Goal: Task Accomplishment & Management: Use online tool/utility

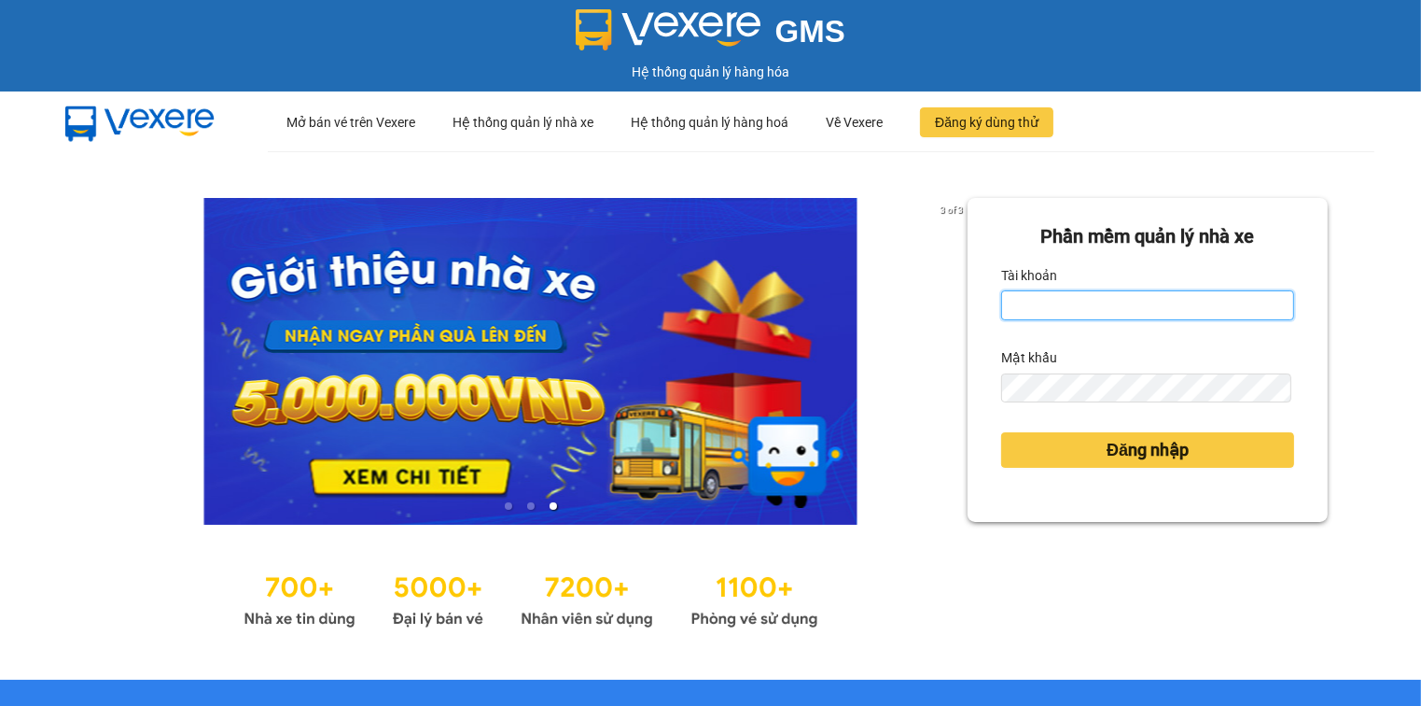
click at [1056, 307] on input "Tài khoản" at bounding box center [1147, 305] width 293 height 30
type input "trang.nhuquynh"
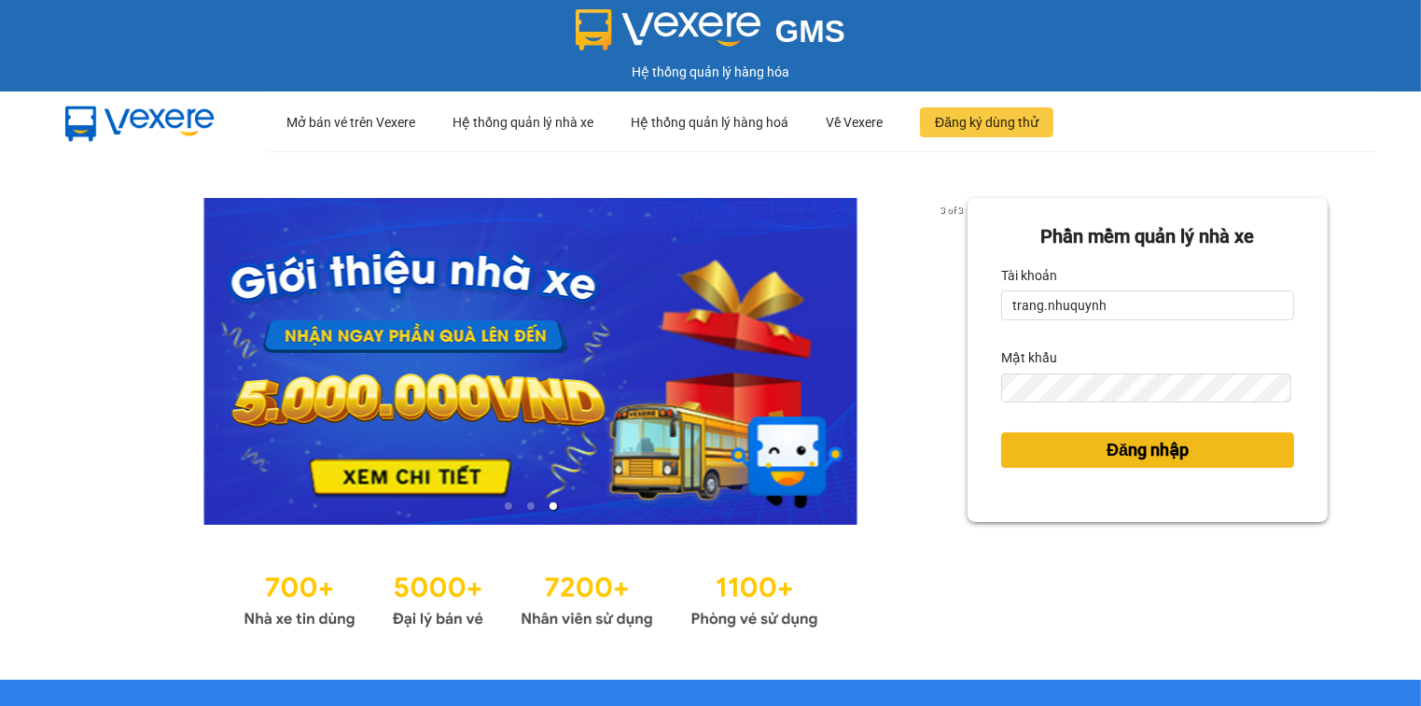
click at [1150, 454] on span "Đăng nhập" at bounding box center [1148, 450] width 82 height 26
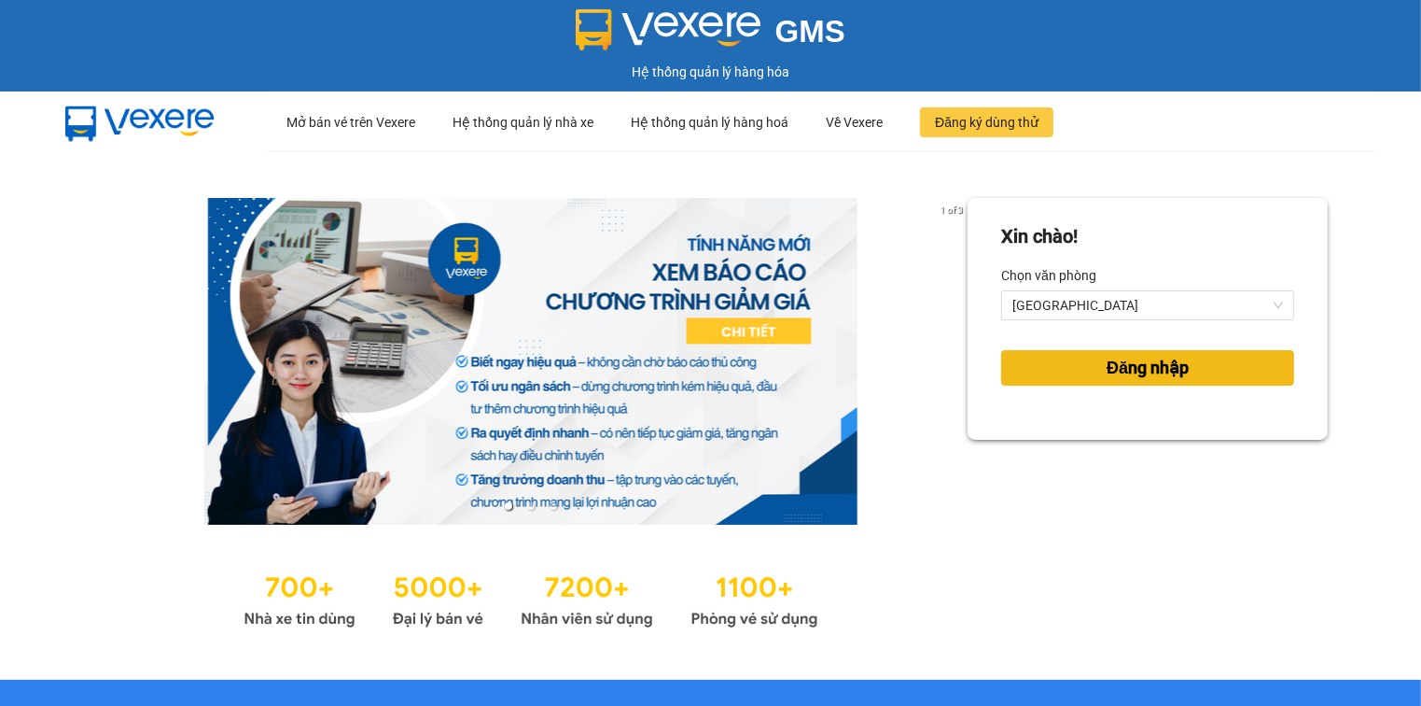
click at [1163, 377] on span "Đăng nhập" at bounding box center [1148, 368] width 82 height 26
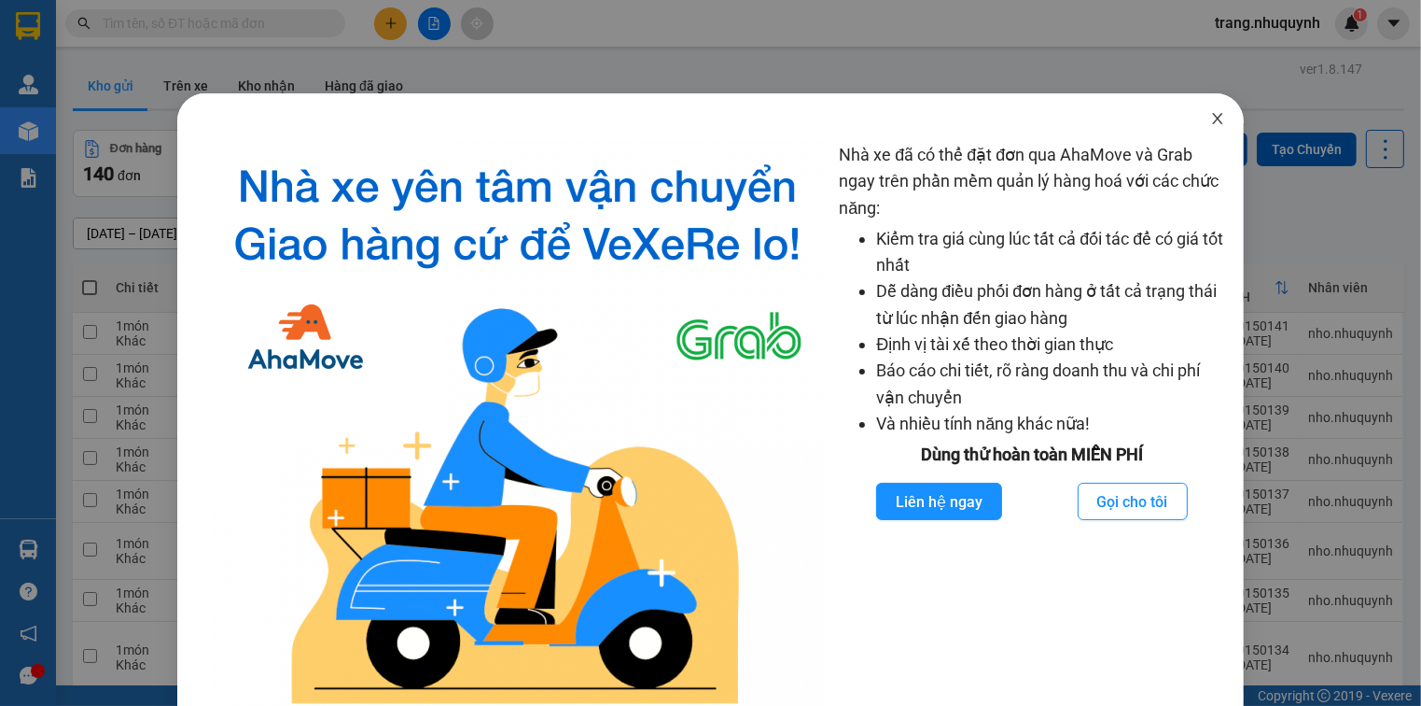
click at [1210, 112] on icon "close" at bounding box center [1217, 118] width 15 height 15
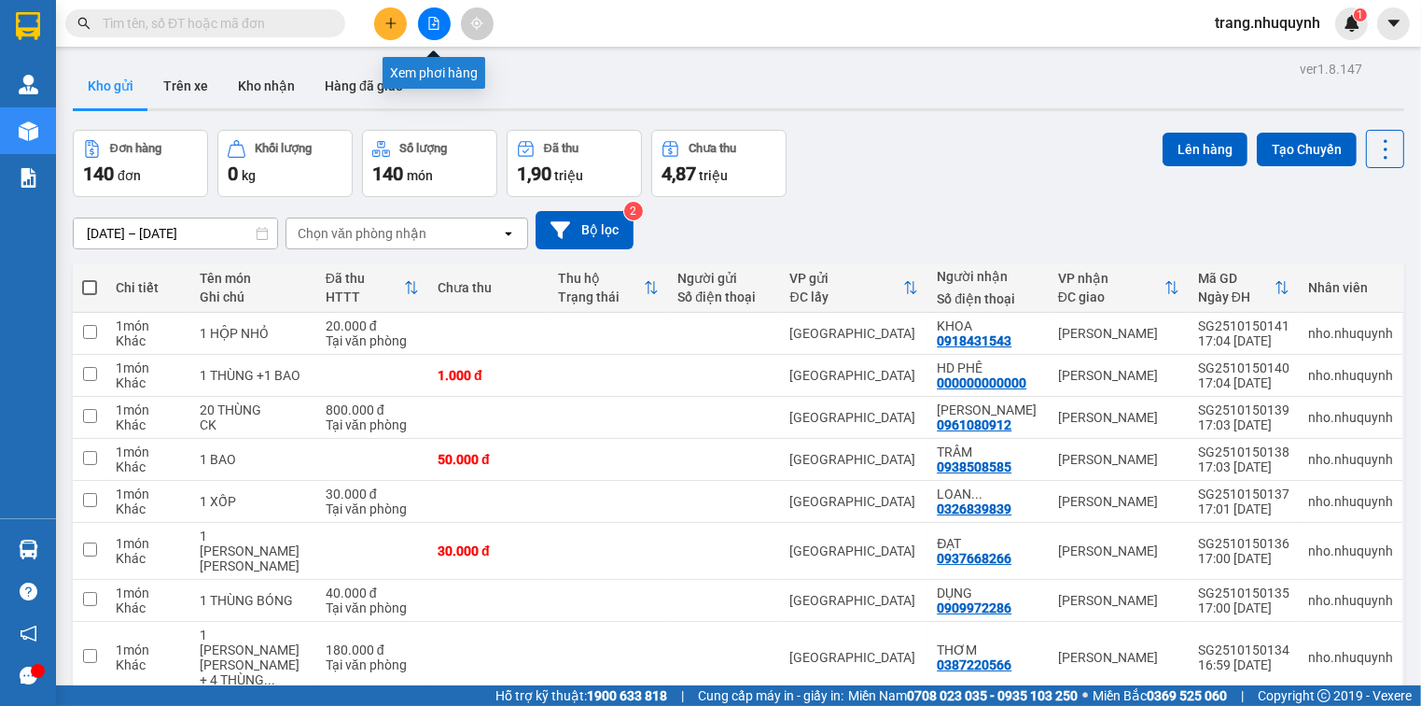
click at [424, 15] on button at bounding box center [434, 23] width 33 height 33
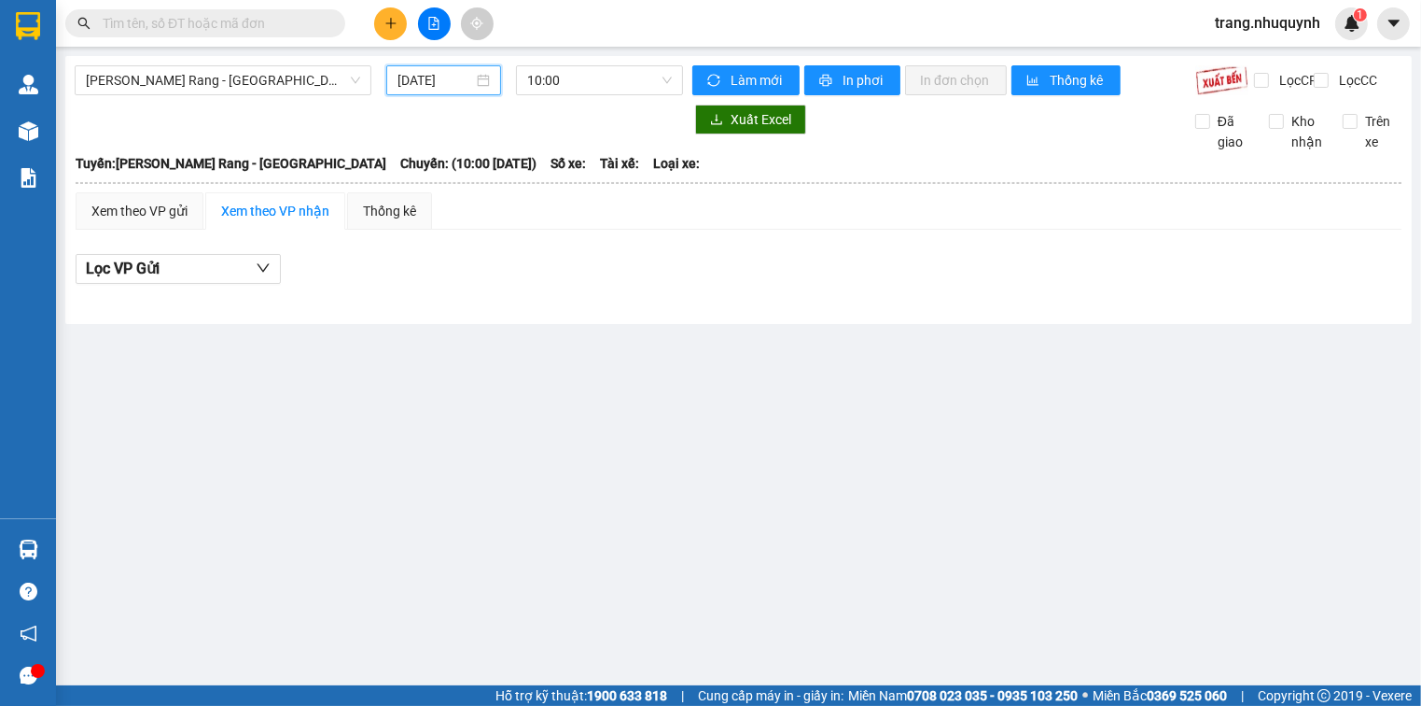
click at [442, 77] on input "[DATE]" at bounding box center [436, 80] width 76 height 21
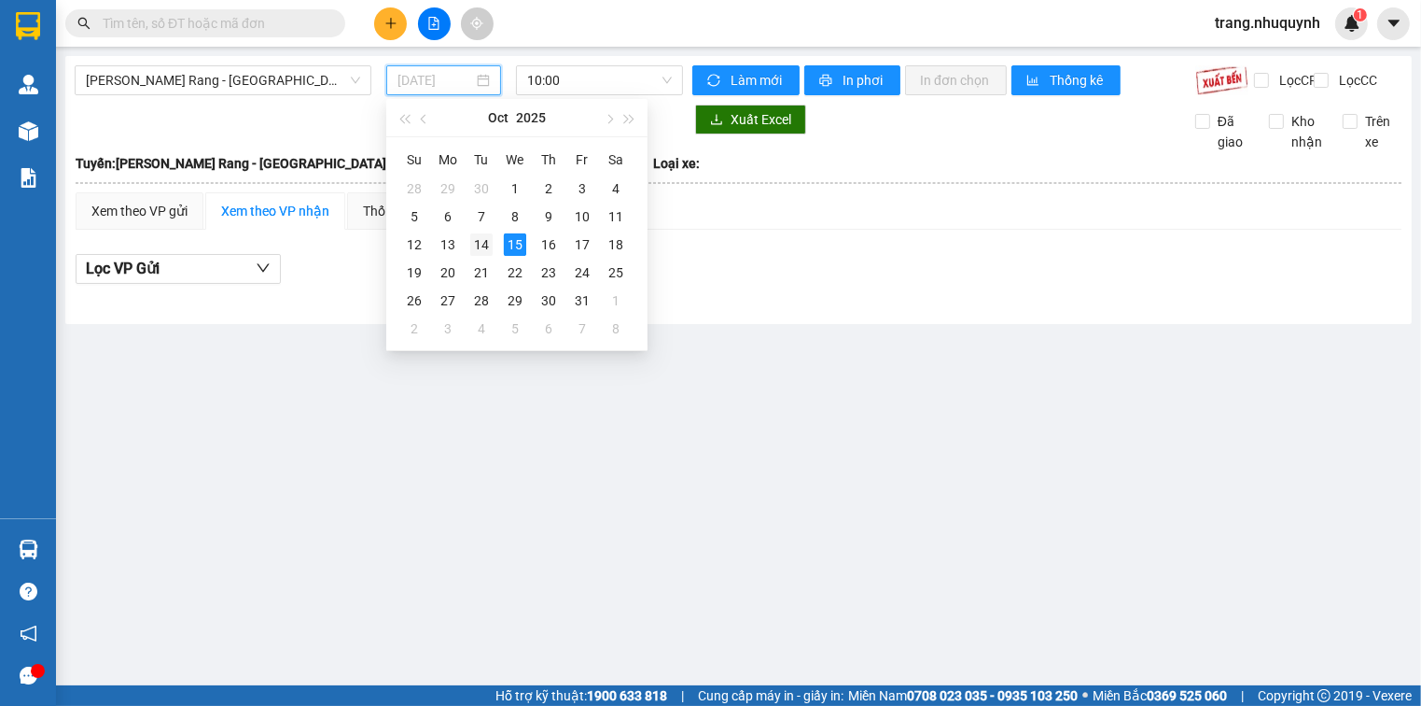
click at [486, 246] on div "14" at bounding box center [481, 244] width 22 height 22
type input "[DATE]"
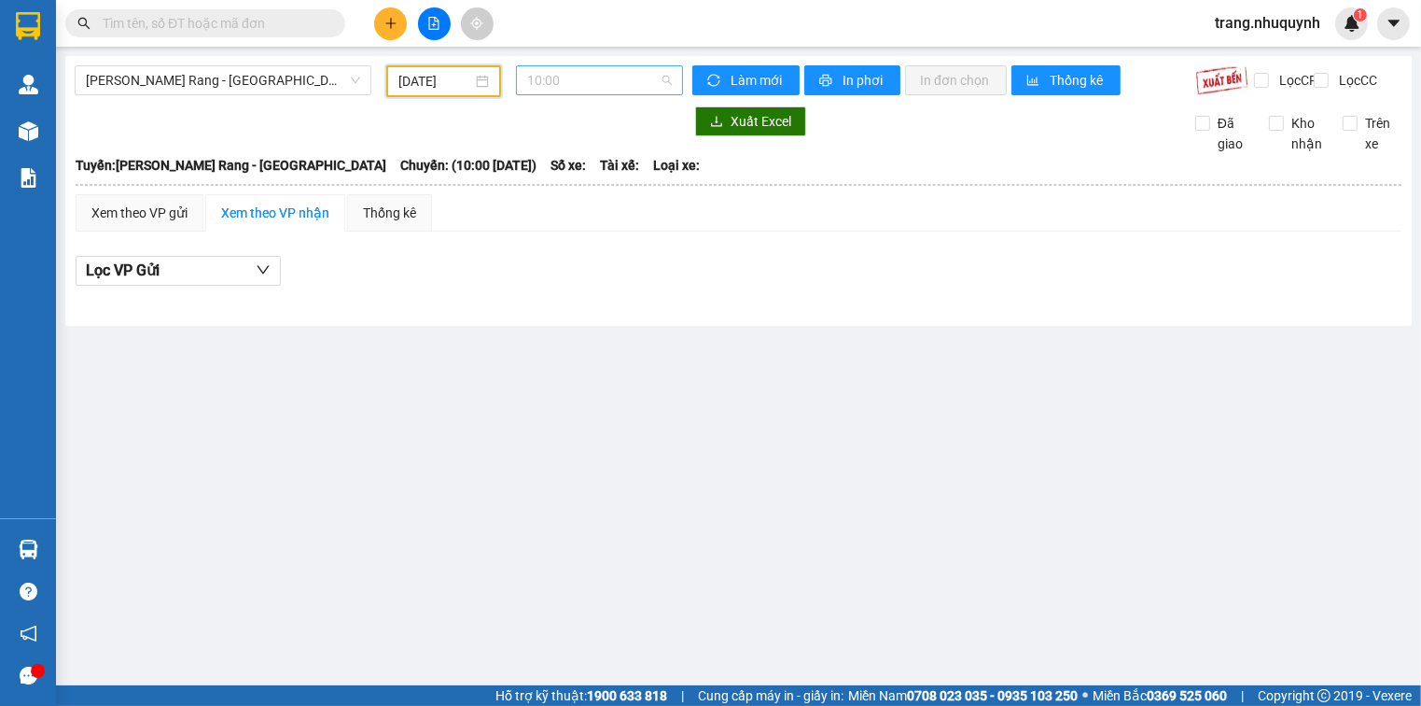
click at [579, 85] on span "10:00" at bounding box center [599, 80] width 145 height 28
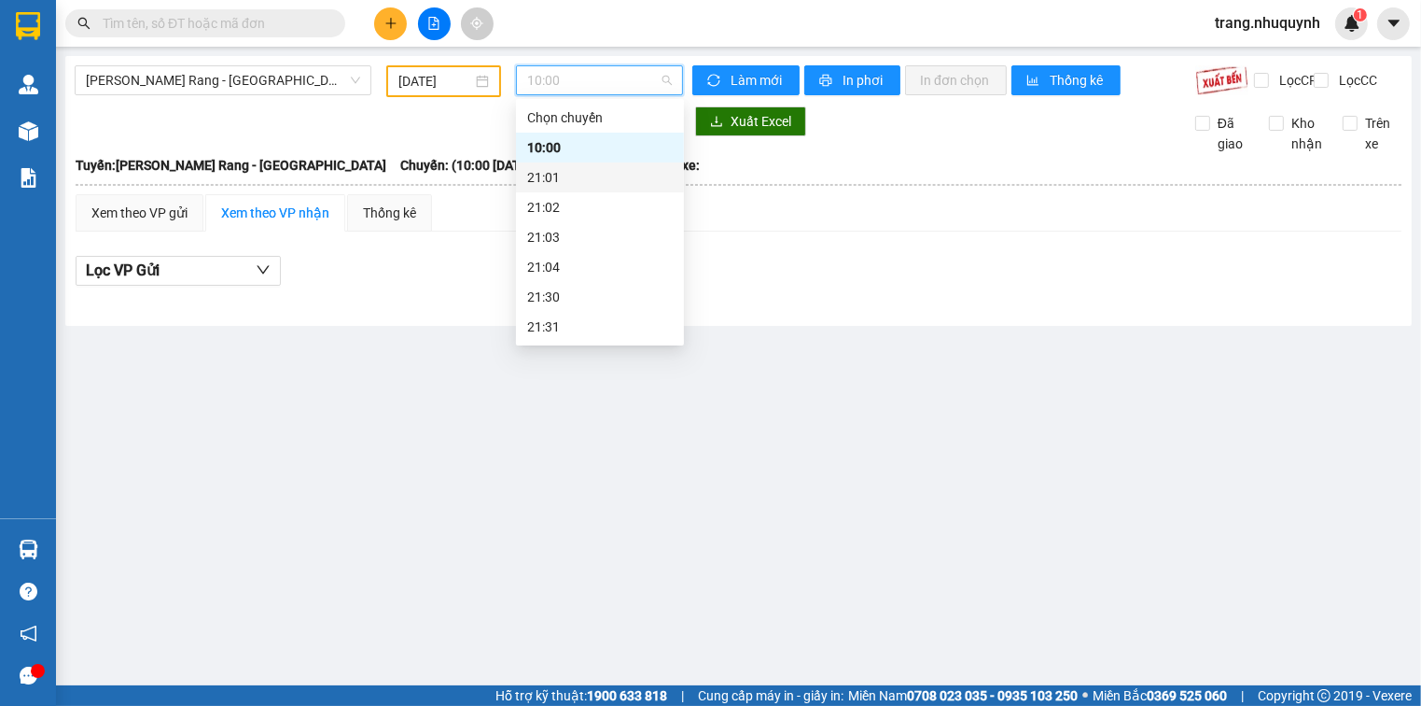
scroll to position [90, 0]
click at [587, 272] on div "22:00" at bounding box center [600, 267] width 146 height 21
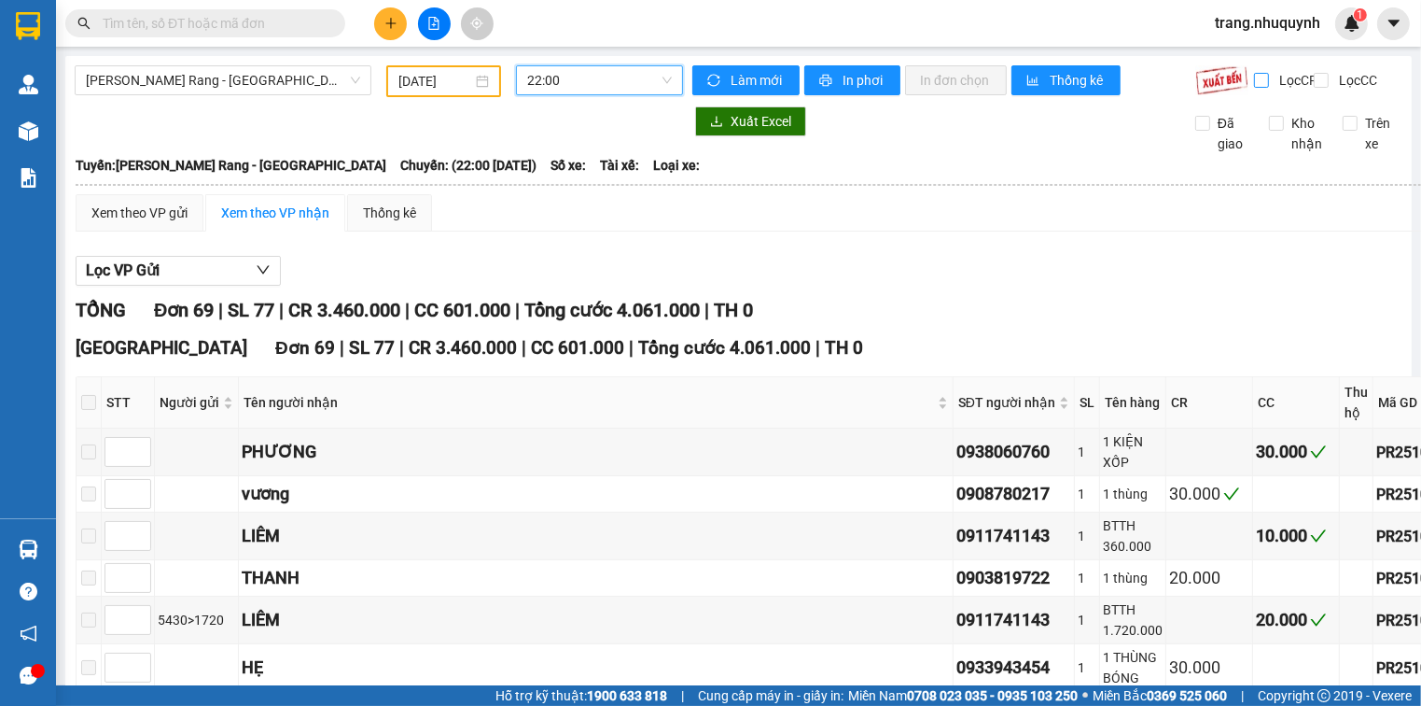
click at [1256, 70] on label "Lọc CR" at bounding box center [1287, 80] width 66 height 21
click at [1256, 73] on input "Lọc CR" at bounding box center [1263, 80] width 18 height 15
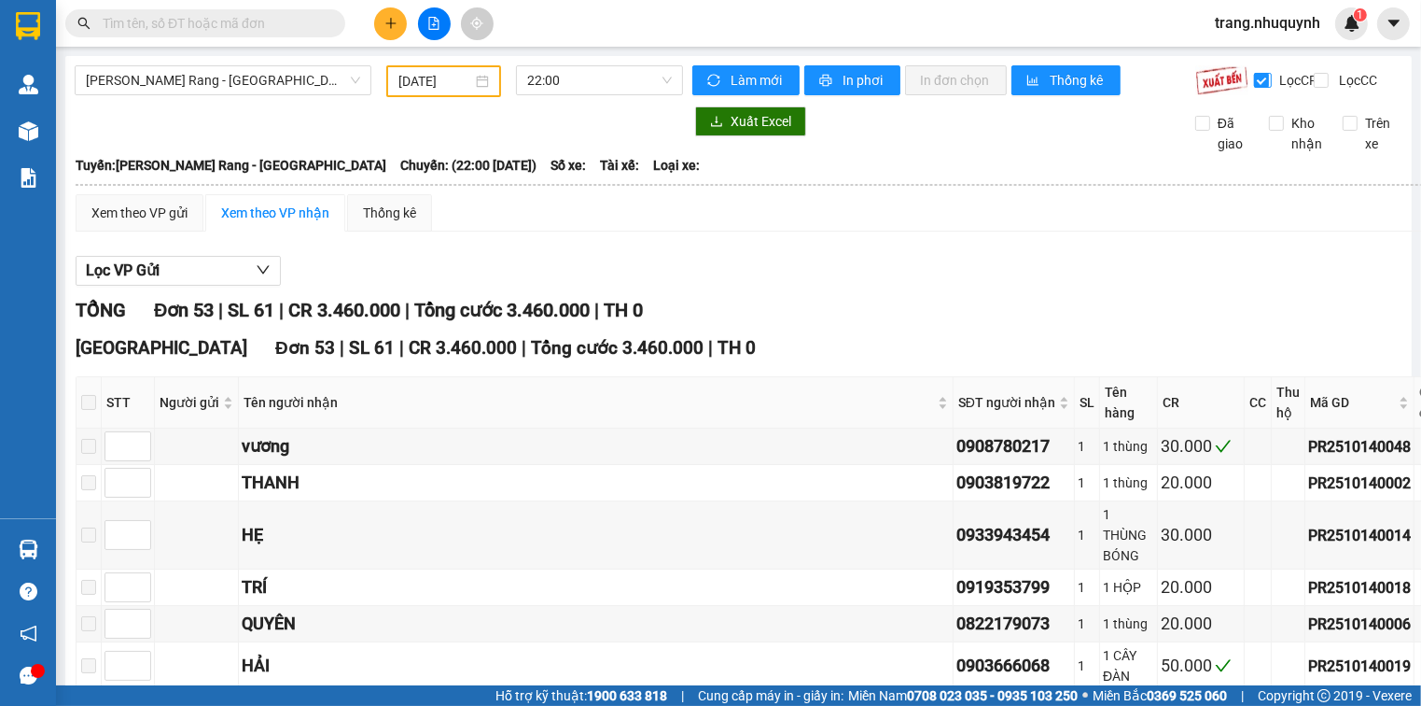
click at [1254, 85] on input "Lọc CR" at bounding box center [1263, 80] width 18 height 15
checkbox input "false"
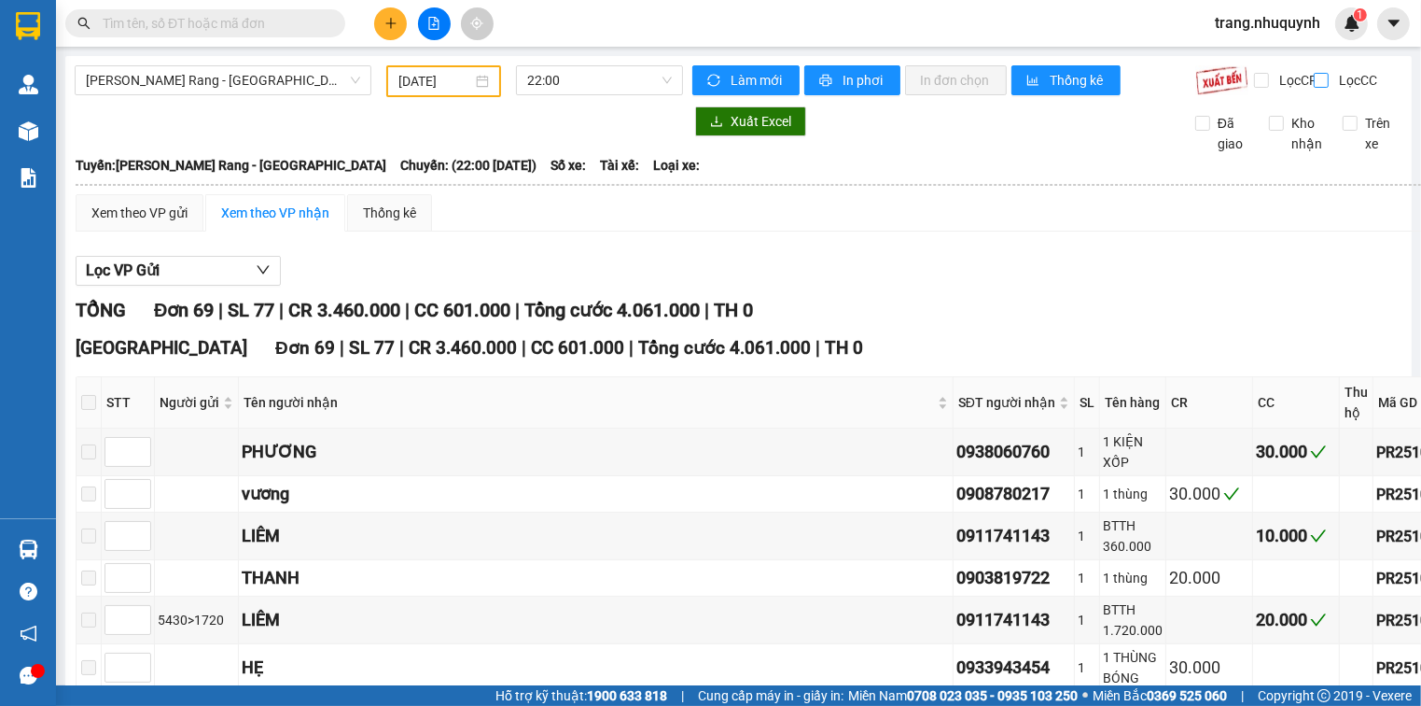
click at [1319, 81] on input "Lọc CC" at bounding box center [1323, 80] width 18 height 15
checkbox input "true"
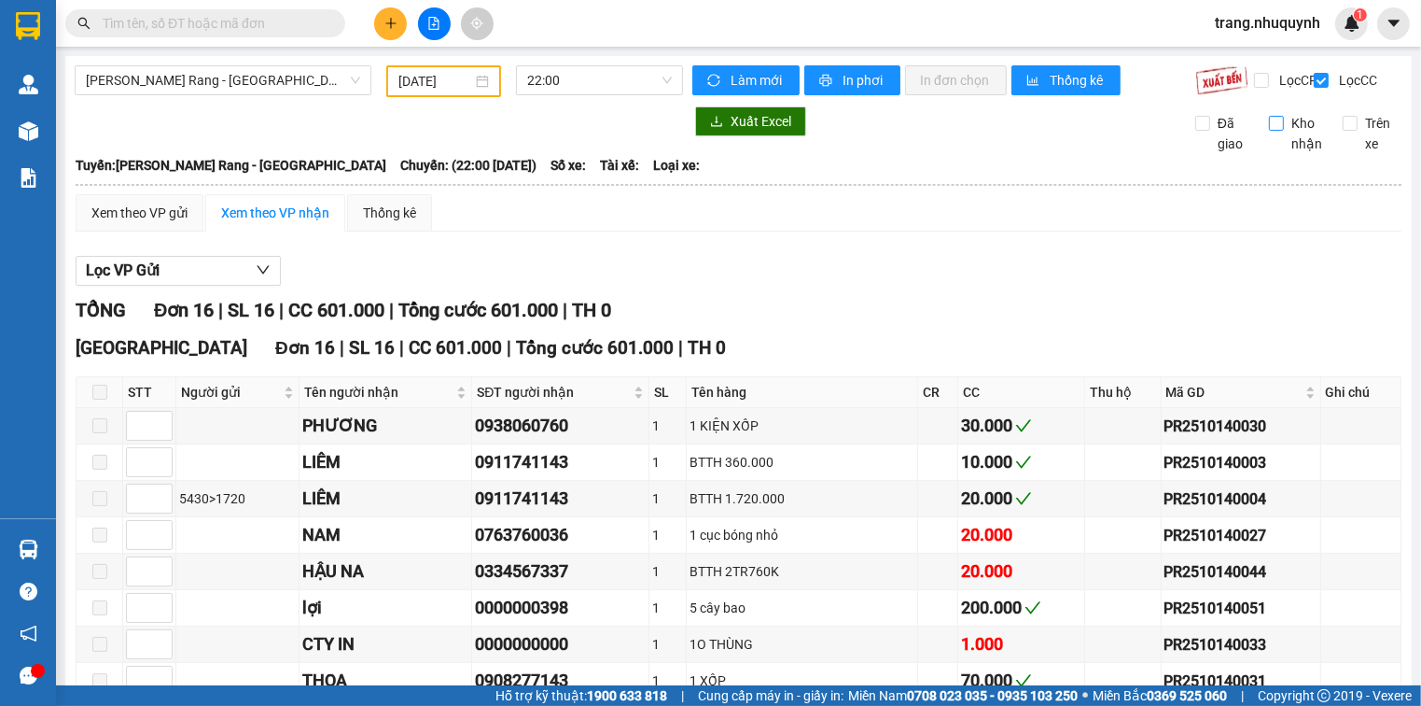
click at [1269, 131] on input "Kho nhận" at bounding box center [1276, 123] width 15 height 15
checkbox input "true"
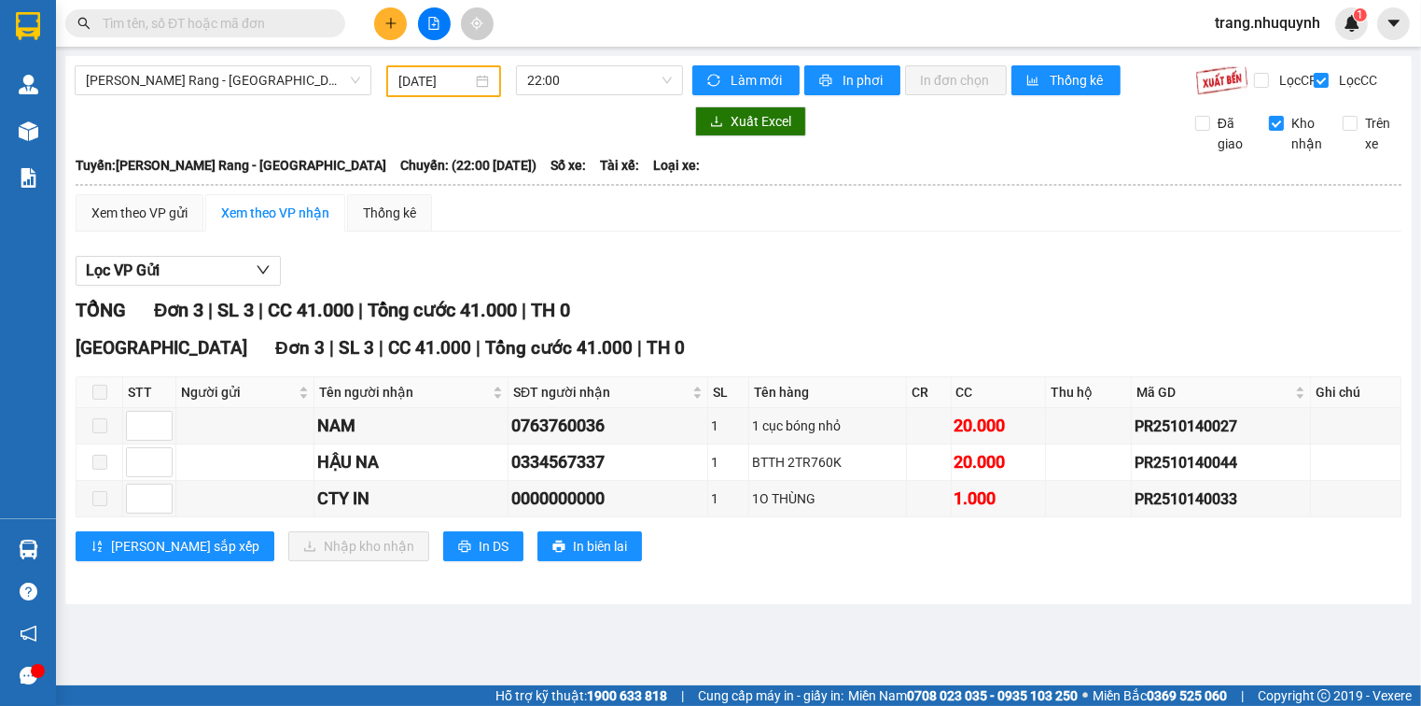
click at [945, 136] on div "Xuất Excel" at bounding box center [928, 121] width 473 height 30
click at [978, 231] on div "Xem theo VP gửi Xem theo VP nhận Thống kê" at bounding box center [739, 212] width 1326 height 37
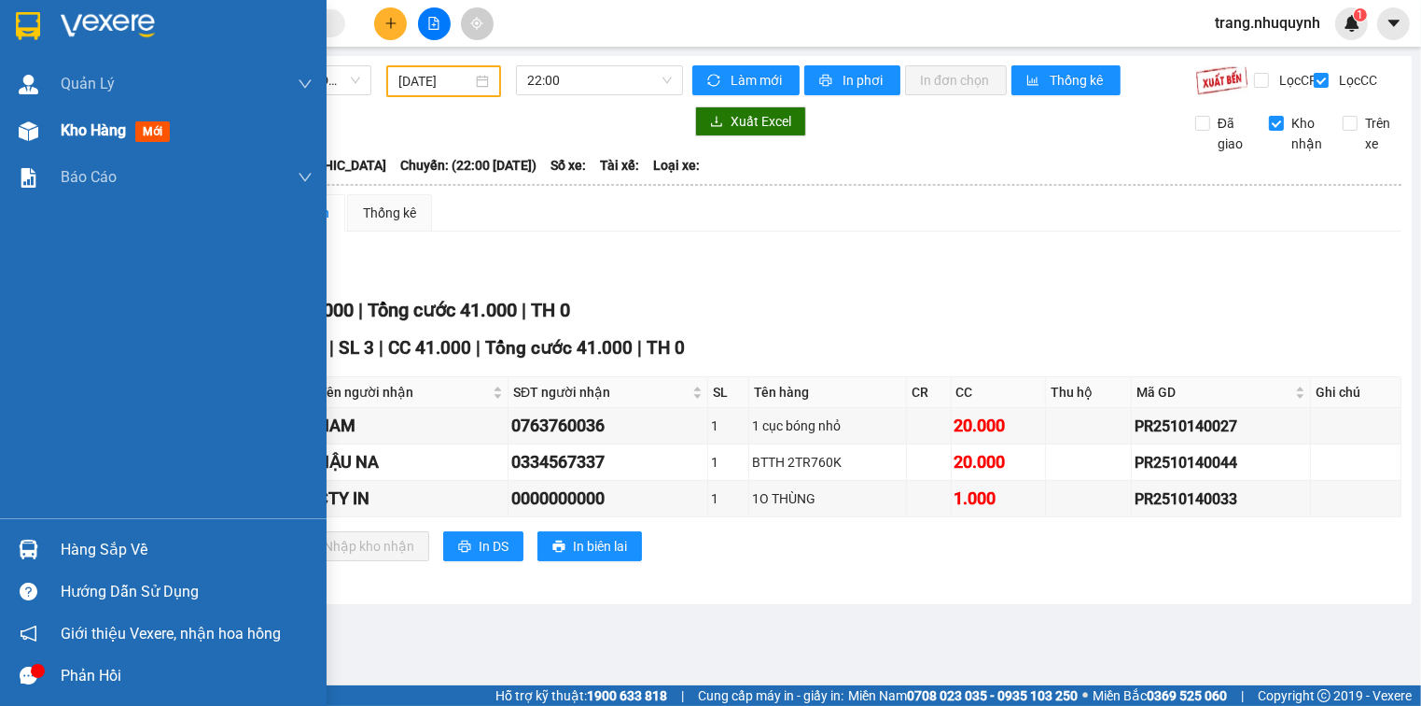
click at [101, 134] on span "Kho hàng" at bounding box center [93, 130] width 65 height 18
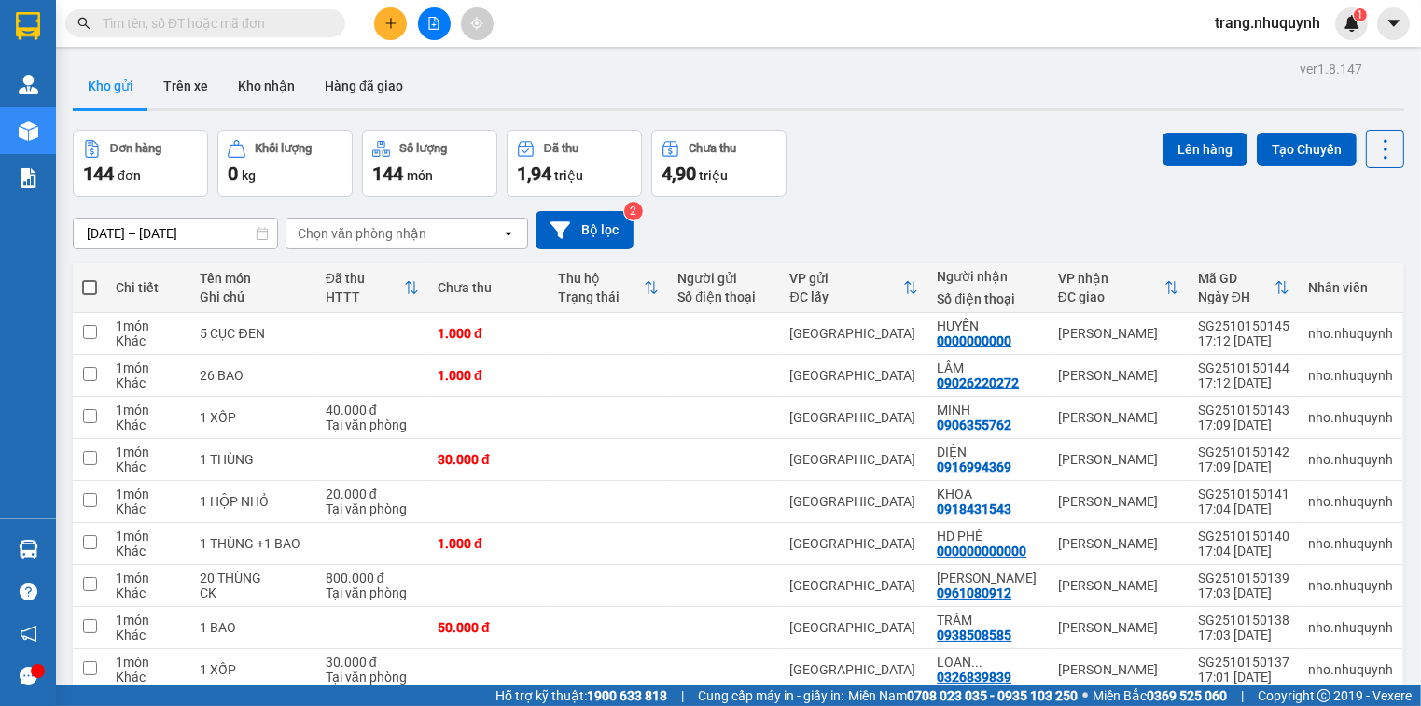
click at [254, 26] on input "text" at bounding box center [213, 23] width 220 height 21
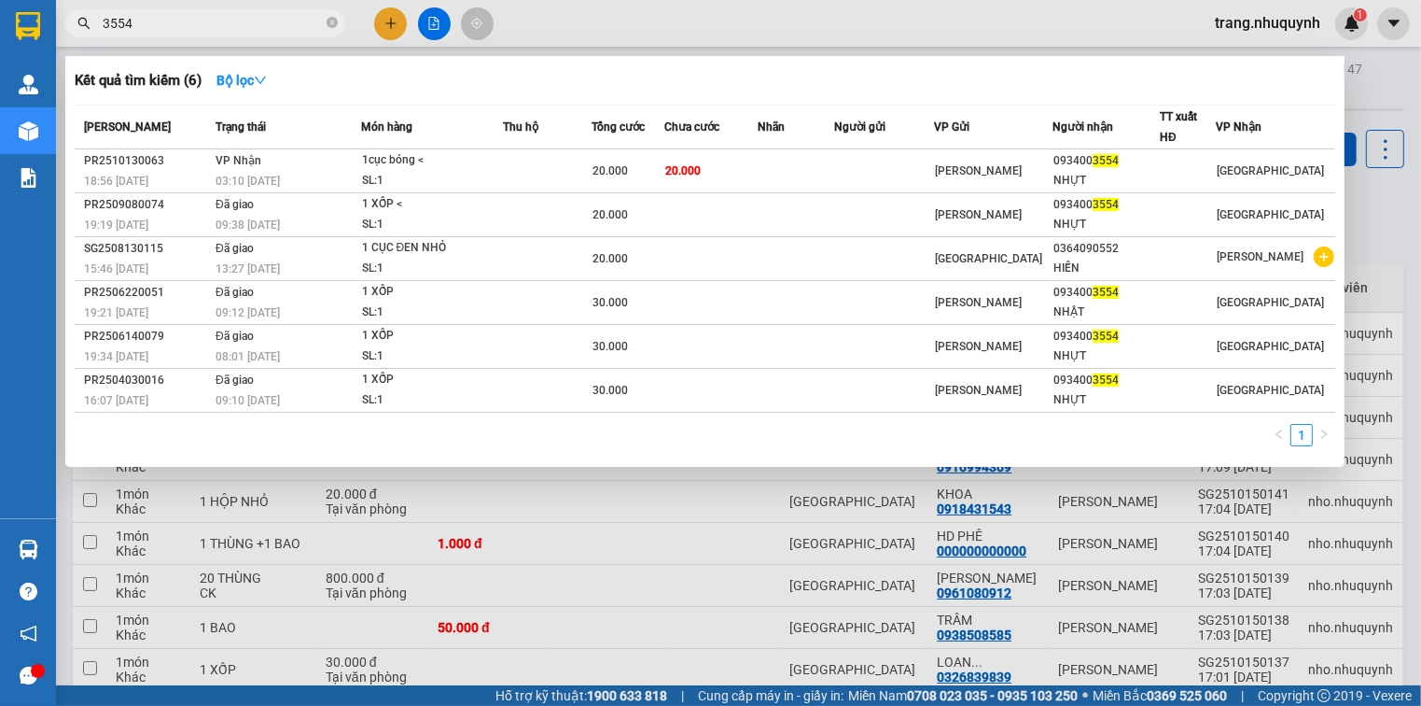
click at [538, 23] on div at bounding box center [710, 353] width 1421 height 706
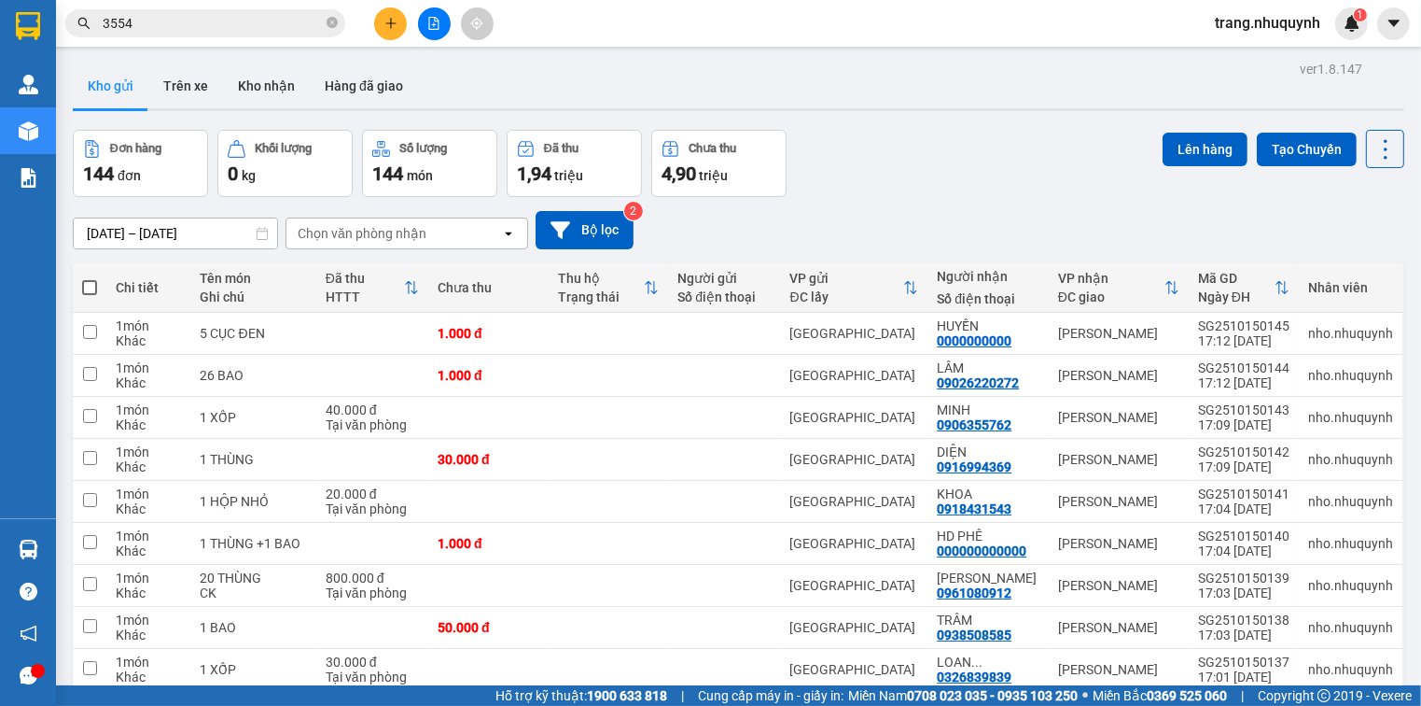
click at [958, 162] on div "Đơn hàng 144 đơn [PERSON_NAME] 0 kg Số [PERSON_NAME] 144 món Đã thu 1,94 [PERSO…" at bounding box center [739, 163] width 1332 height 67
click at [449, 84] on div "Kho gửi Trên xe Kho nhận Hàng đã giao" at bounding box center [739, 87] width 1332 height 49
click at [186, 18] on input "3554" at bounding box center [213, 23] width 220 height 21
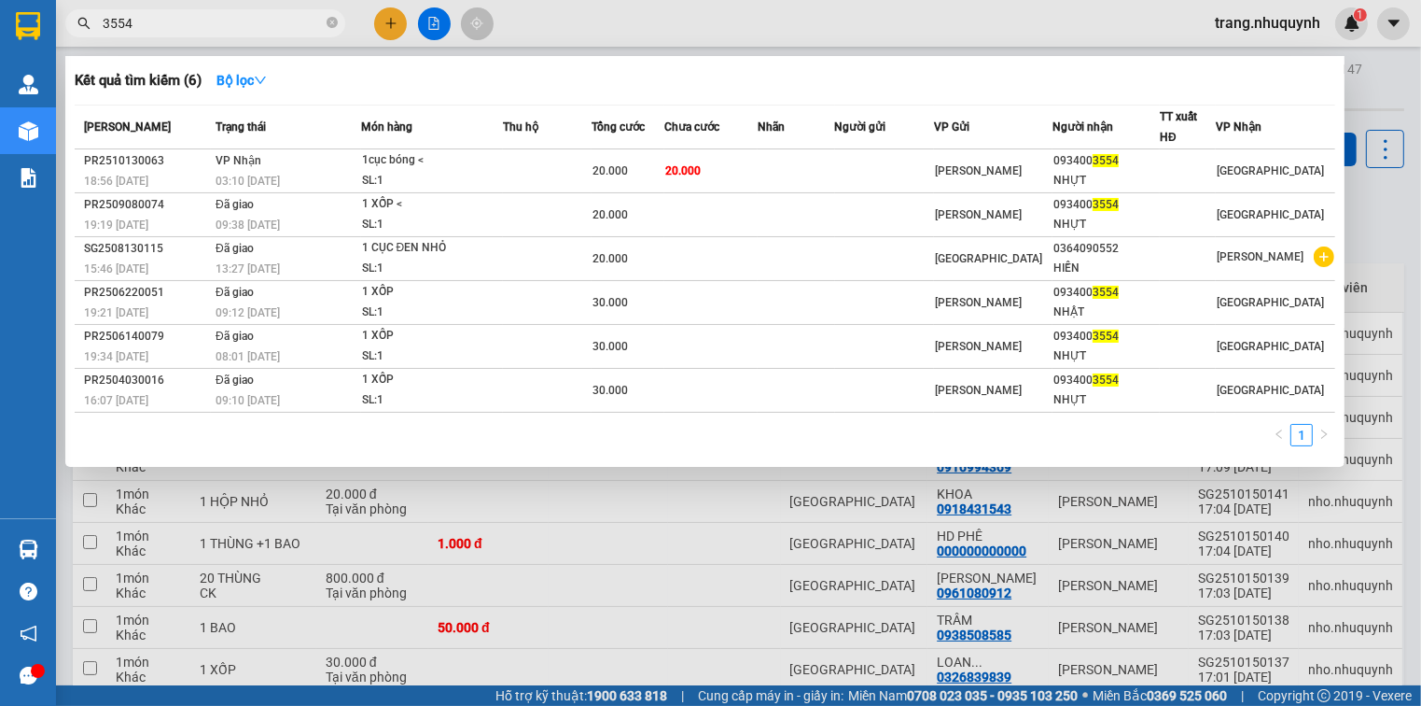
click at [186, 18] on input "3554" at bounding box center [213, 23] width 220 height 21
type input "[PERSON_NAME] mũ [PERSON_NAME]"
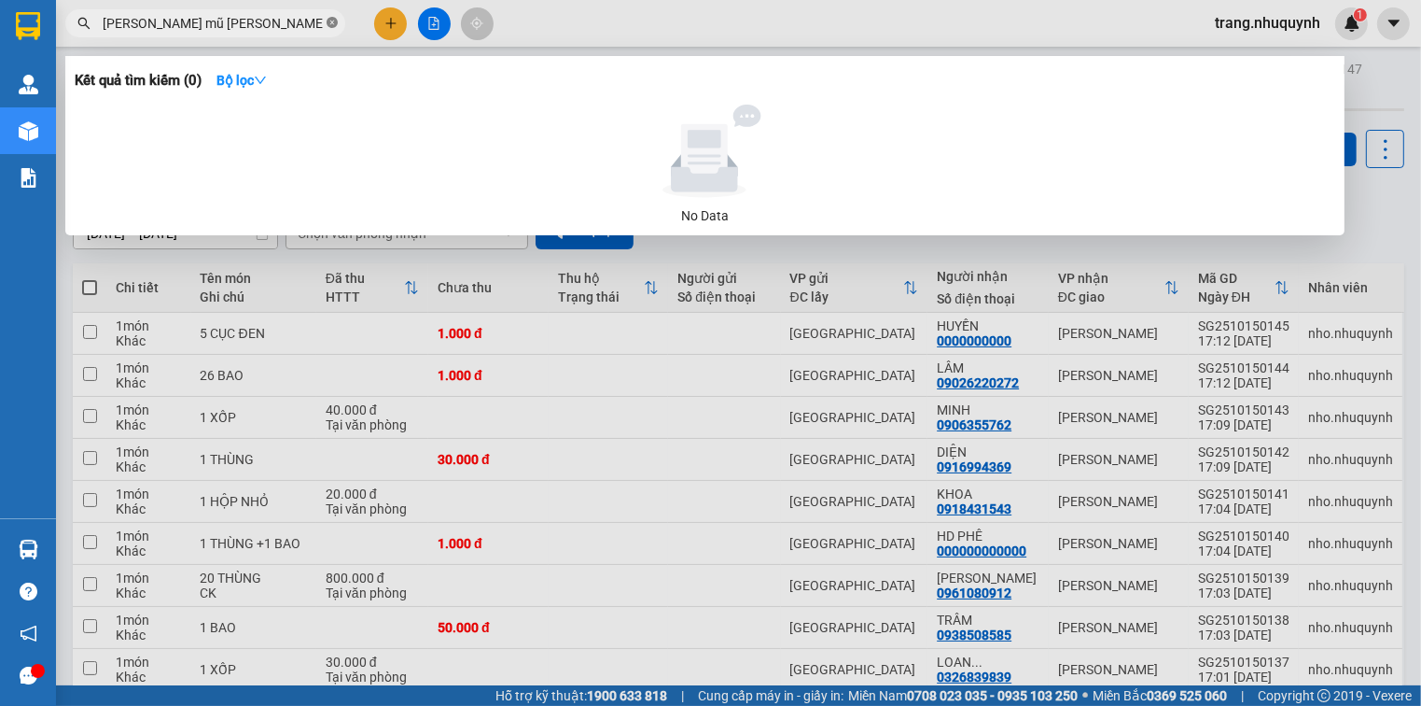
click at [327, 24] on icon "close-circle" at bounding box center [332, 22] width 11 height 11
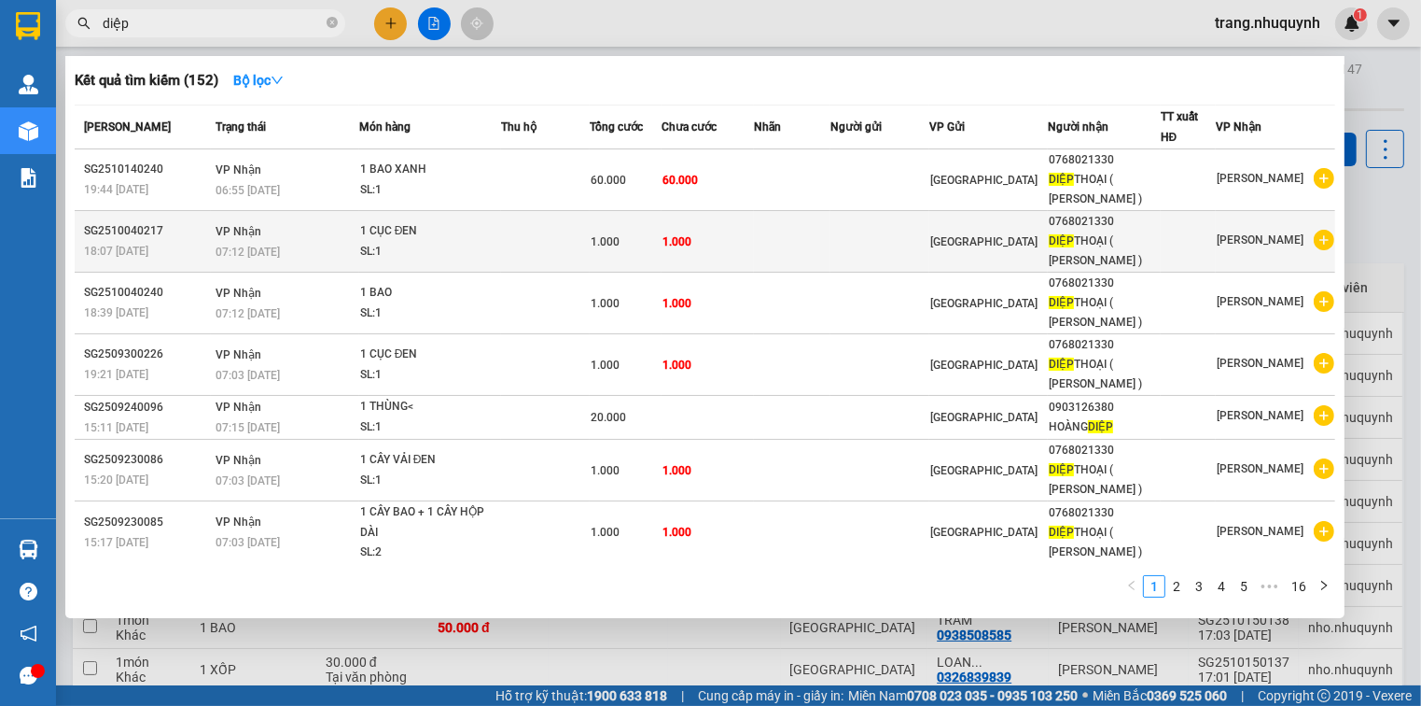
scroll to position [183, 0]
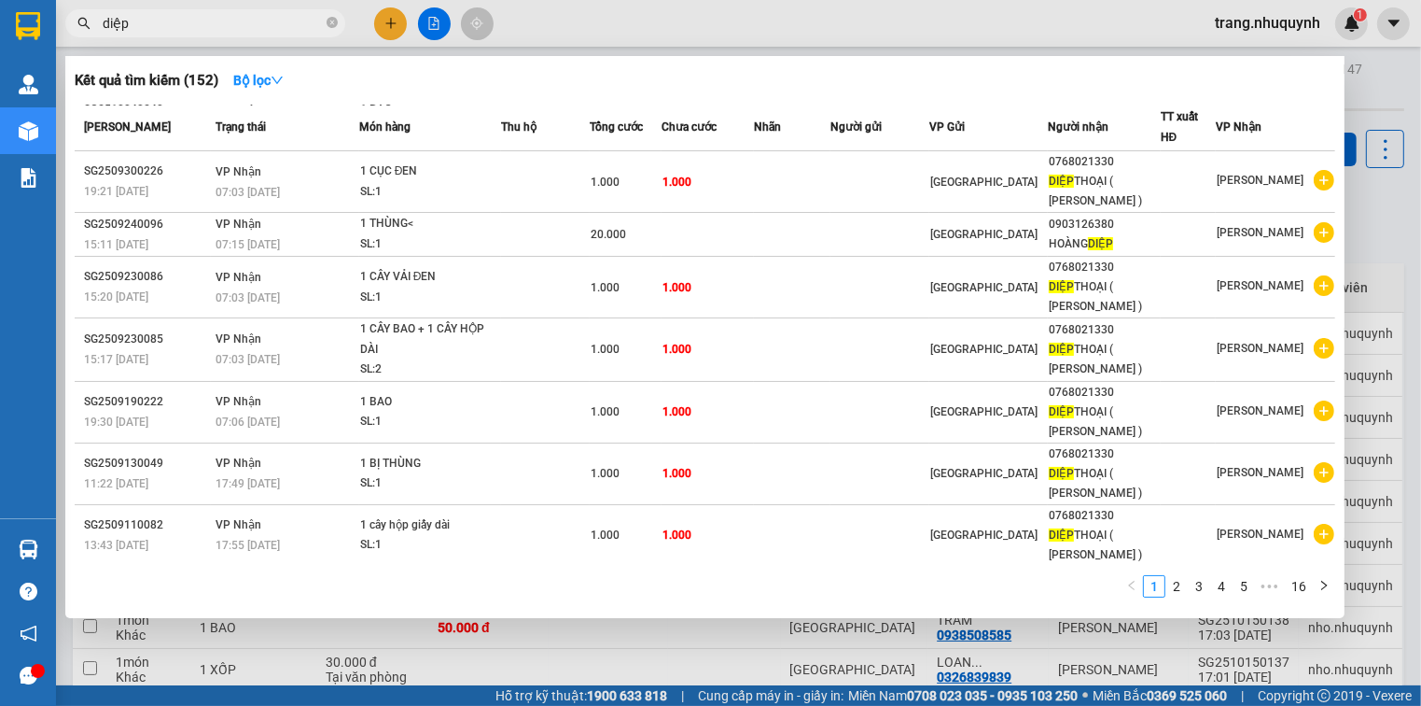
drag, startPoint x: 147, startPoint y: 35, endPoint x: 146, endPoint y: 15, distance: 19.7
click at [105, 35] on span "diệp" at bounding box center [205, 23] width 280 height 28
drag, startPoint x: 146, startPoint y: 15, endPoint x: 96, endPoint y: 27, distance: 50.9
click at [96, 27] on span "diệp" at bounding box center [205, 23] width 280 height 28
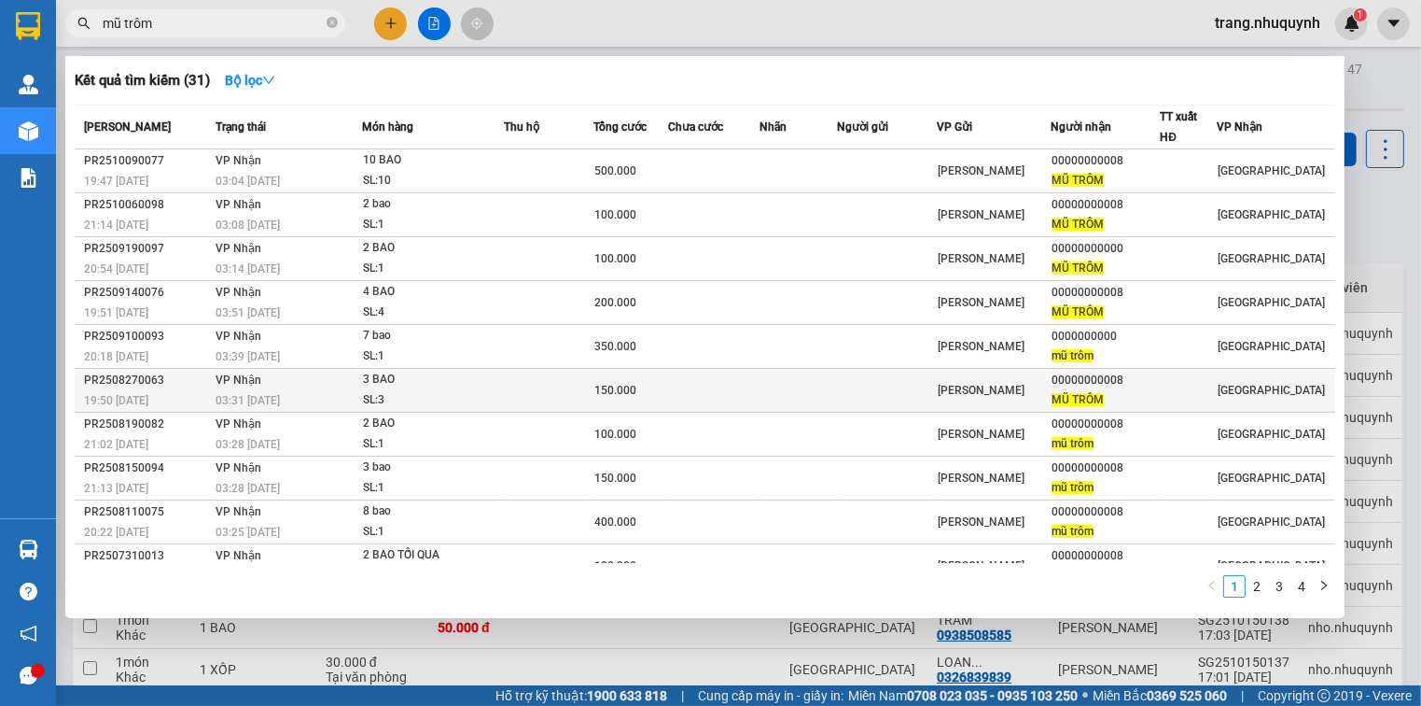
scroll to position [19, 0]
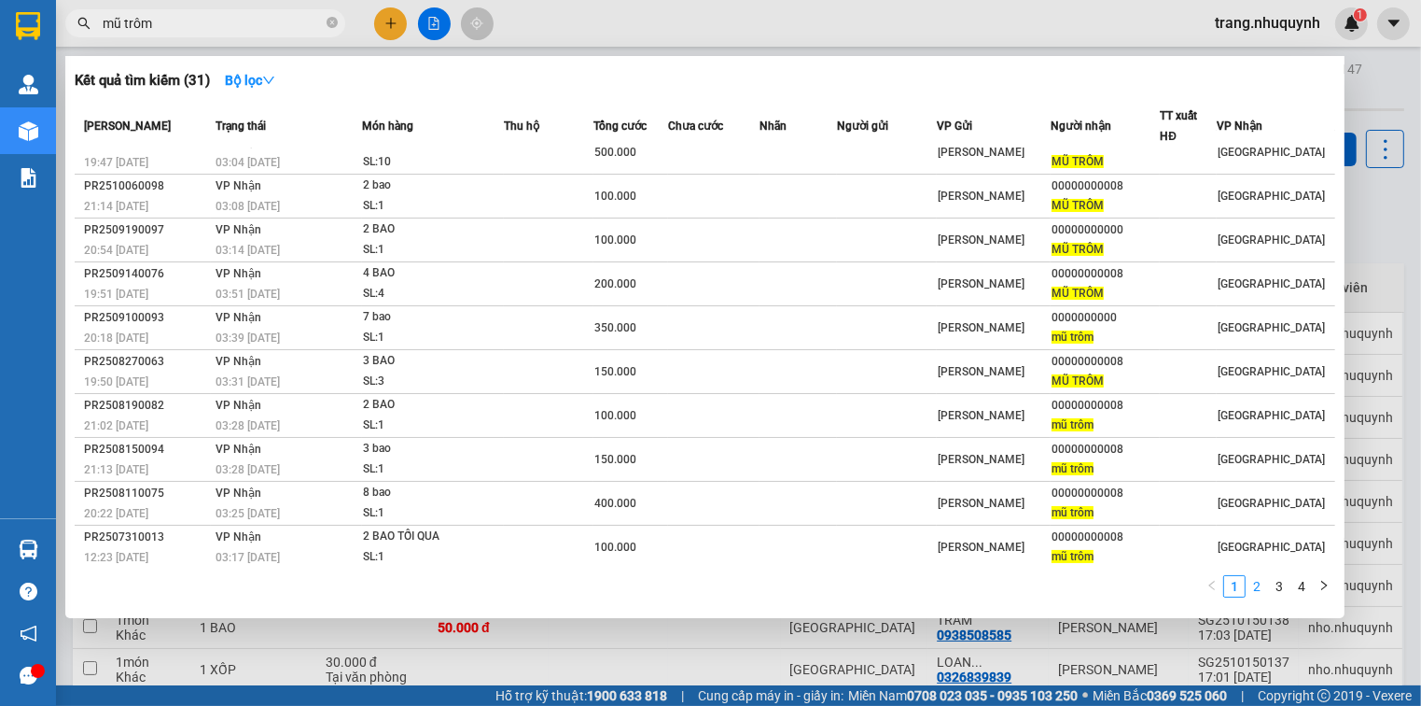
type input "mũ trôm"
click at [1251, 594] on link "2" at bounding box center [1257, 586] width 21 height 21
click at [1276, 582] on link "3" at bounding box center [1279, 586] width 21 height 21
click at [1296, 587] on link "4" at bounding box center [1302, 586] width 21 height 21
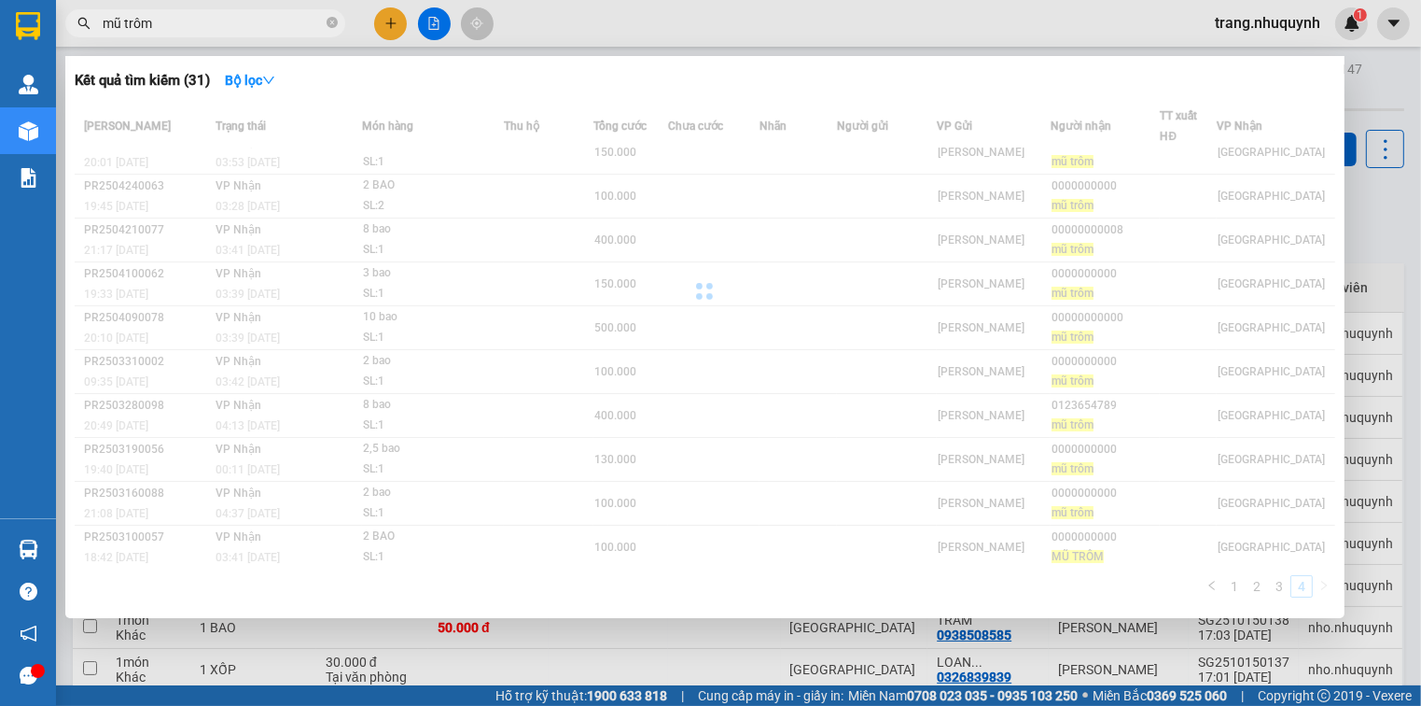
scroll to position [0, 0]
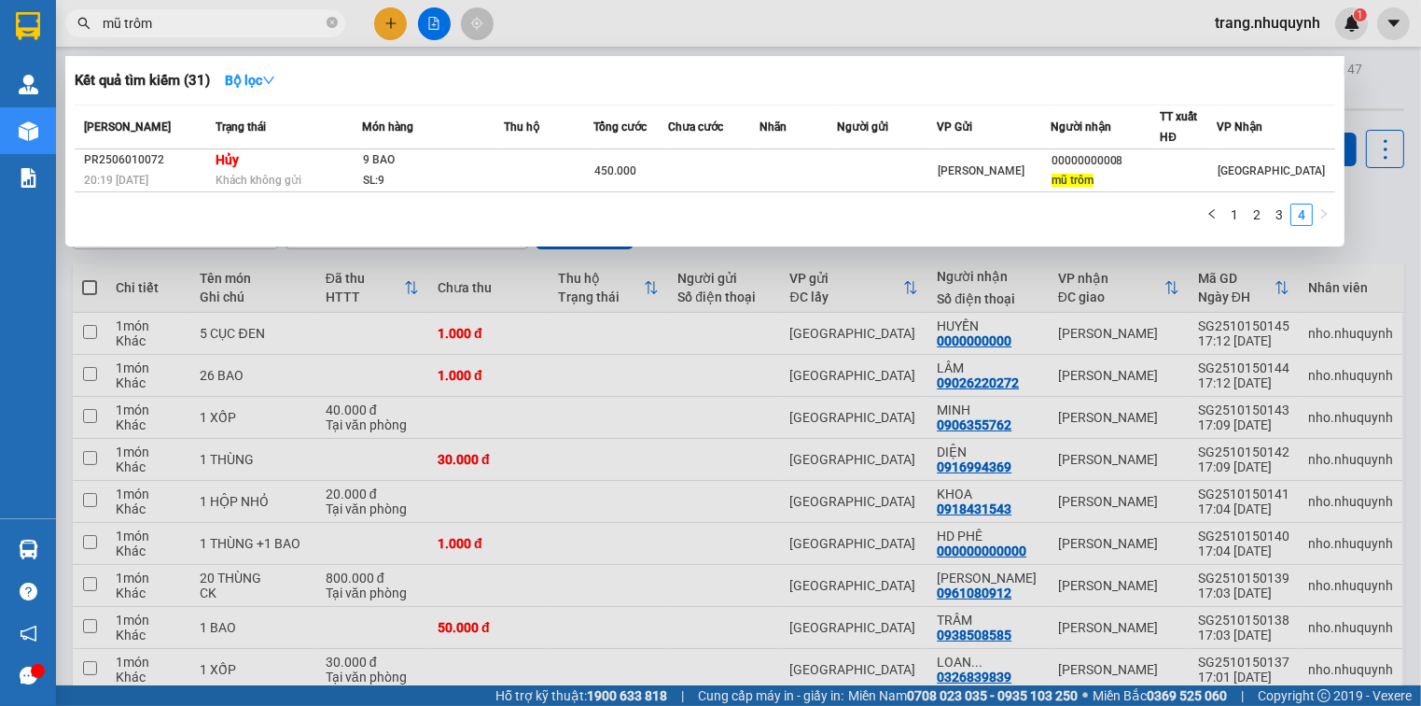
click at [1400, 228] on div at bounding box center [710, 353] width 1421 height 706
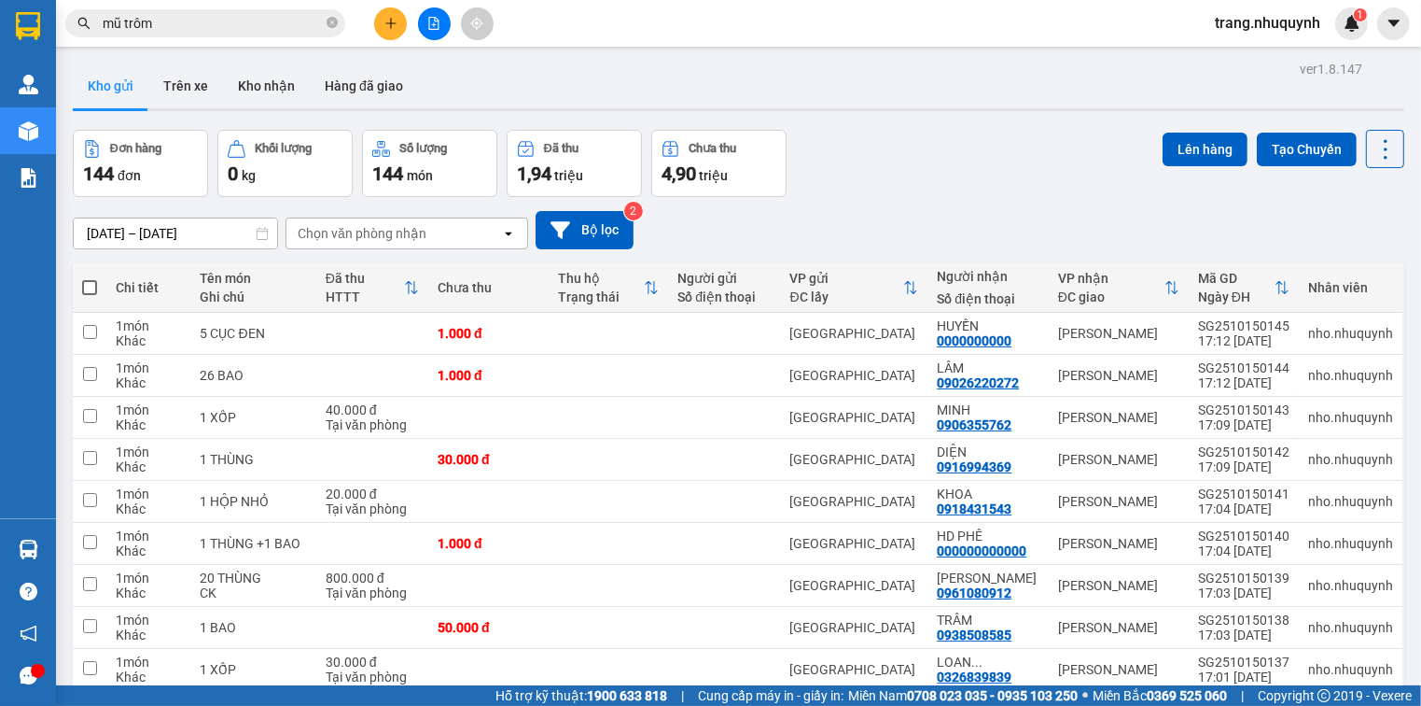
click at [900, 236] on div "[DATE] – [DATE] Press the down arrow key to interact with the calendar and sele…" at bounding box center [739, 230] width 1332 height 38
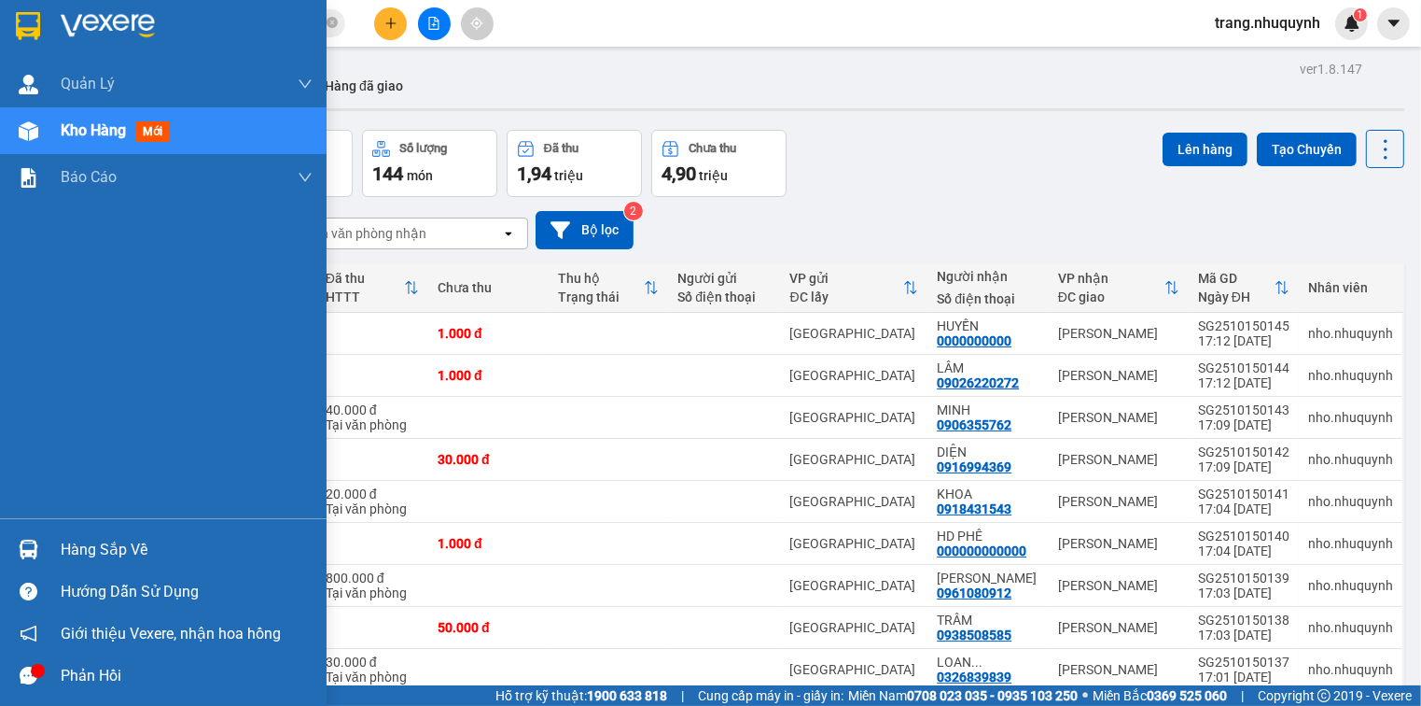
click at [45, 125] on div "Kho hàng mới" at bounding box center [163, 130] width 327 height 47
click at [41, 232] on div "[PERSON_NAME] [PERSON_NAME] khách hàng [PERSON_NAME] khách hàng mới Kho hàng mớ…" at bounding box center [163, 289] width 327 height 457
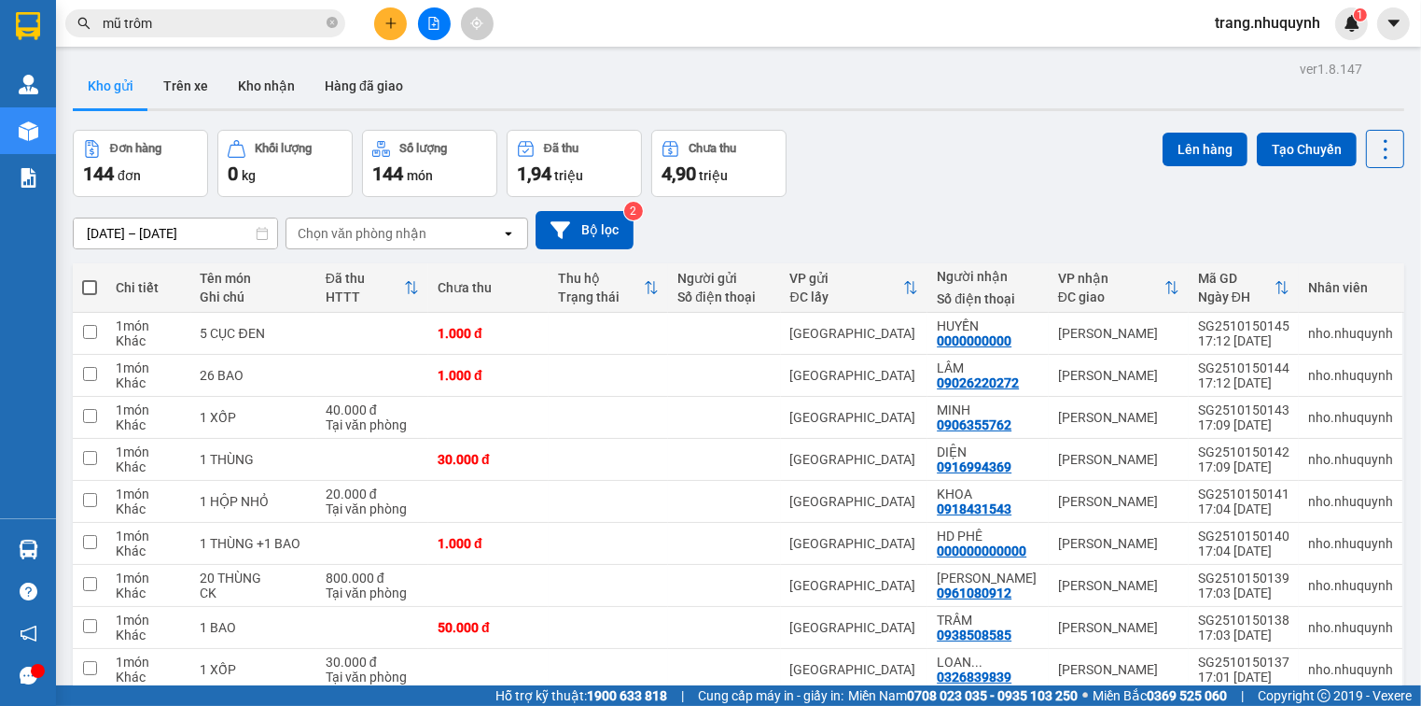
click at [842, 171] on div "Đơn hàng 144 đơn [PERSON_NAME] 0 kg Số [PERSON_NAME] 144 món Đã thu 1,94 [PERSO…" at bounding box center [739, 163] width 1332 height 67
click at [98, 239] on input "[DATE] – [DATE]" at bounding box center [175, 233] width 203 height 30
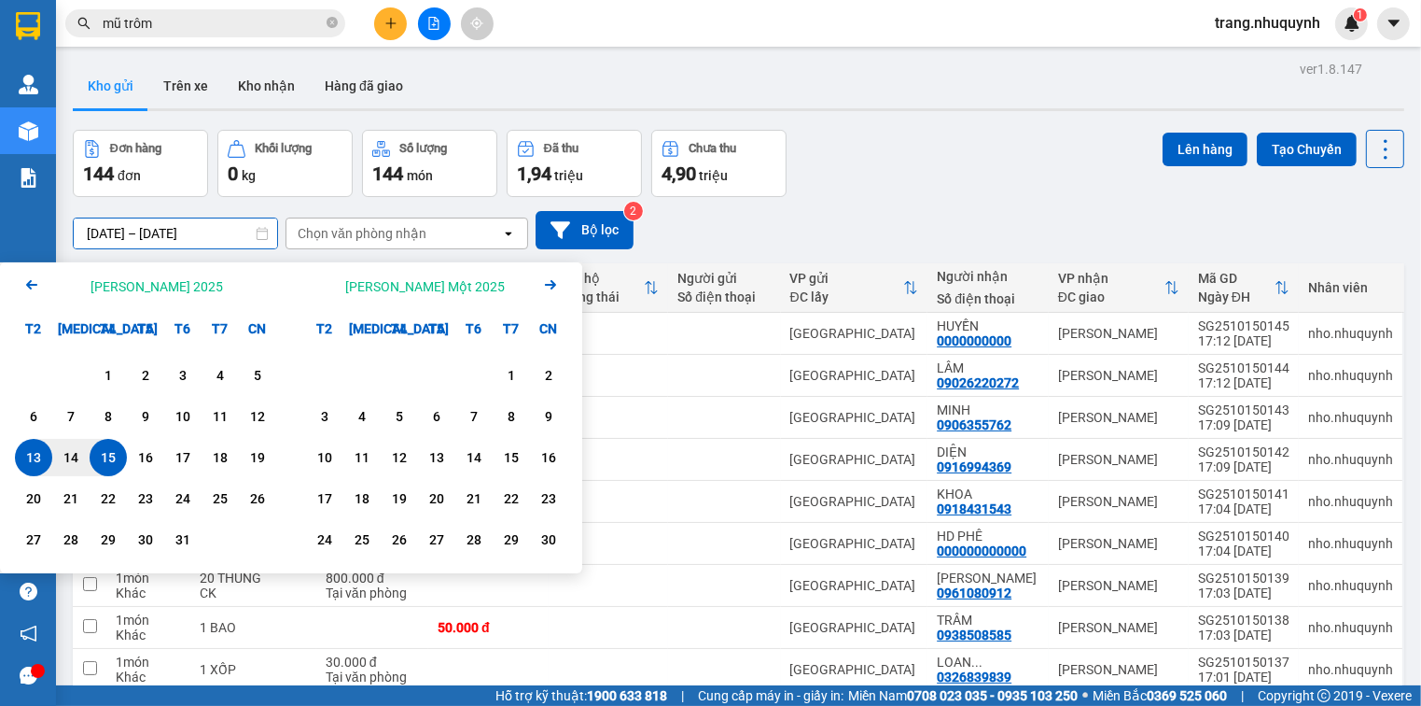
click at [103, 456] on div "15" at bounding box center [108, 457] width 26 height 22
type input "[DATE] – [DATE]"
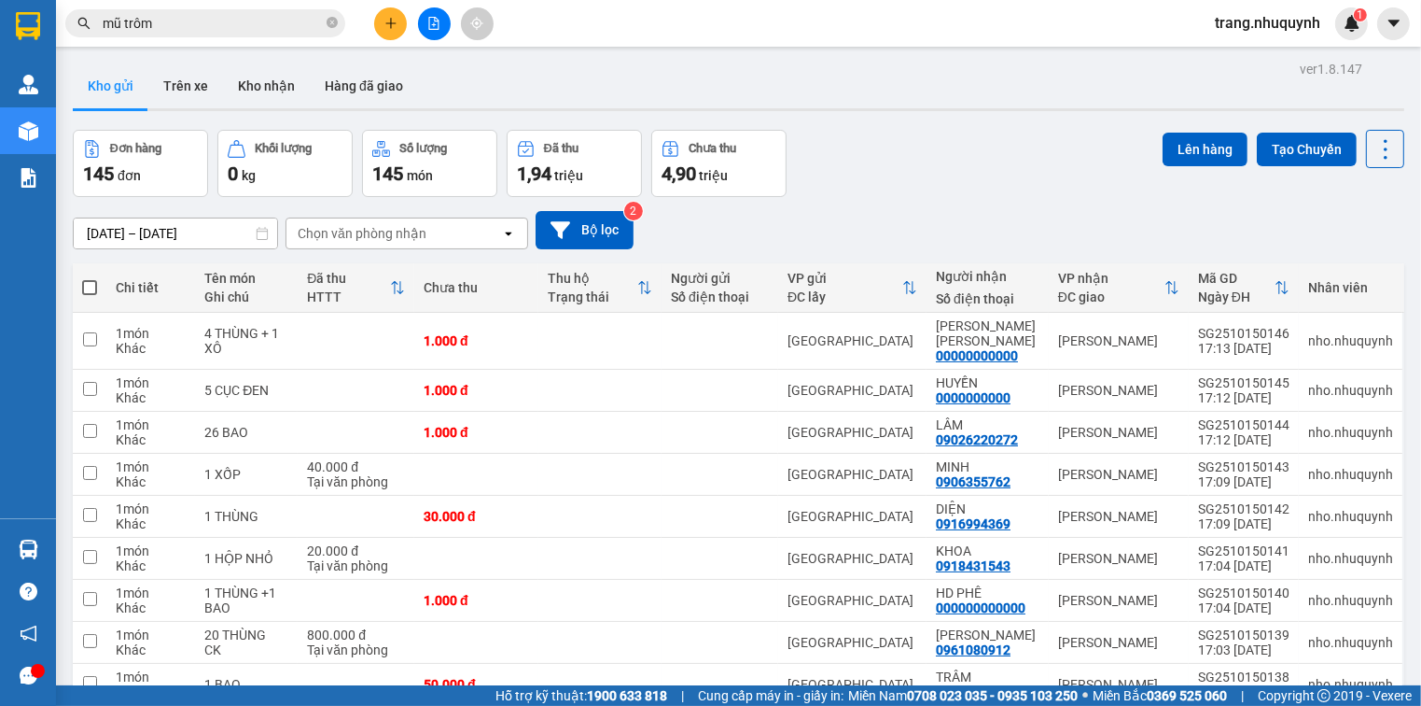
drag, startPoint x: 931, startPoint y: 175, endPoint x: 978, endPoint y: 192, distance: 49.6
click at [933, 175] on div "Đơn hàng 145 đơn [PERSON_NAME] 0 kg Số [PERSON_NAME] 145 món Đã thu 1,94 [PERSO…" at bounding box center [739, 163] width 1332 height 67
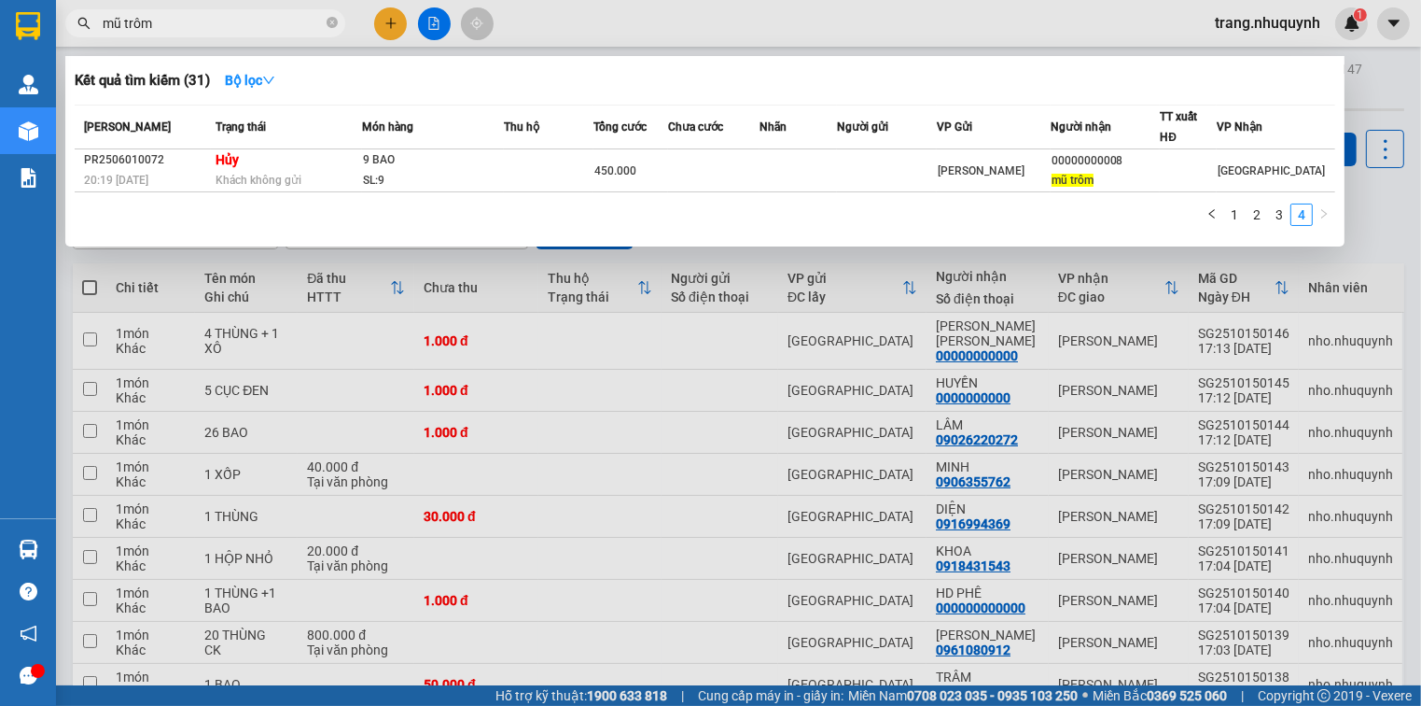
drag, startPoint x: 174, startPoint y: 29, endPoint x: 86, endPoint y: 29, distance: 87.7
click at [86, 29] on div "mũ trôm" at bounding box center [182, 23] width 364 height 28
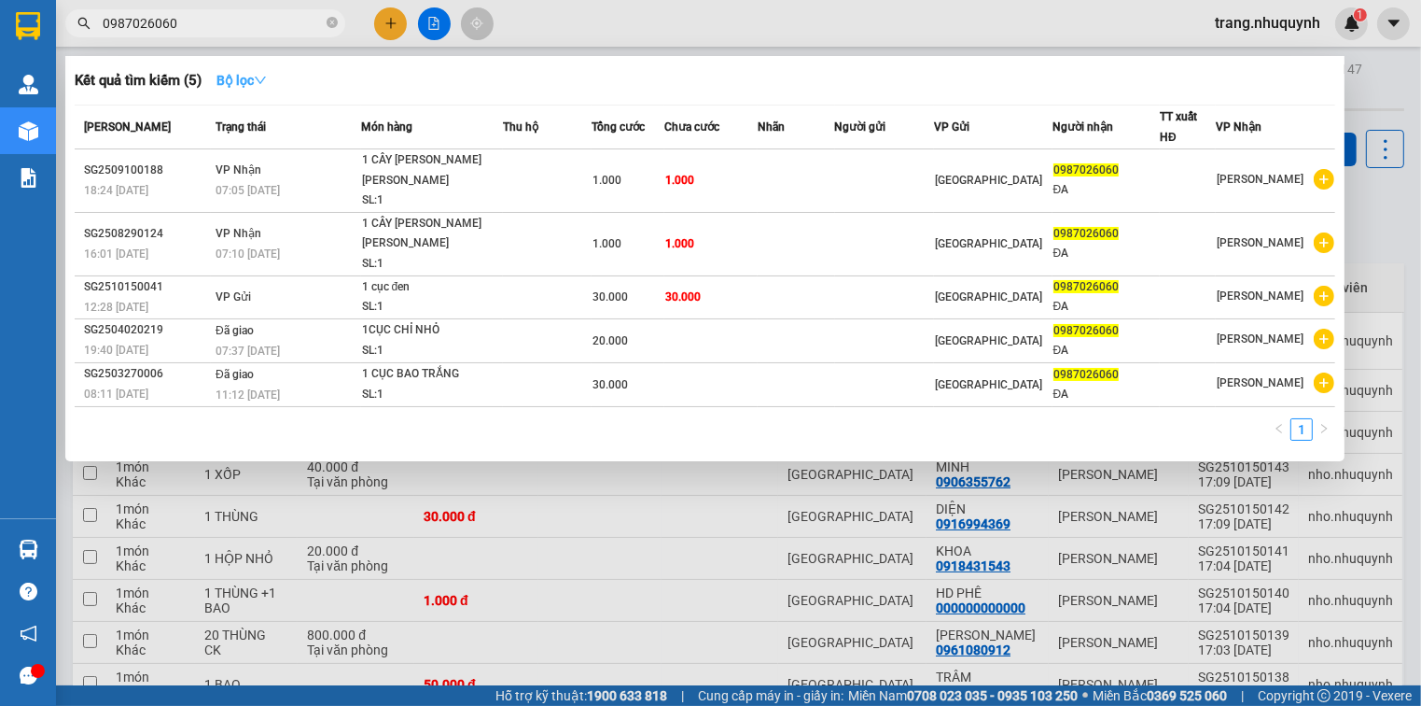
type input "0987026060"
click at [250, 73] on strong "Bộ lọc" at bounding box center [242, 80] width 50 height 15
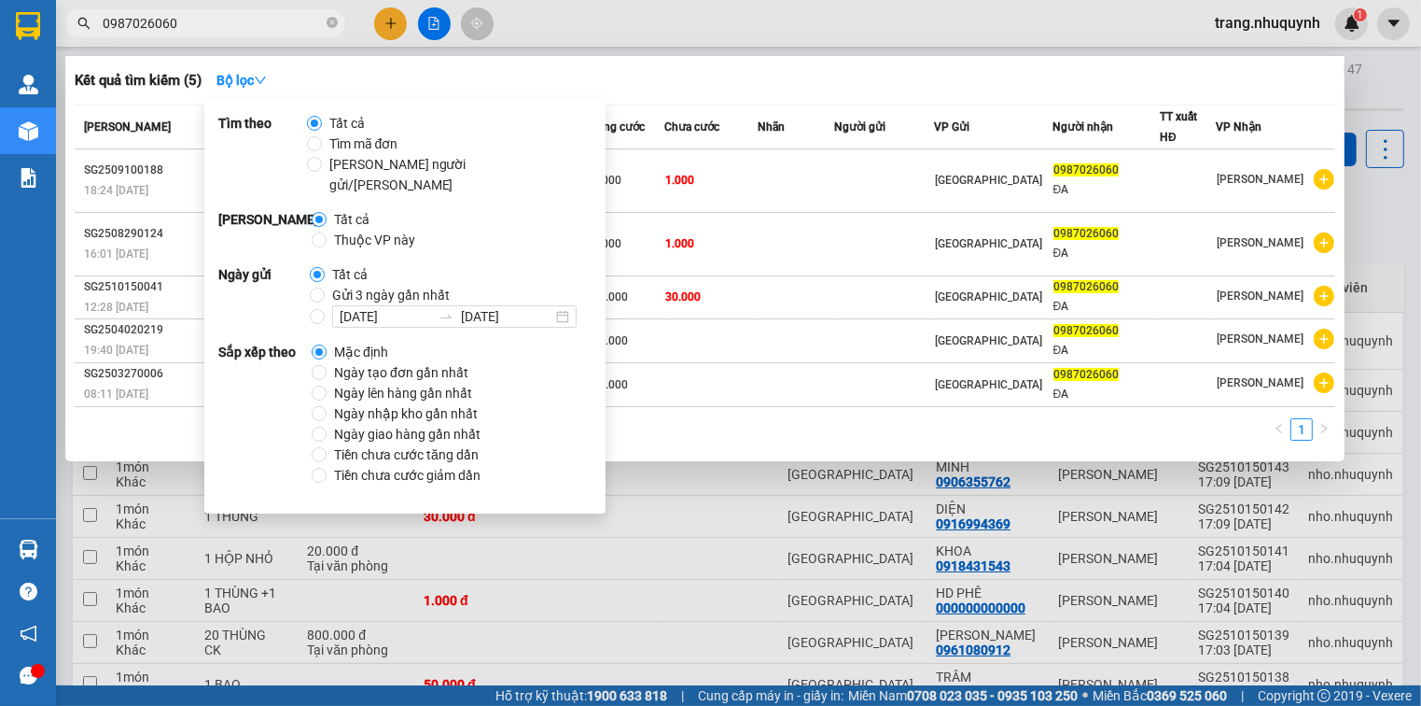
click at [367, 166] on span "[PERSON_NAME] người gửi/[PERSON_NAME]" at bounding box center [453, 174] width 262 height 41
click at [322, 166] on input "[PERSON_NAME] người gửi/[PERSON_NAME]" at bounding box center [314, 164] width 15 height 15
radio input "true"
radio input "false"
click at [413, 362] on span "Ngày tạo đơn gần nhất" at bounding box center [401, 372] width 149 height 21
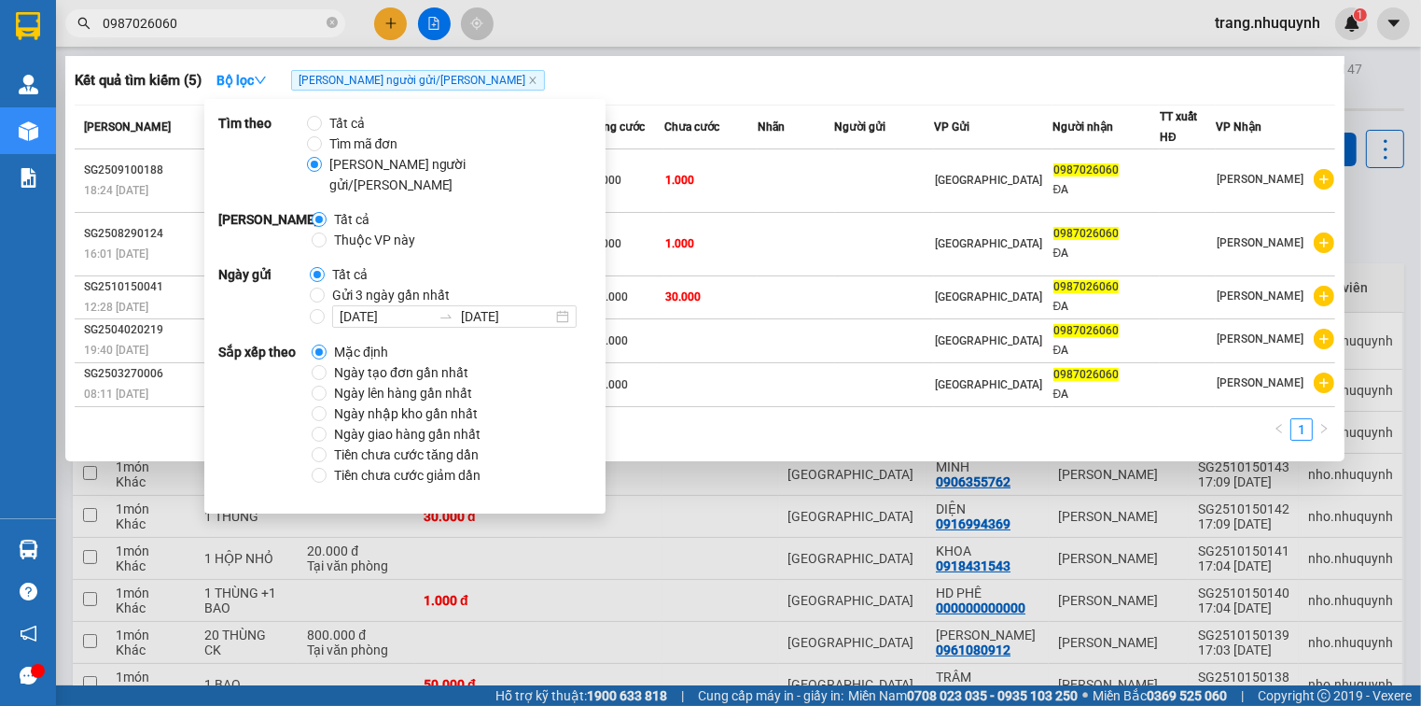
click at [327, 365] on input "Ngày tạo đơn gần nhất" at bounding box center [319, 372] width 15 height 15
radio input "true"
radio input "false"
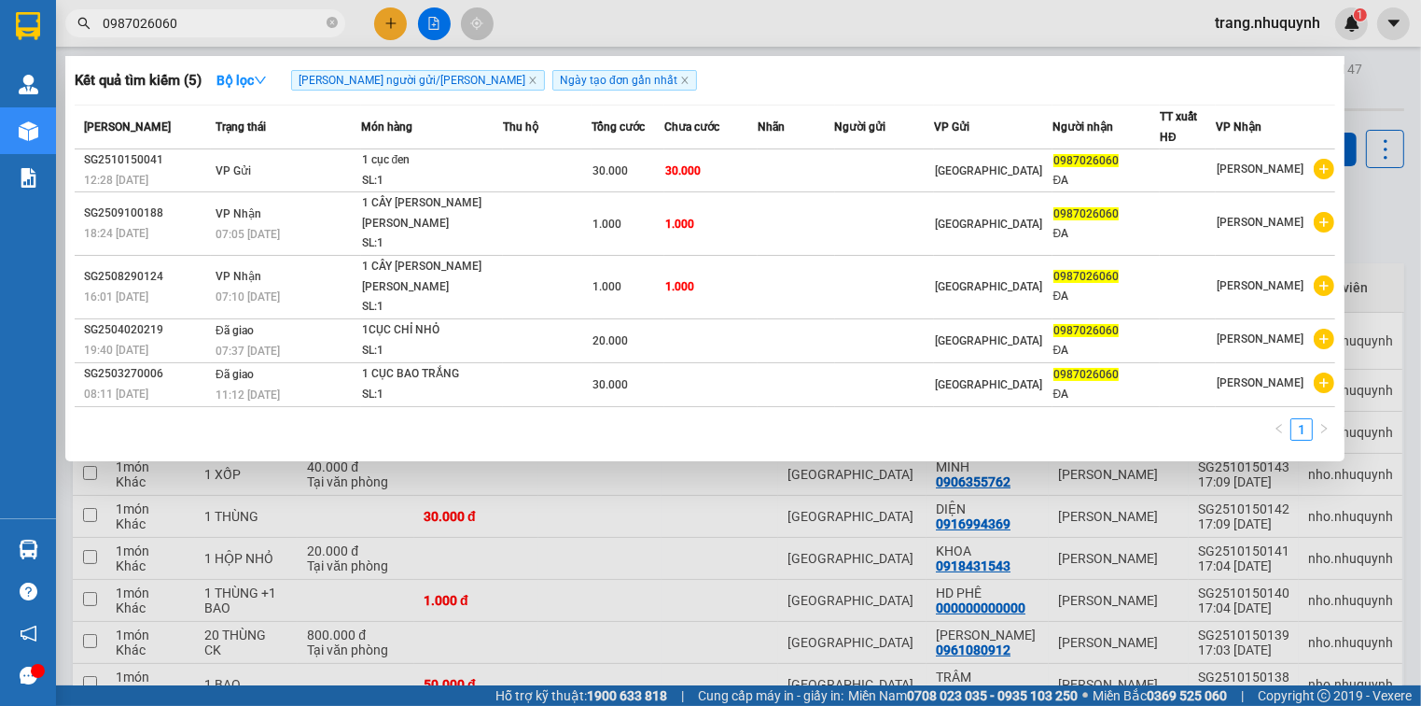
click at [891, 76] on div "Kết quả [PERSON_NAME] ( 5 ) Bộ lọc [PERSON_NAME] người gửi/[PERSON_NAME] tạo [P…" at bounding box center [705, 80] width 1261 height 30
click at [1393, 198] on div at bounding box center [710, 353] width 1421 height 706
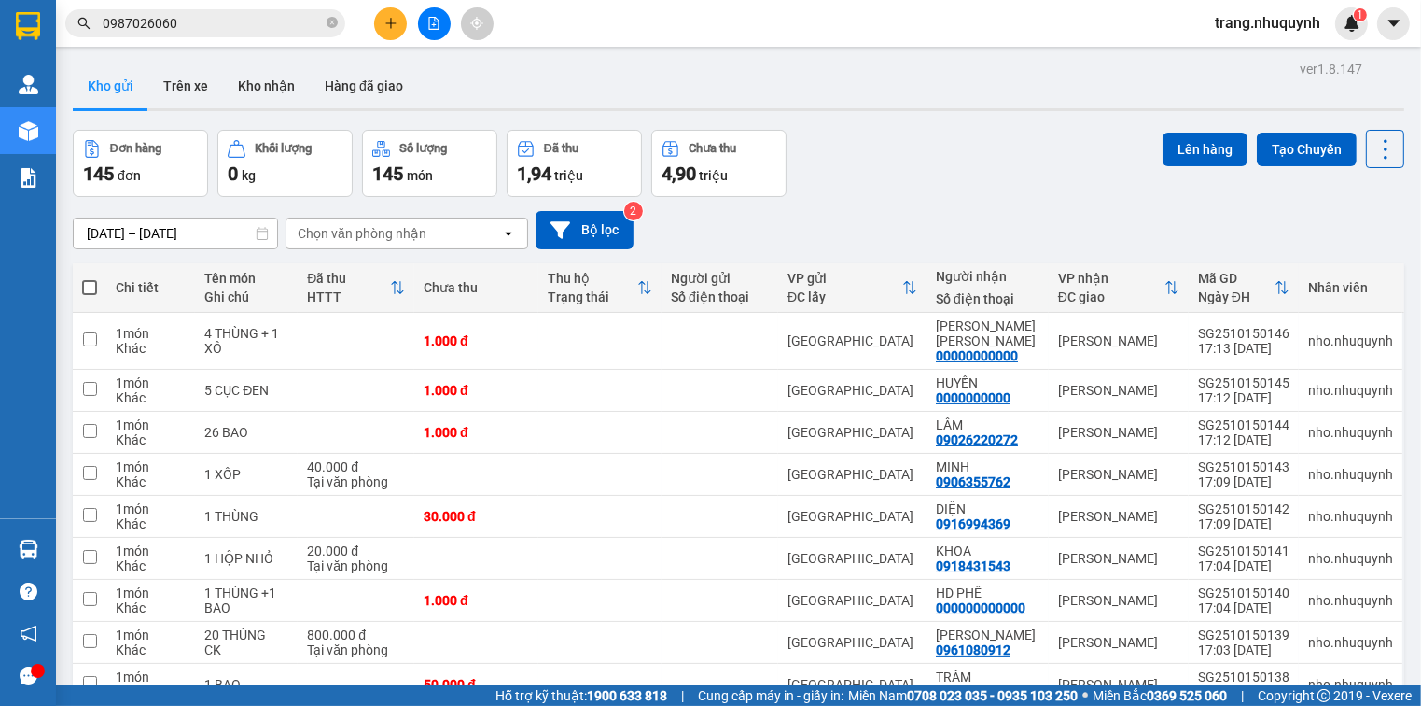
click at [895, 166] on div "Đơn hàng 145 đơn [PERSON_NAME] 0 kg Số [PERSON_NAME] 145 món Đã thu 1,94 [PERSO…" at bounding box center [739, 163] width 1332 height 67
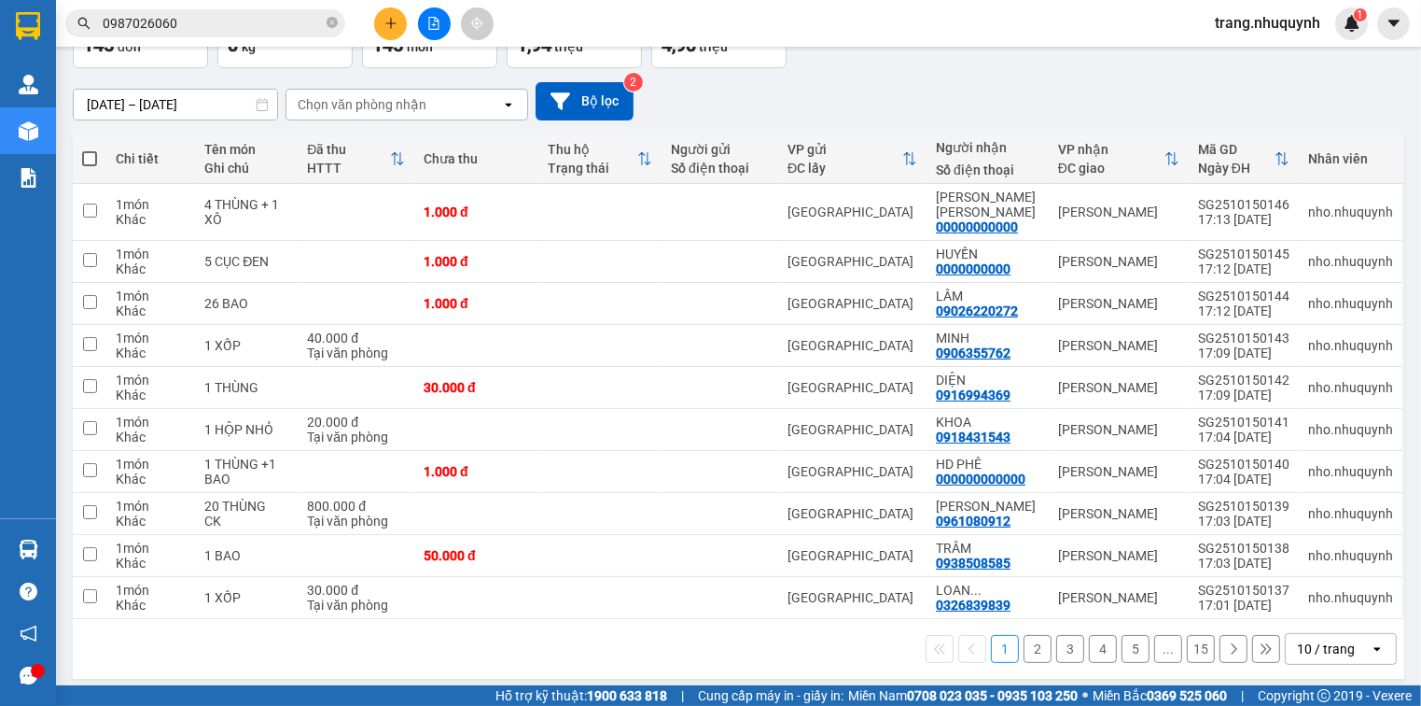
click at [1308, 642] on div "10 / trang" at bounding box center [1326, 648] width 58 height 19
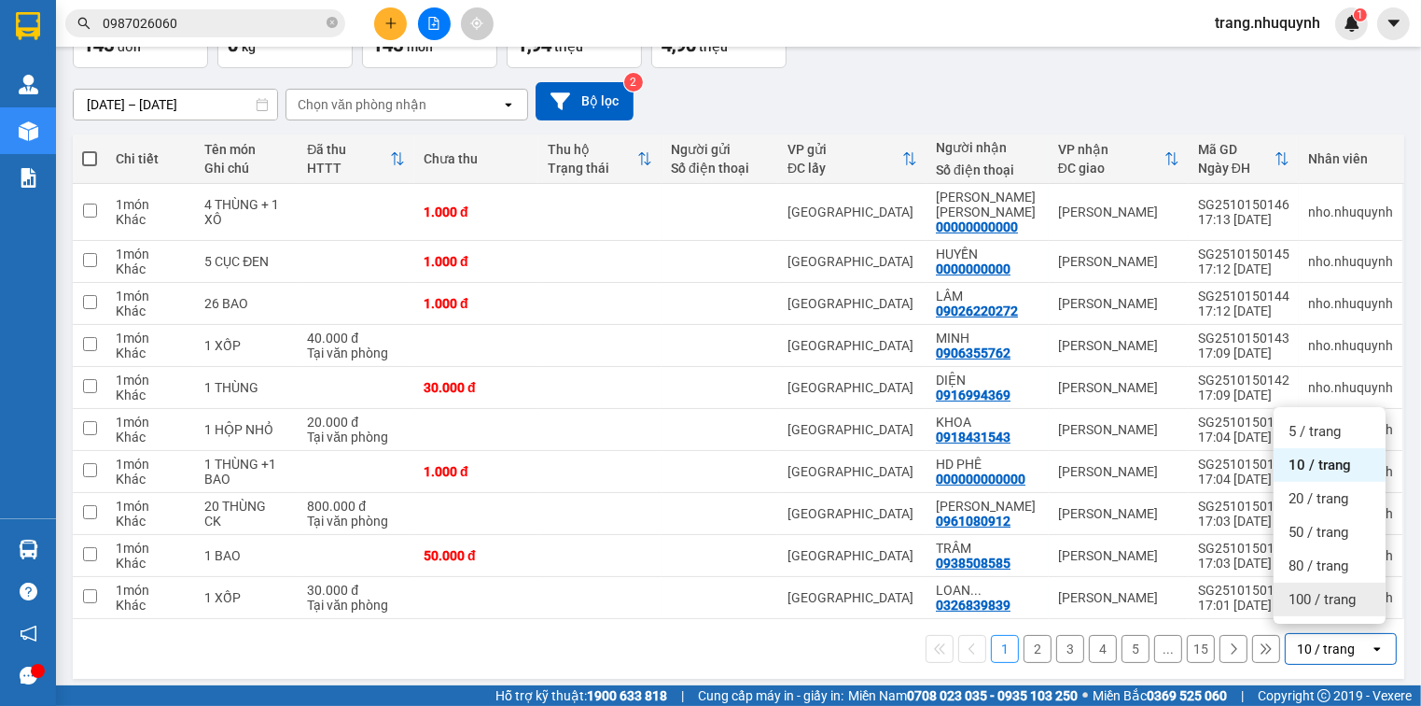
click at [1308, 605] on span "100 / trang" at bounding box center [1322, 599] width 67 height 19
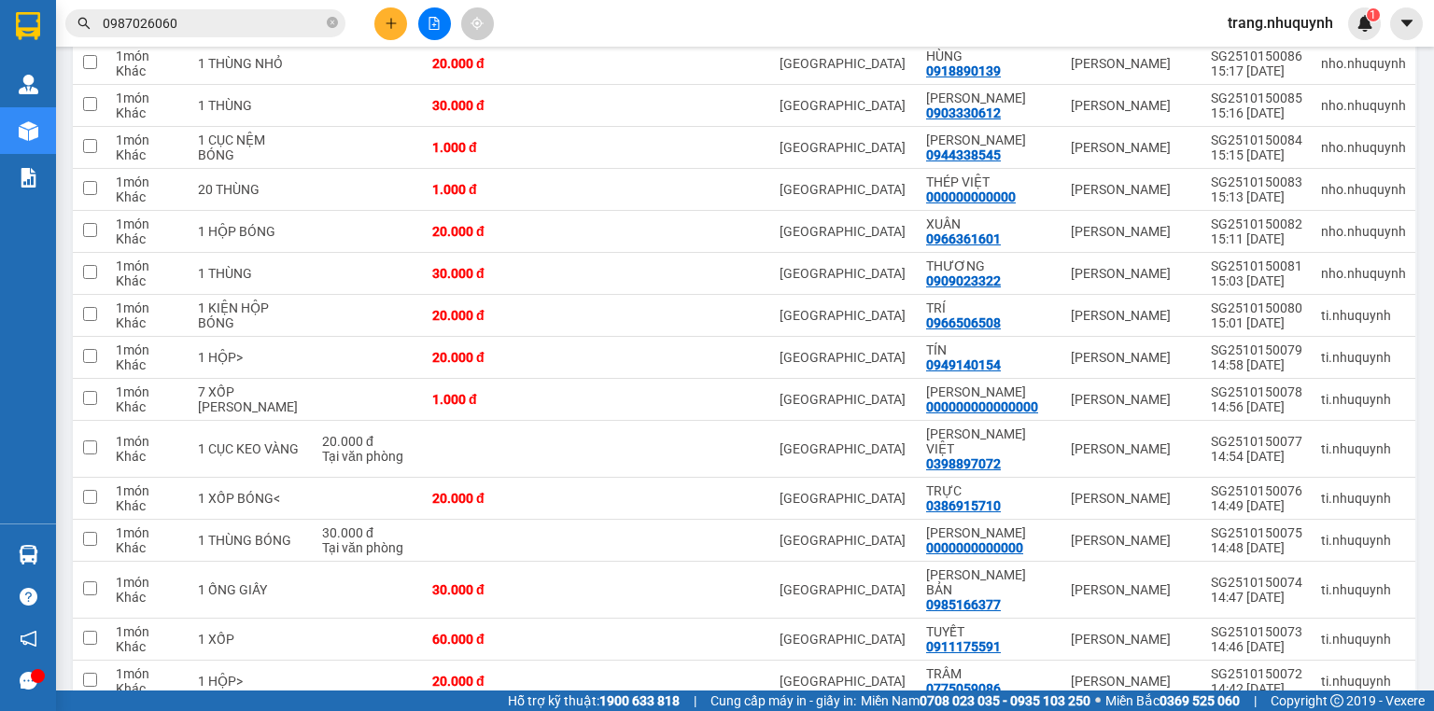
scroll to position [3961, 0]
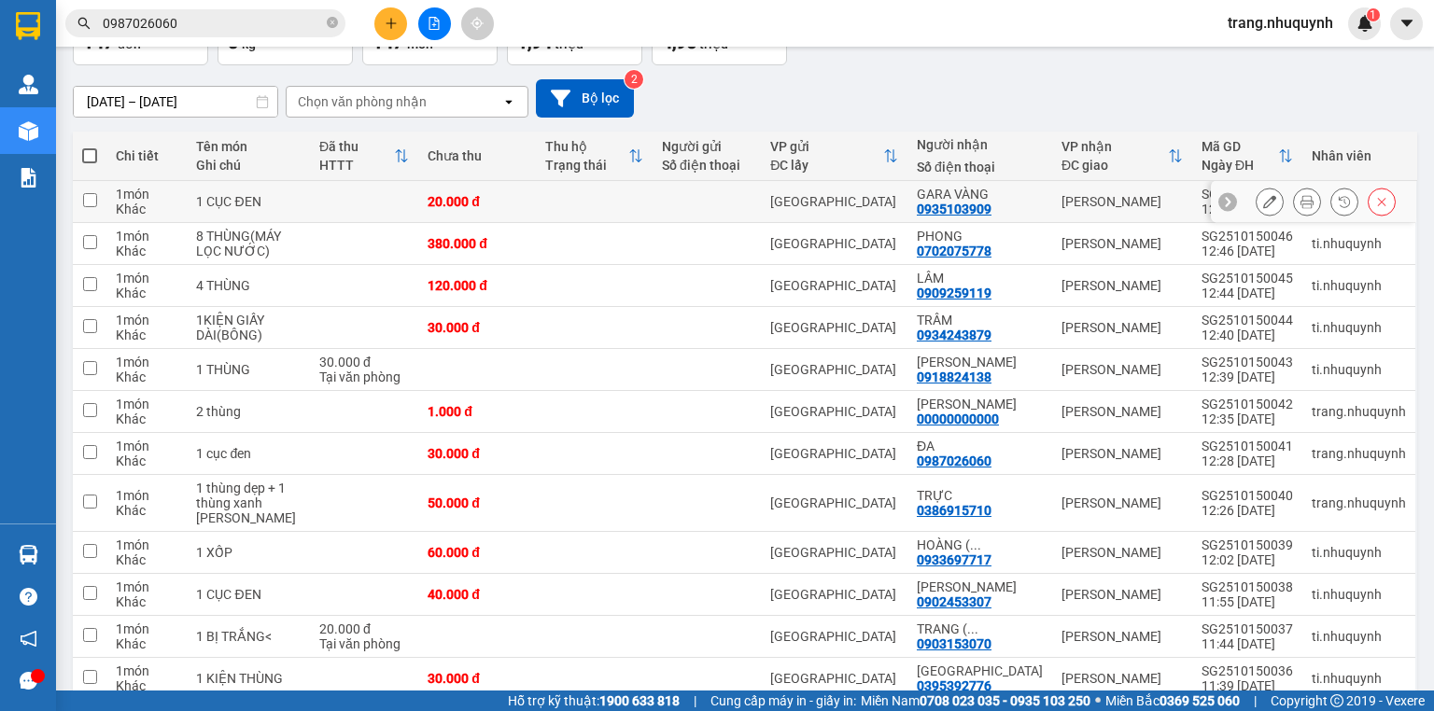
scroll to position [0, 0]
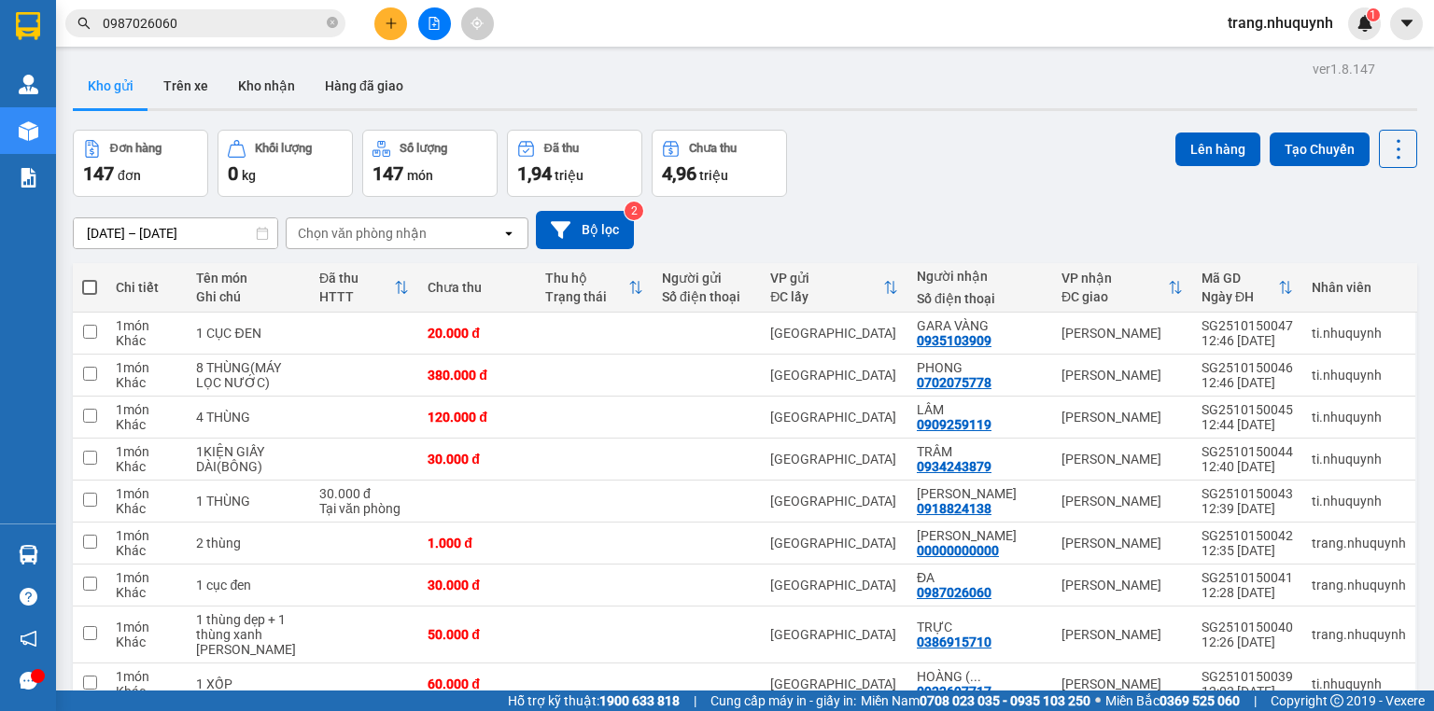
click at [90, 297] on label at bounding box center [89, 287] width 15 height 19
click at [90, 278] on input "checkbox" at bounding box center [90, 278] width 0 height 0
checkbox input "true"
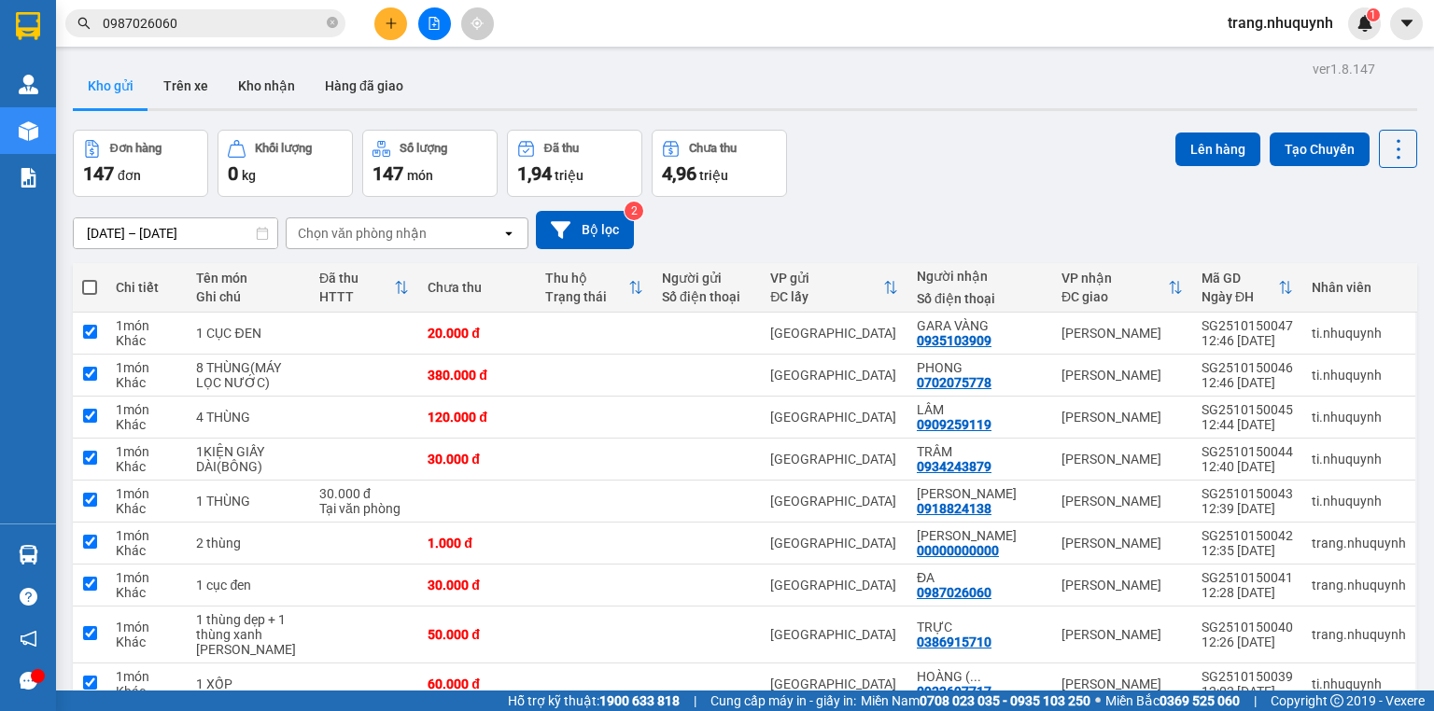
checkbox input "true"
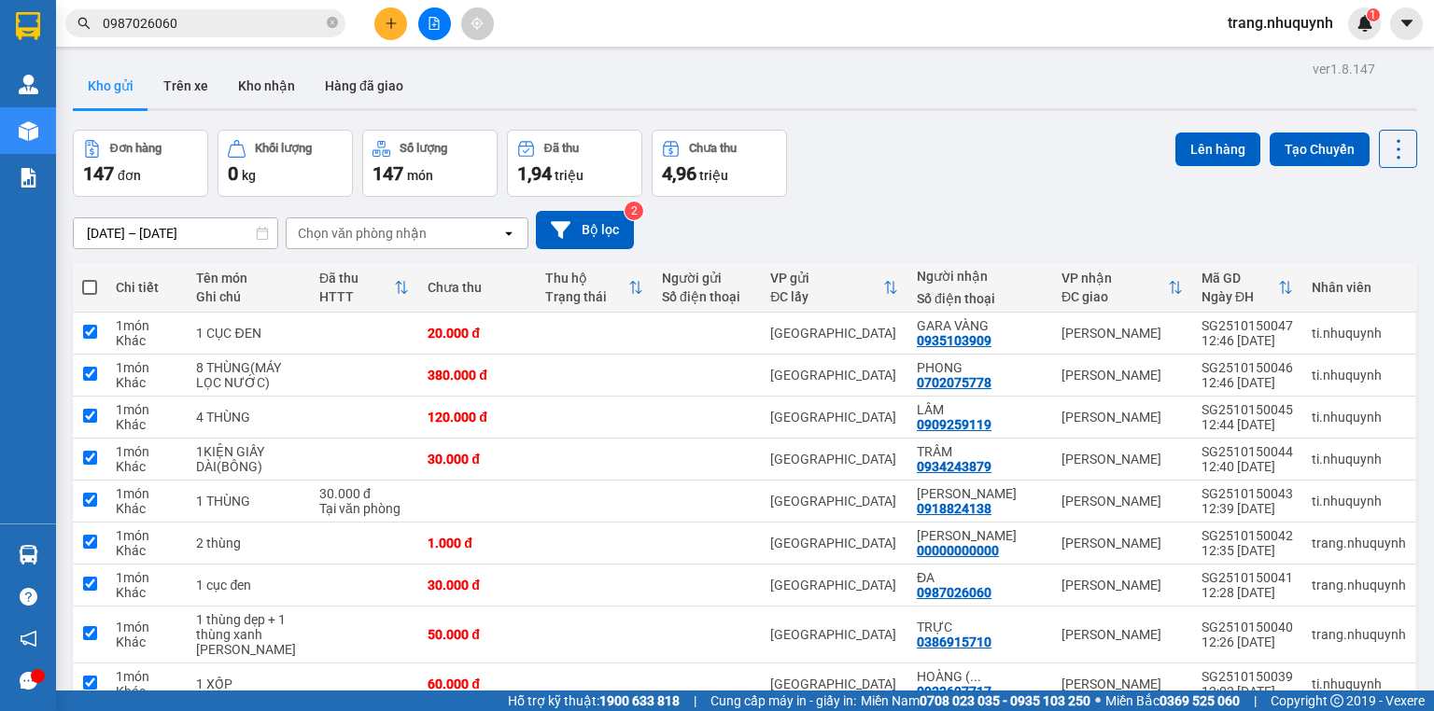
checkbox input "true"
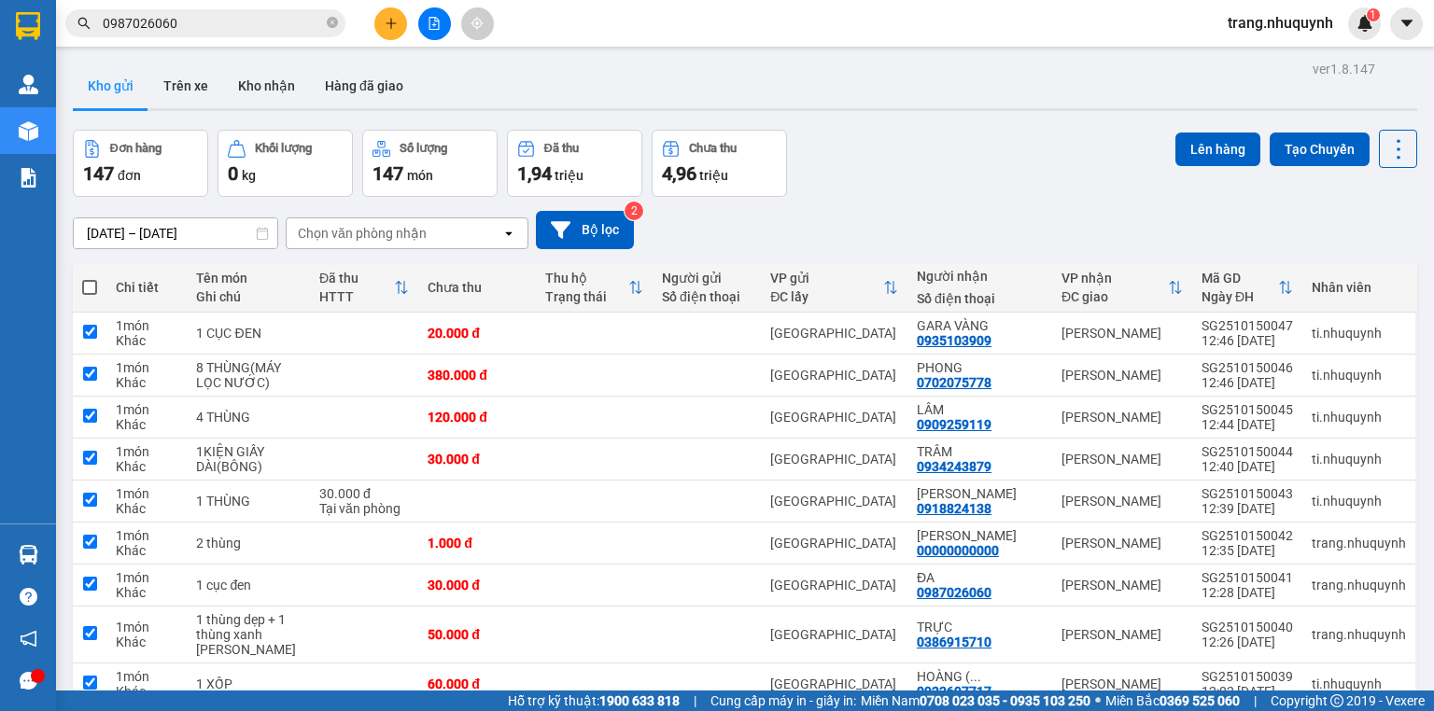
checkbox input "true"
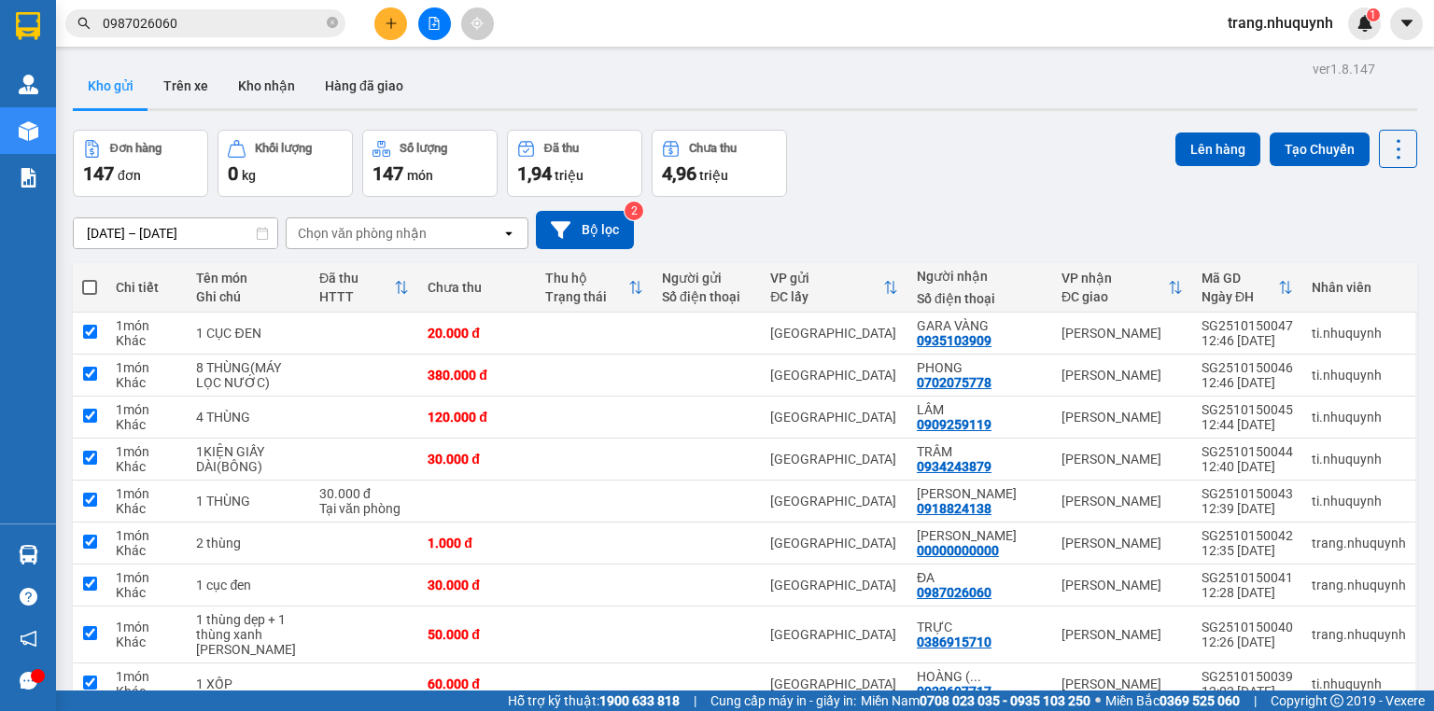
checkbox input "true"
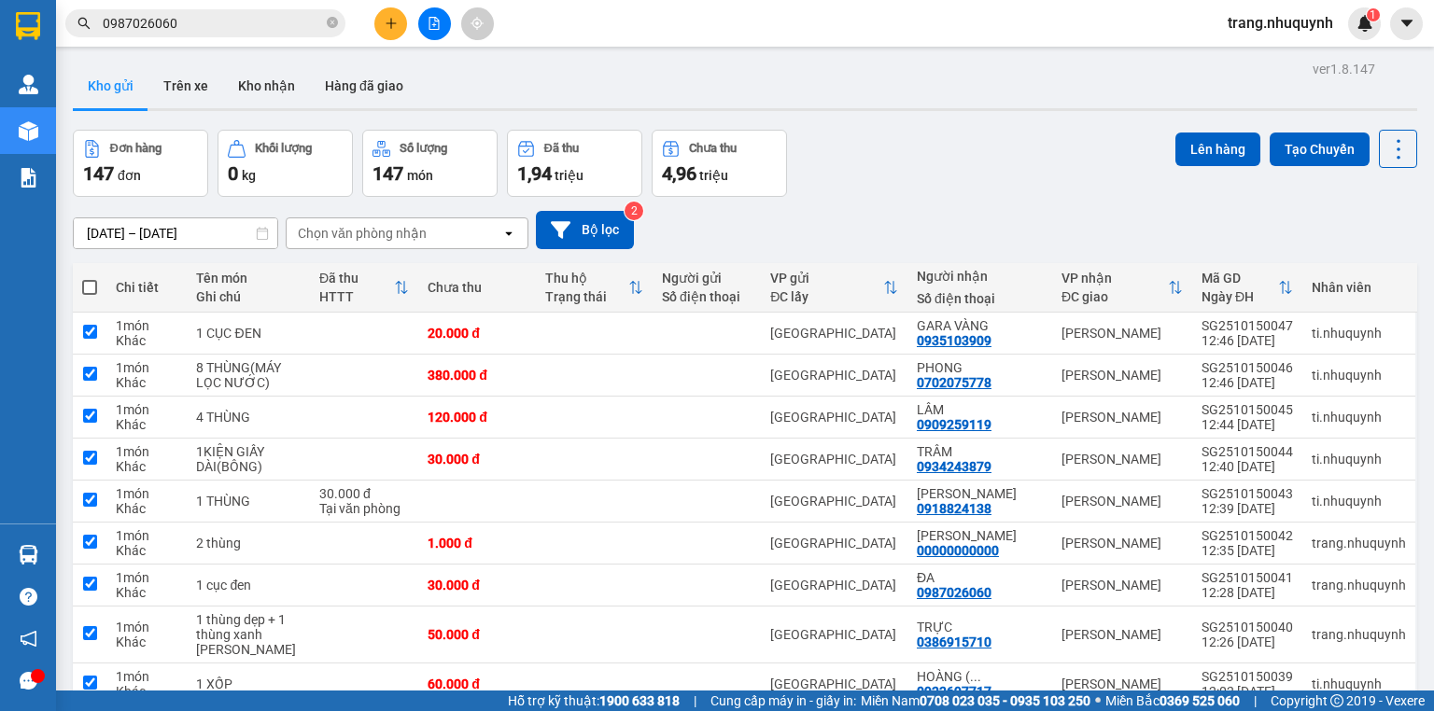
checkbox input "true"
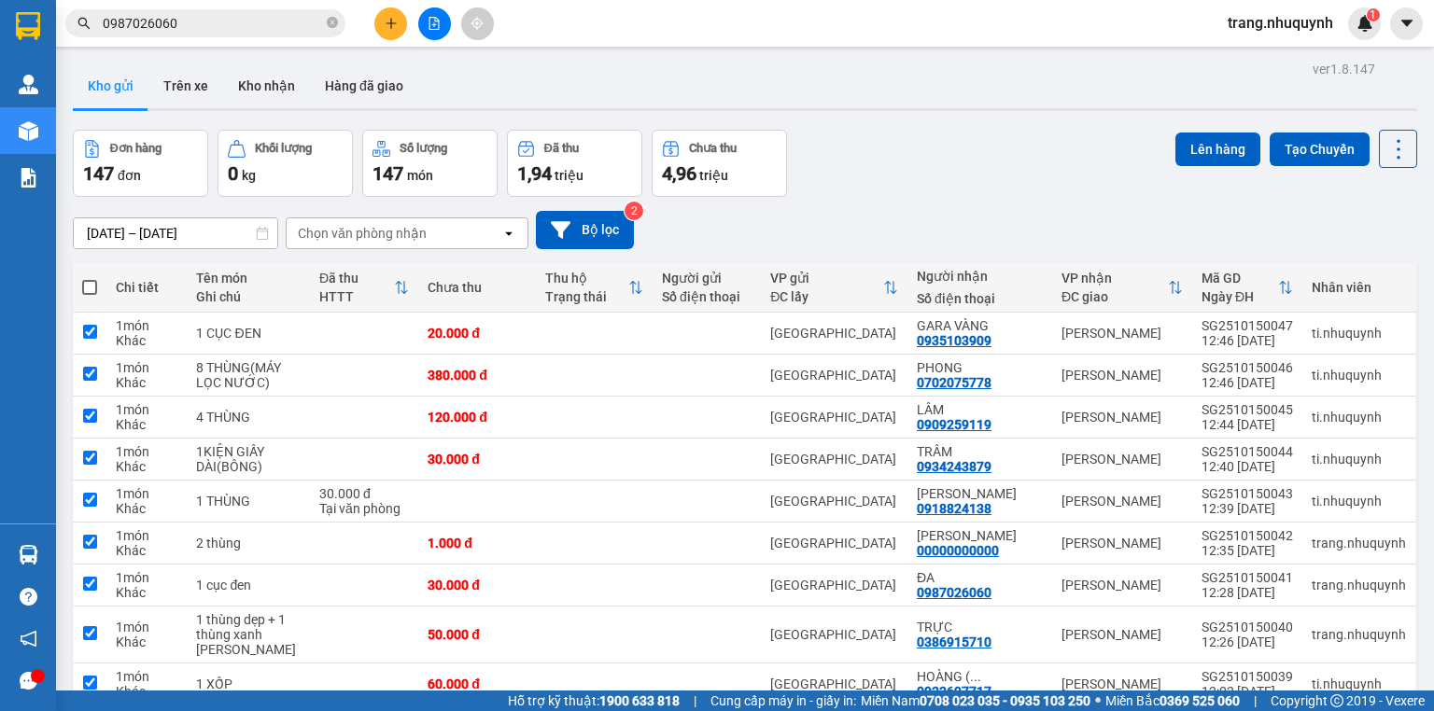
checkbox input "true"
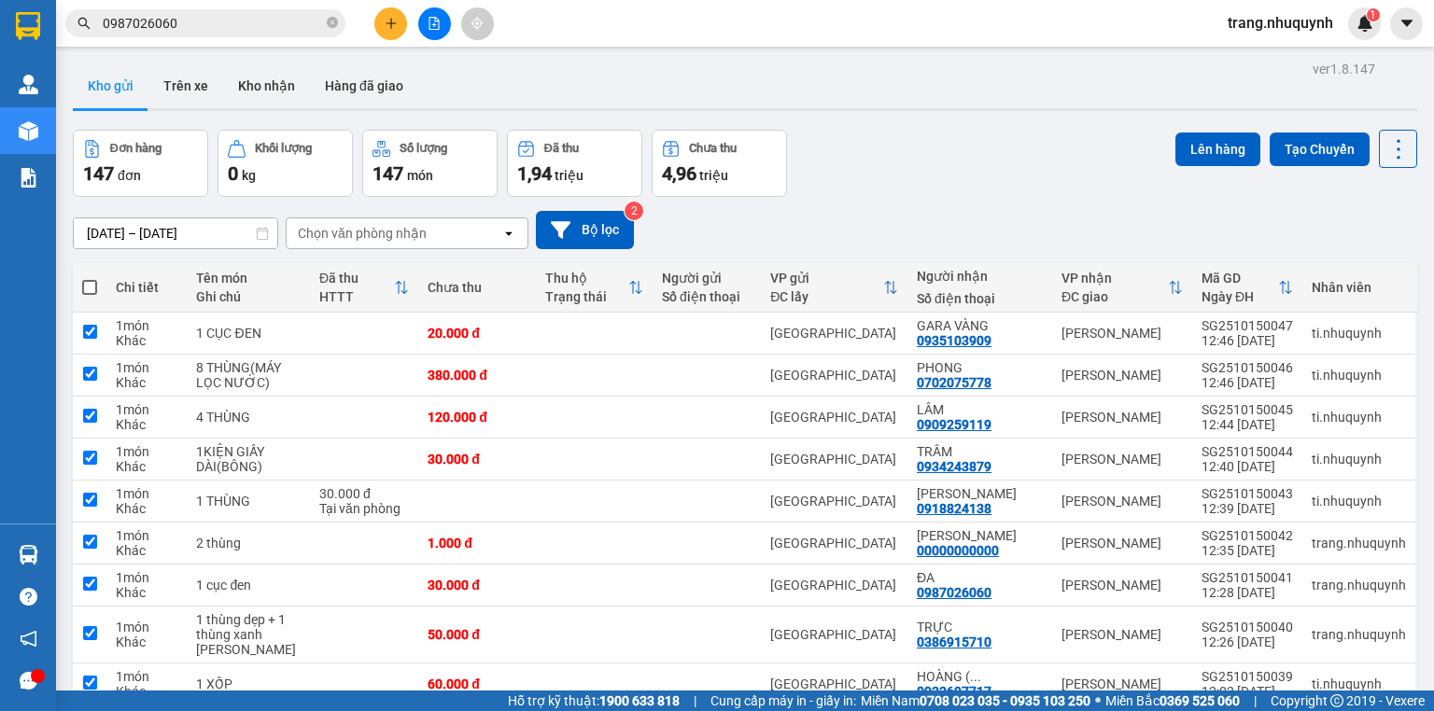
checkbox input "true"
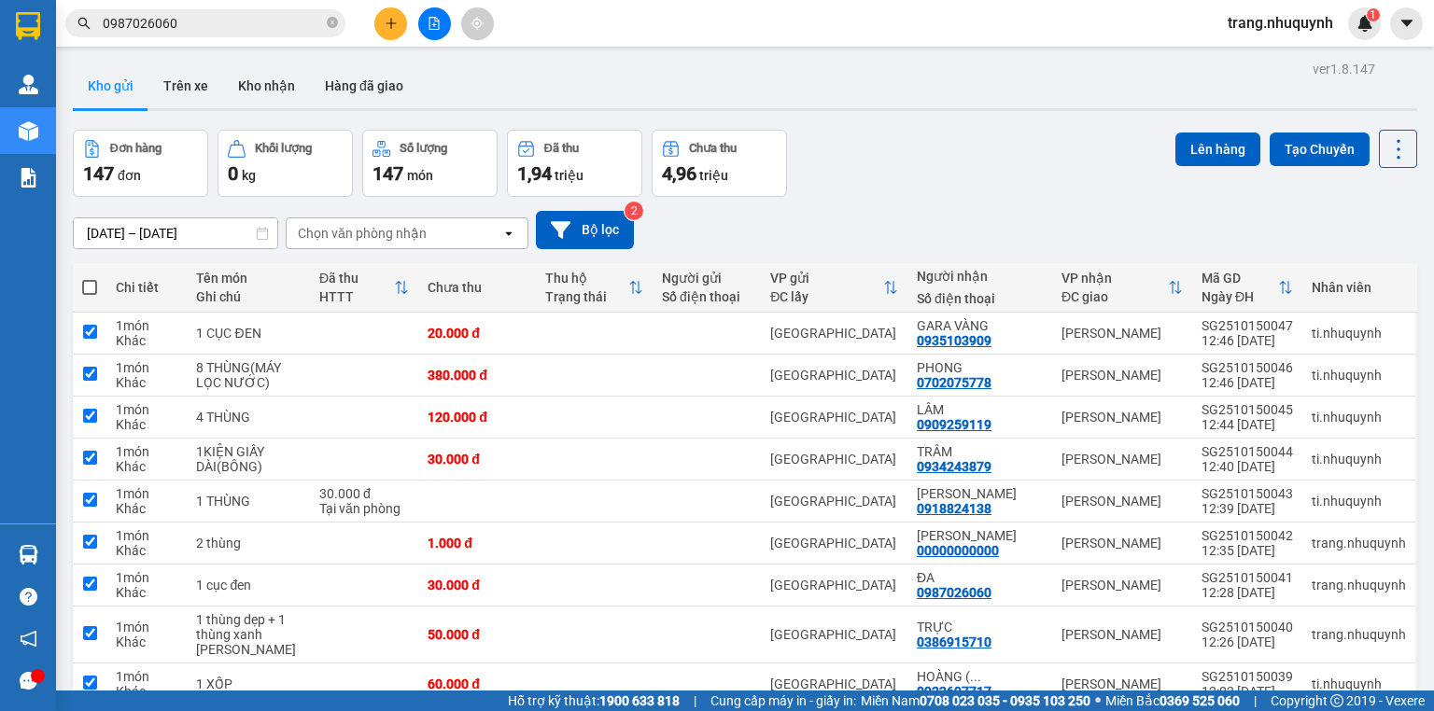
checkbox input "true"
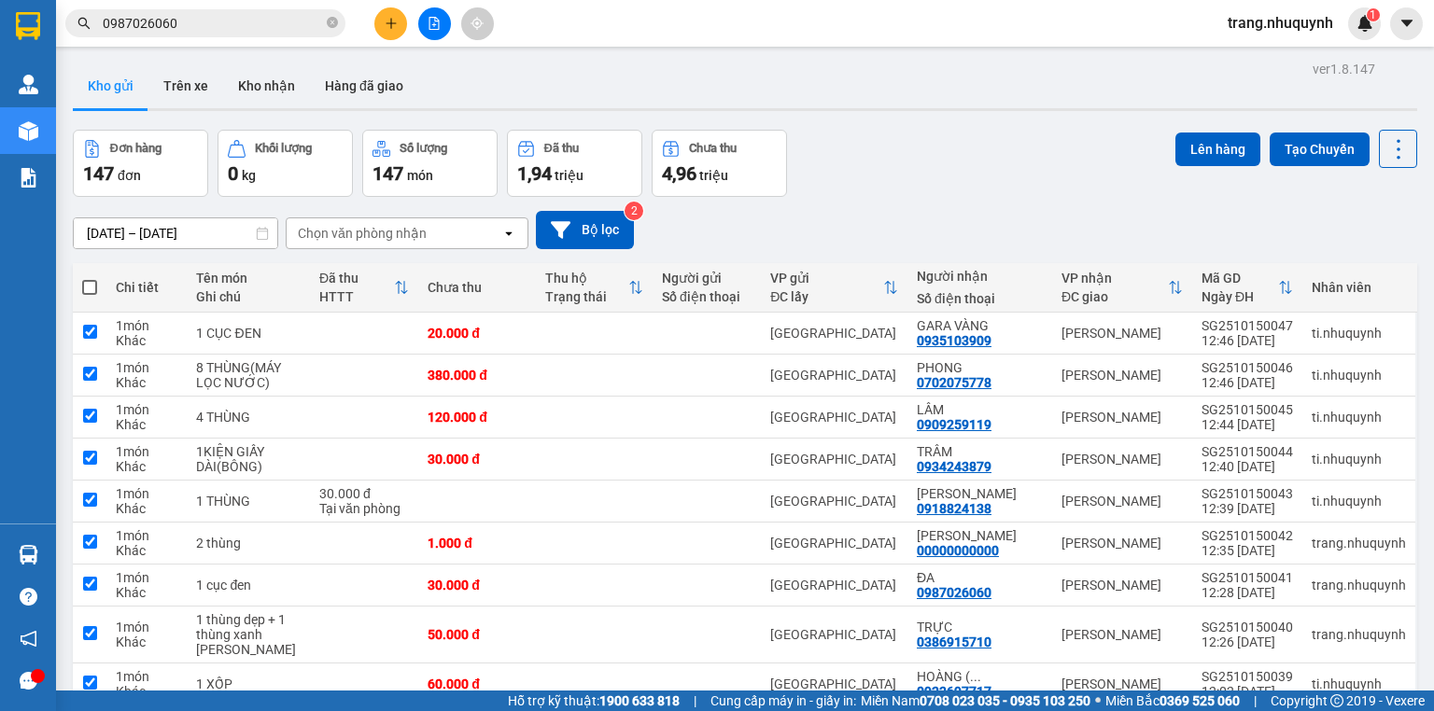
checkbox input "true"
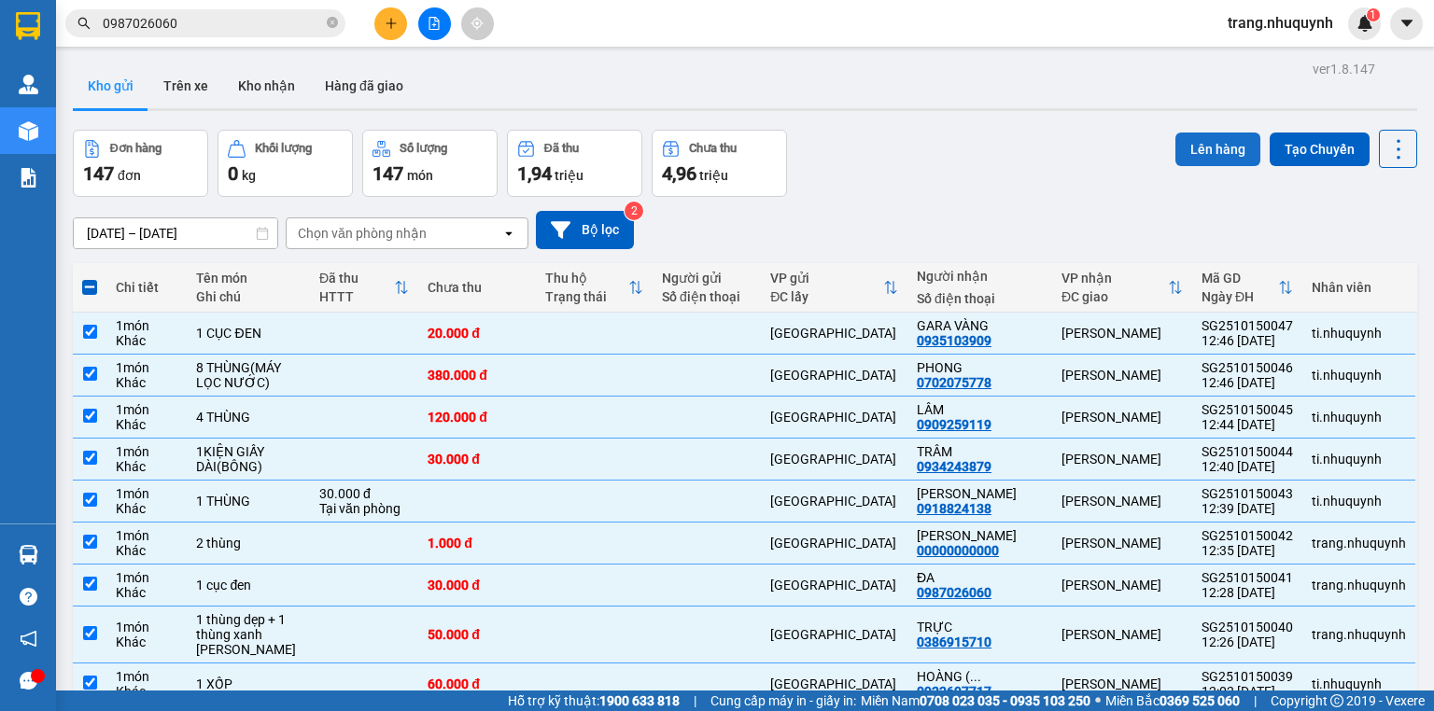
click at [1226, 138] on button "Lên hàng" at bounding box center [1217, 150] width 85 height 34
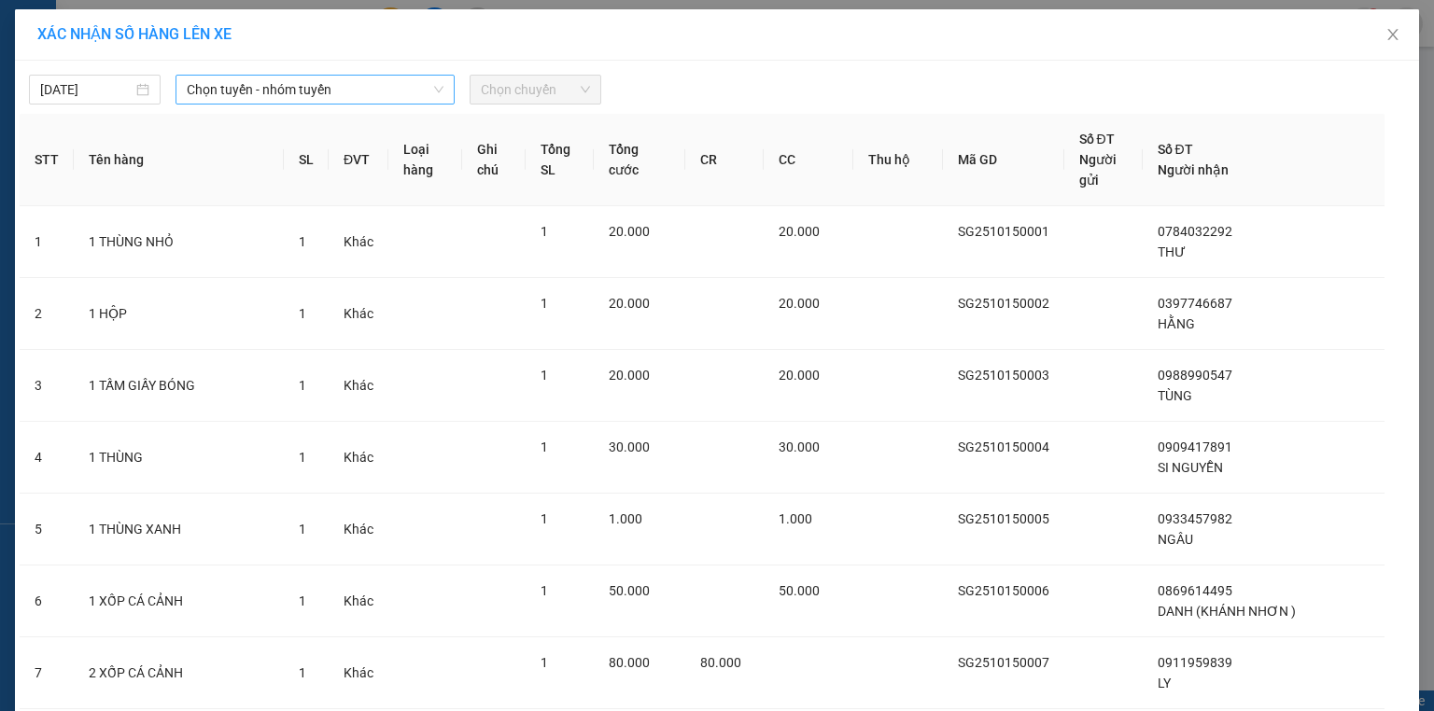
click at [237, 85] on span "Chọn tuyến - nhóm tuyến" at bounding box center [315, 90] width 257 height 28
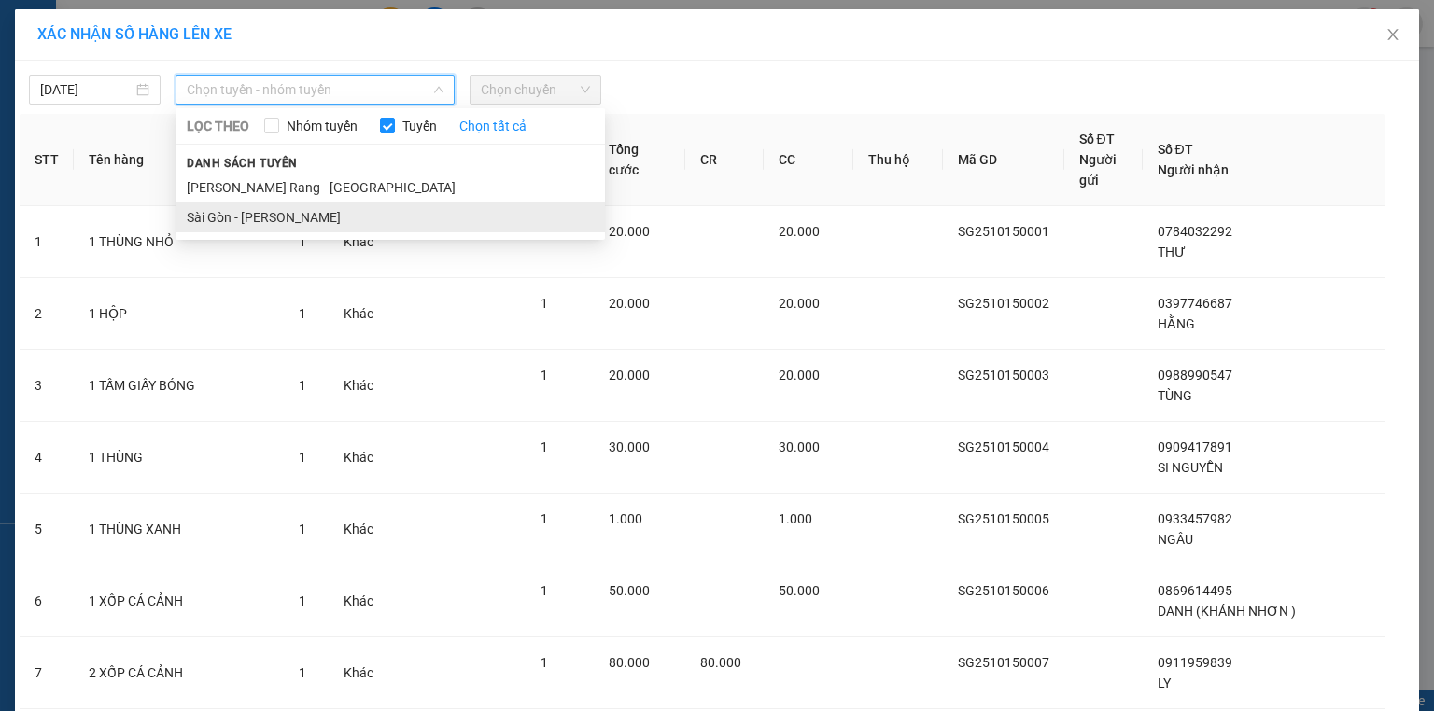
click at [235, 216] on li "Sài Gòn - [PERSON_NAME]" at bounding box center [389, 218] width 429 height 30
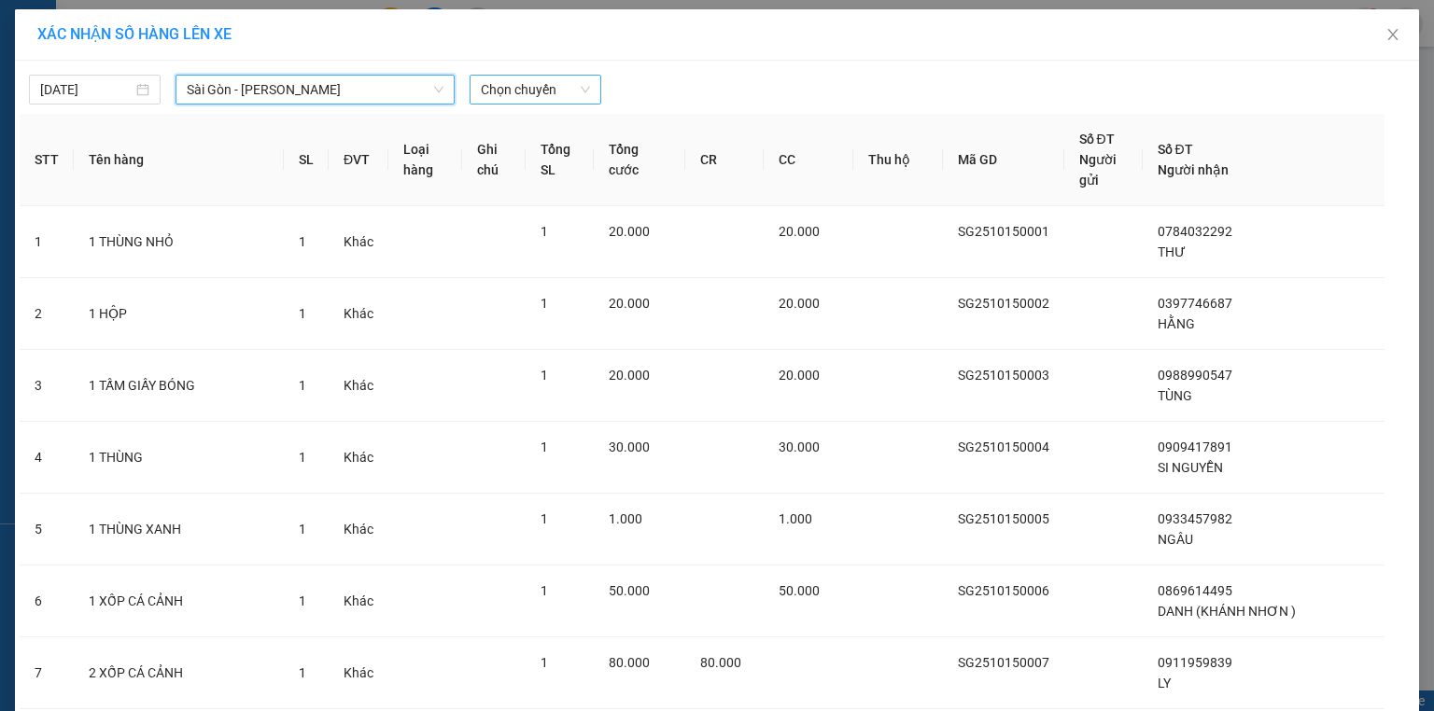
click at [523, 85] on span "Chọn chuyến" at bounding box center [535, 90] width 109 height 28
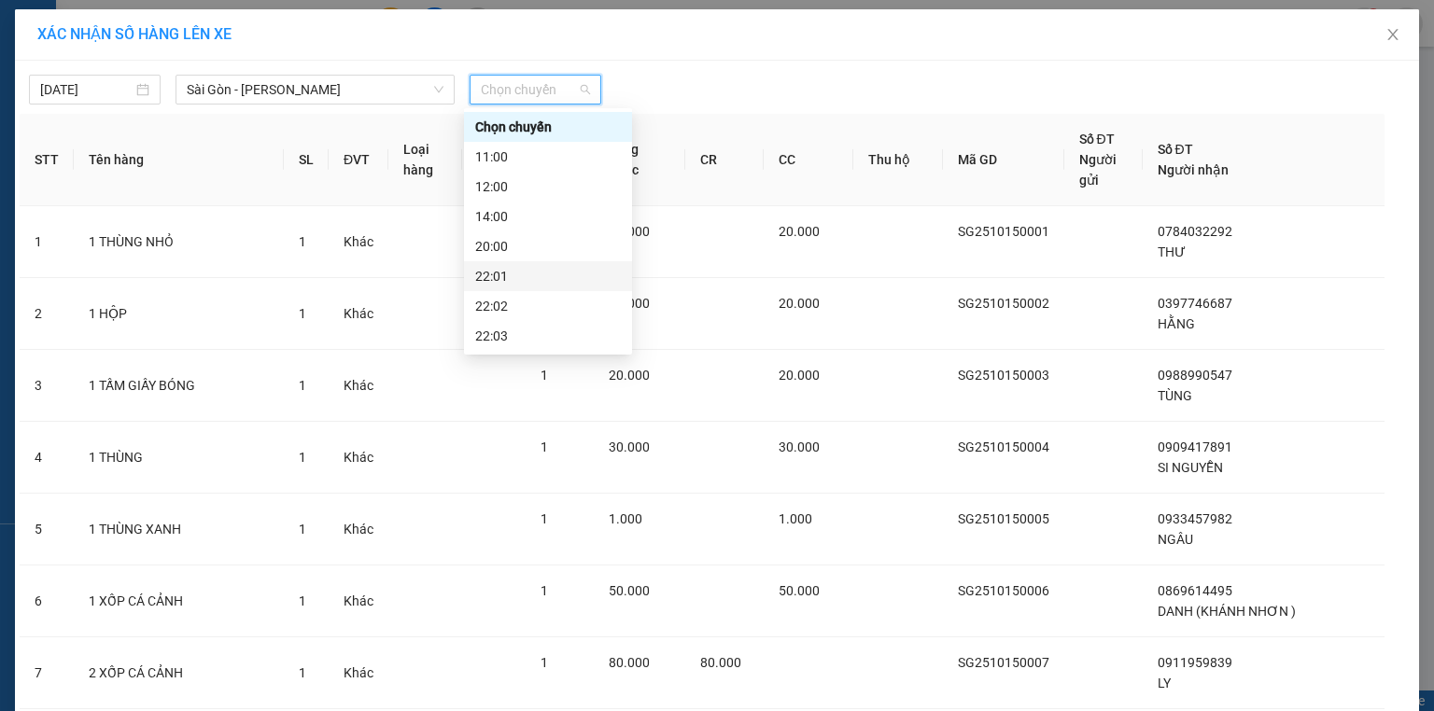
click at [537, 282] on div "22:01" at bounding box center [548, 276] width 146 height 21
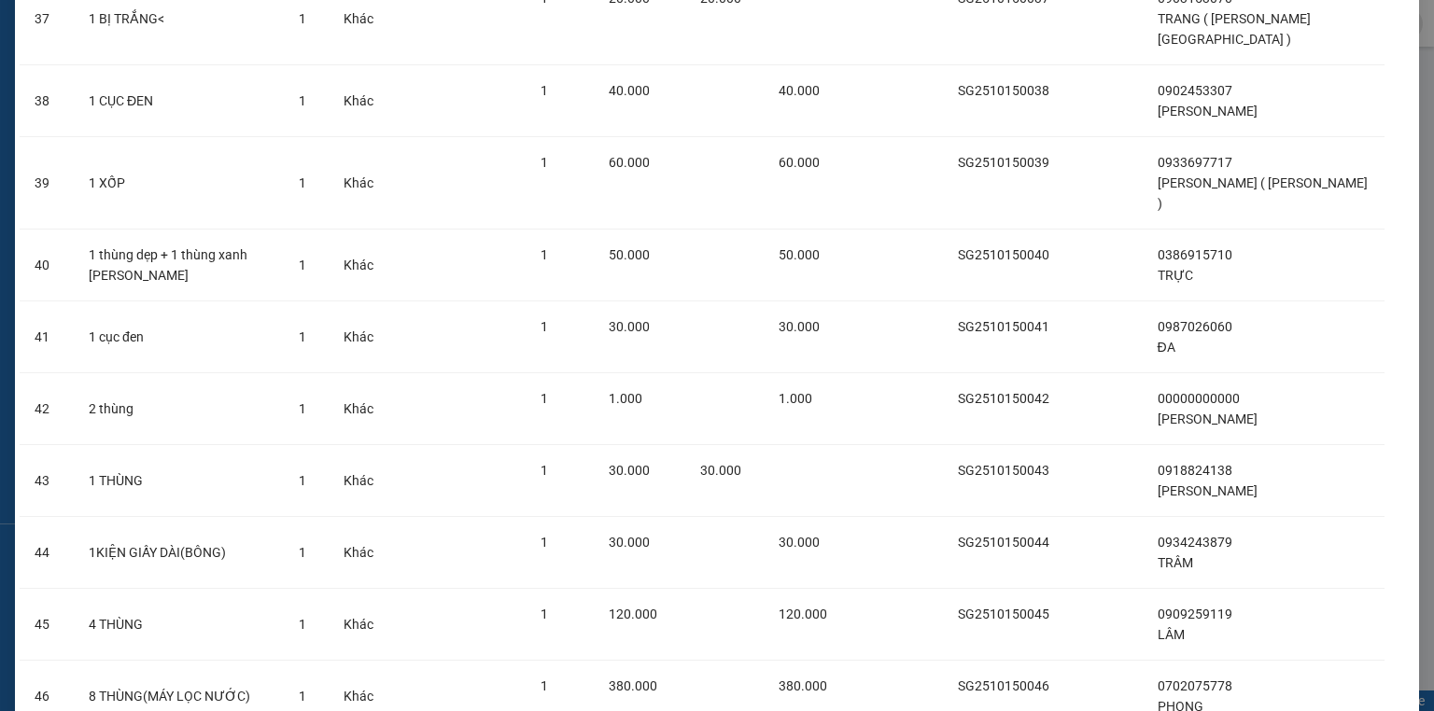
scroll to position [3031, 0]
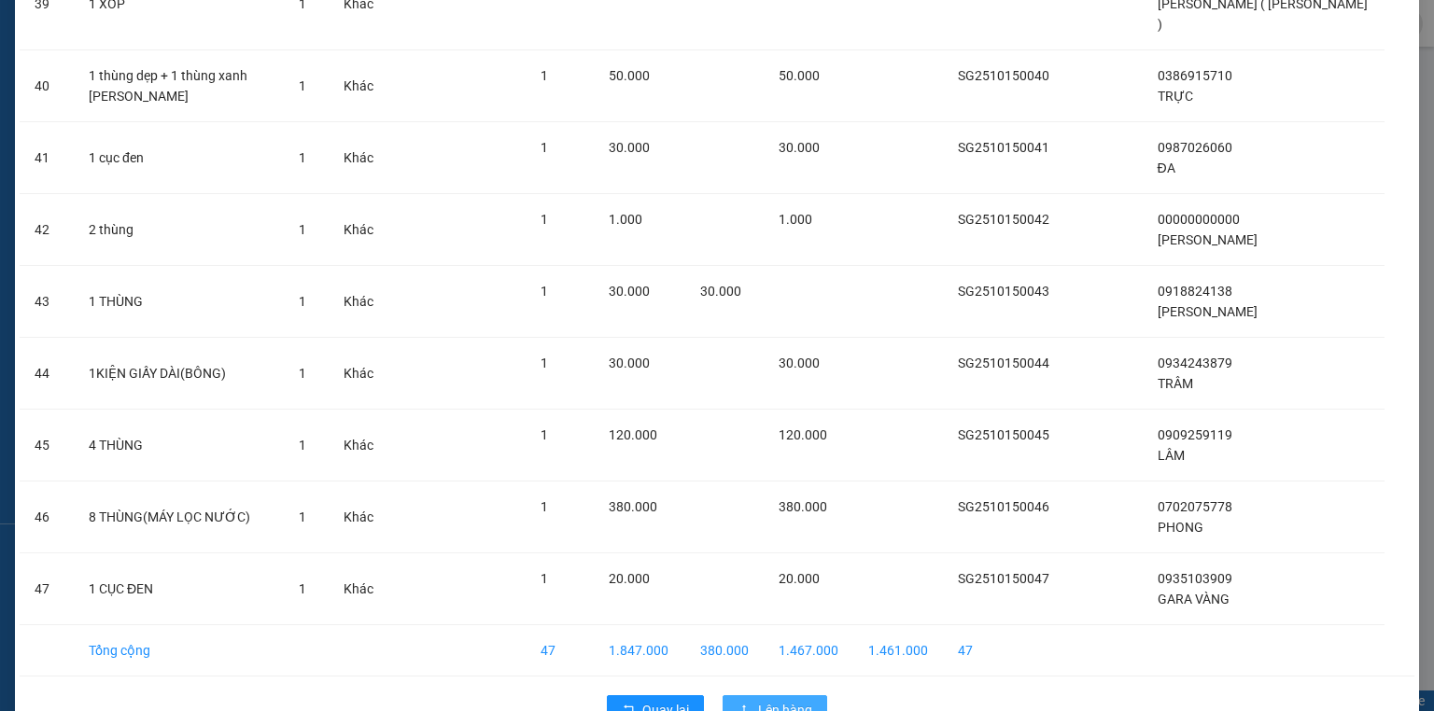
click at [758, 700] on span "Lên hàng" at bounding box center [785, 710] width 54 height 21
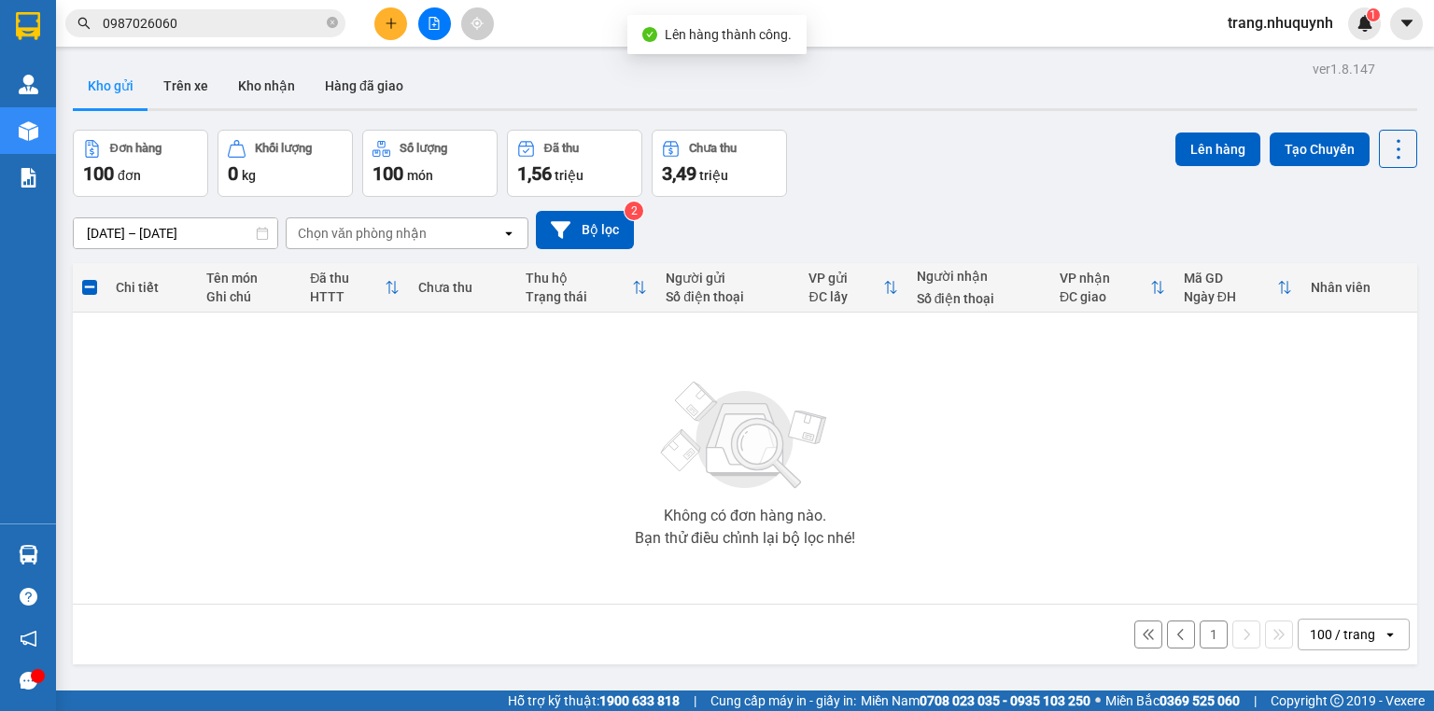
click at [1323, 642] on div "100 / trang" at bounding box center [1341, 634] width 65 height 19
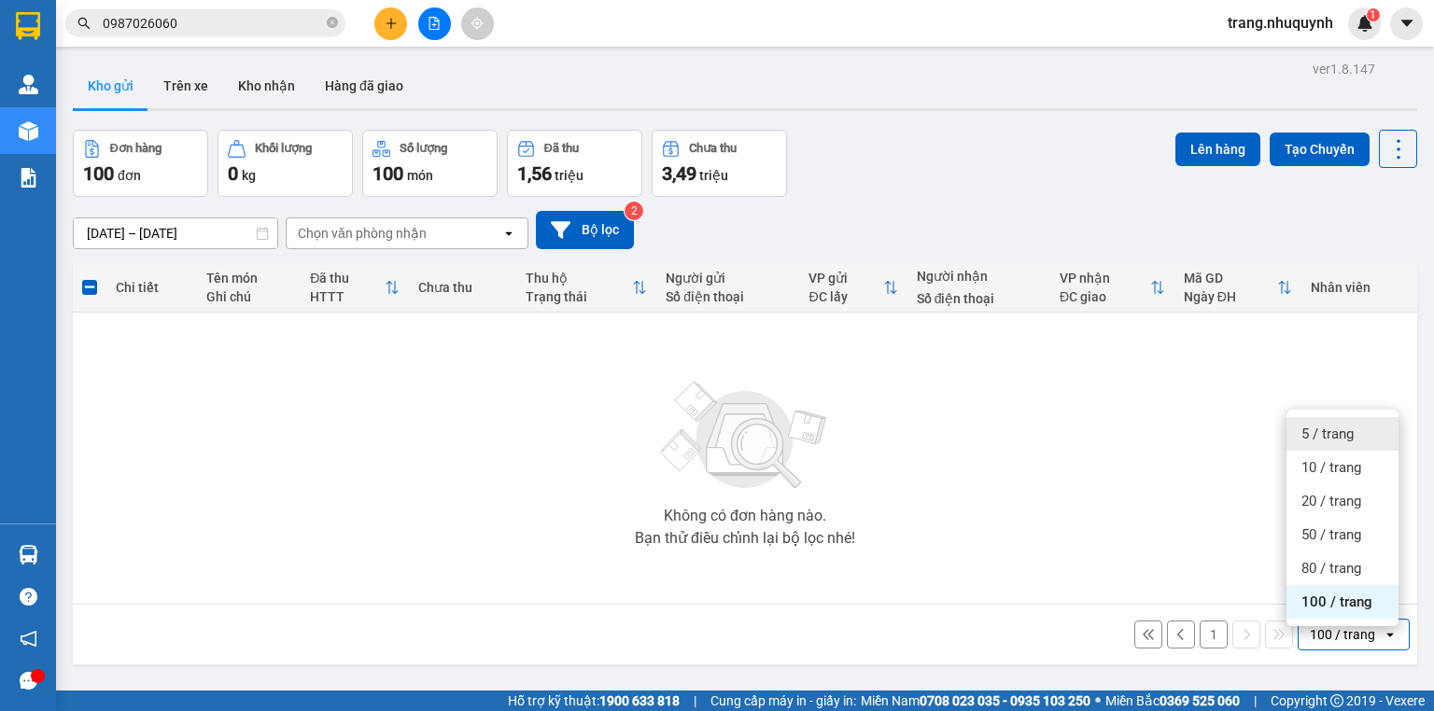
click at [1355, 441] on div "5 / trang" at bounding box center [1342, 434] width 112 height 34
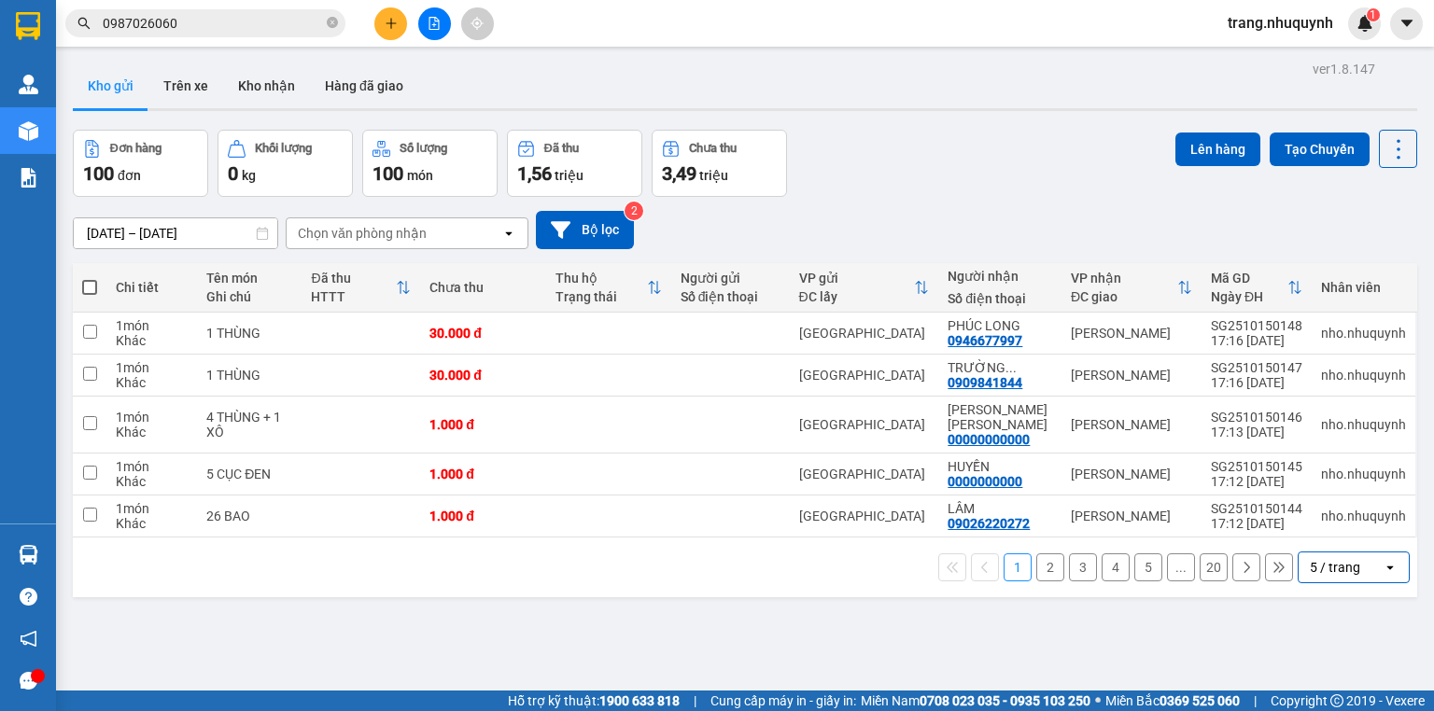
click at [1326, 558] on div "5 / trang" at bounding box center [1334, 567] width 50 height 19
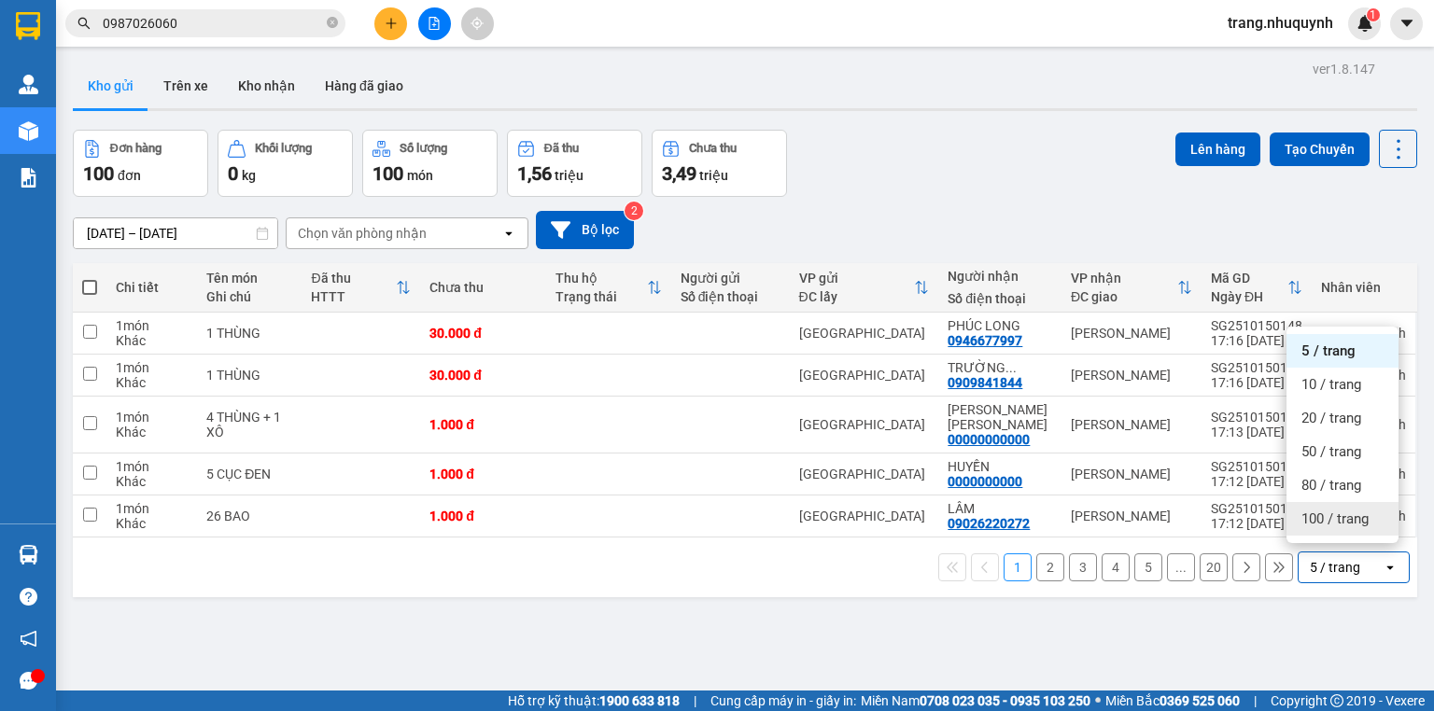
click at [1334, 531] on div "100 / trang" at bounding box center [1342, 519] width 112 height 34
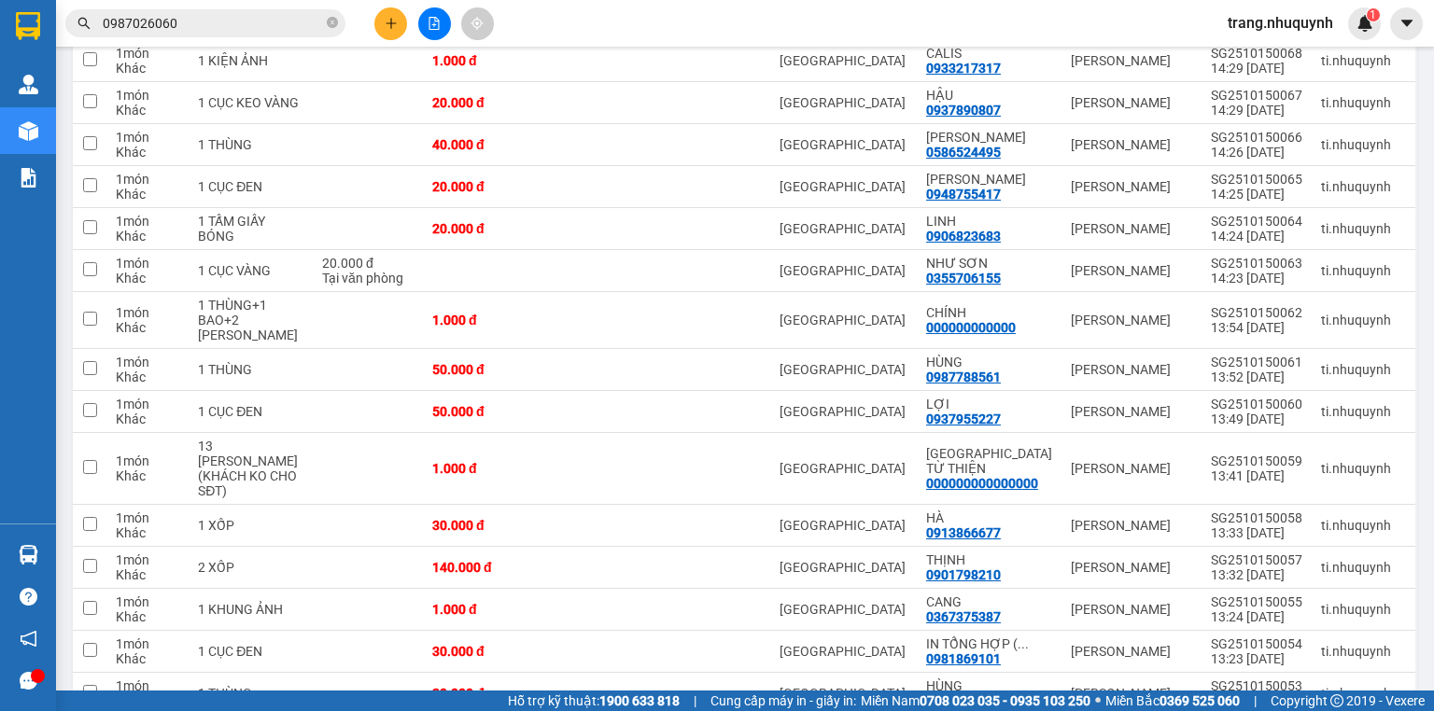
scroll to position [3961, 0]
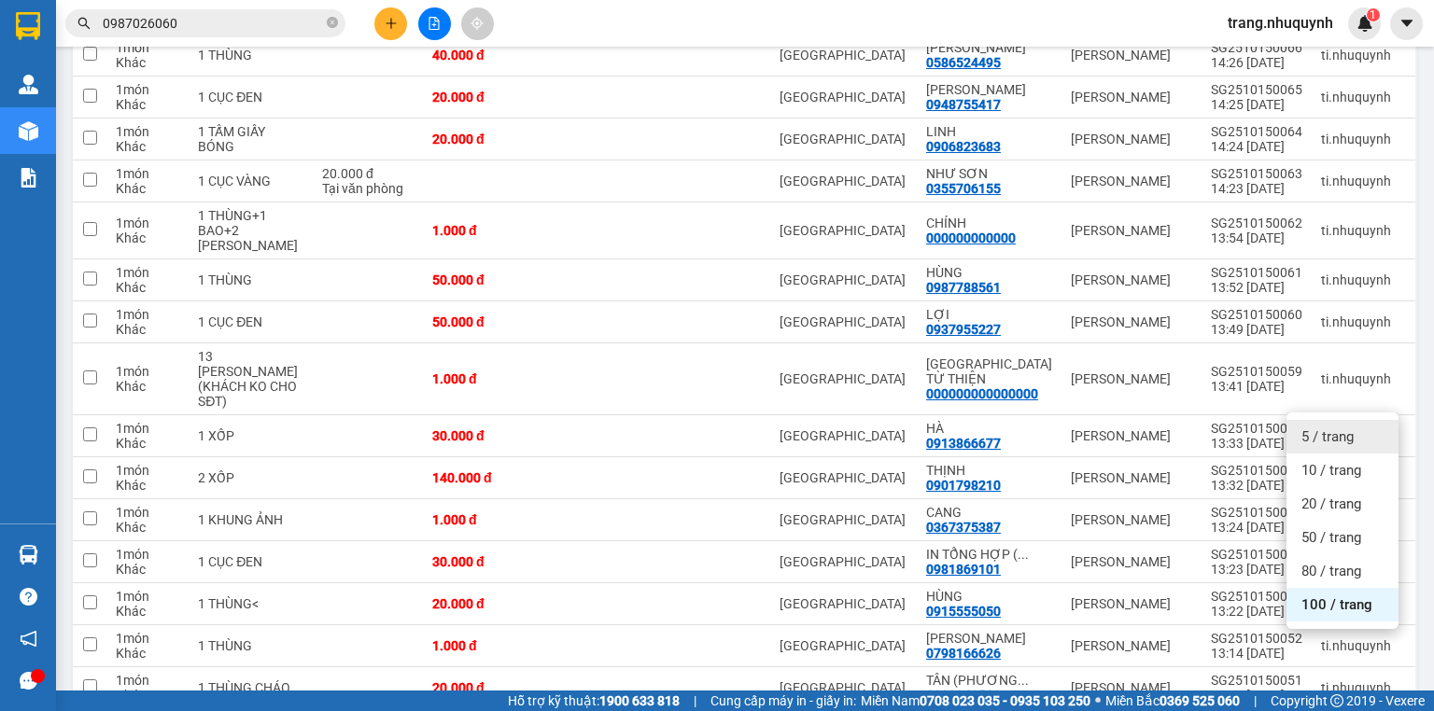
click at [1336, 430] on span "5 / trang" at bounding box center [1327, 436] width 52 height 19
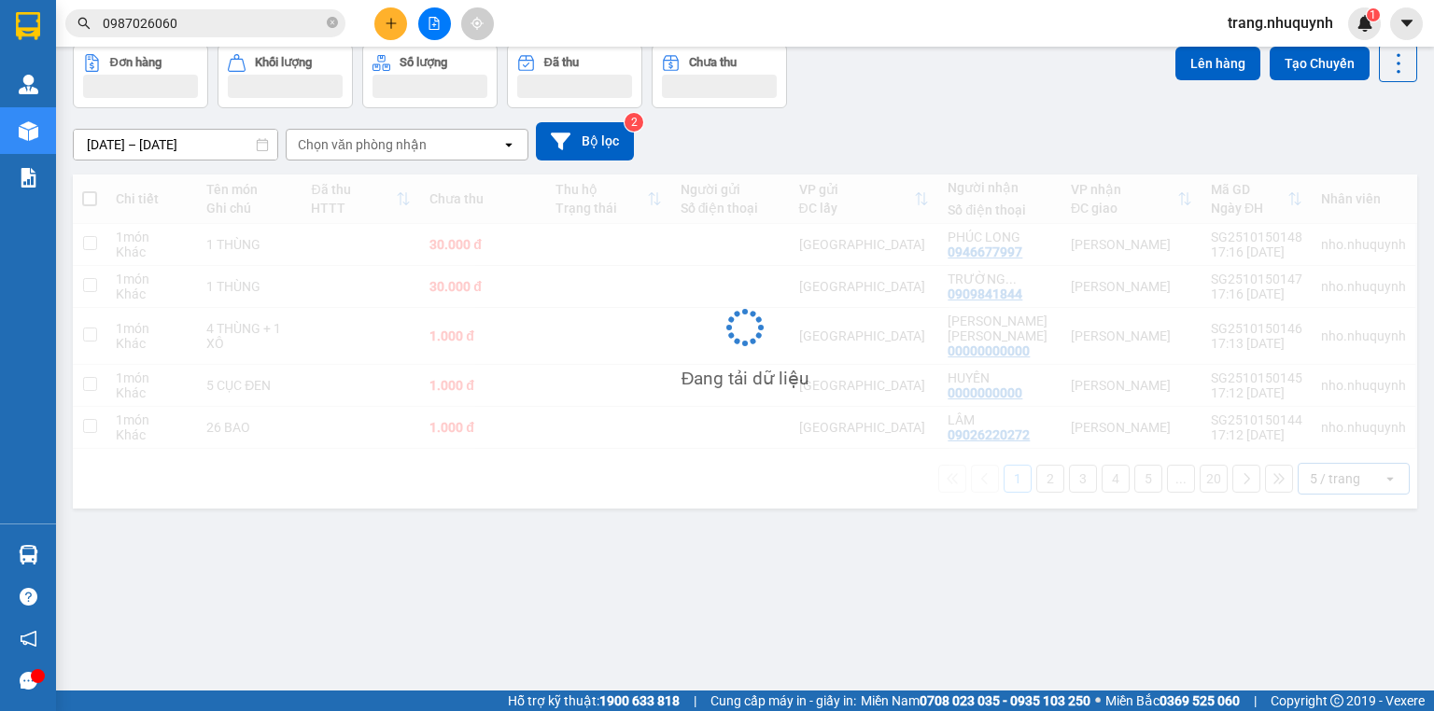
scroll to position [86, 0]
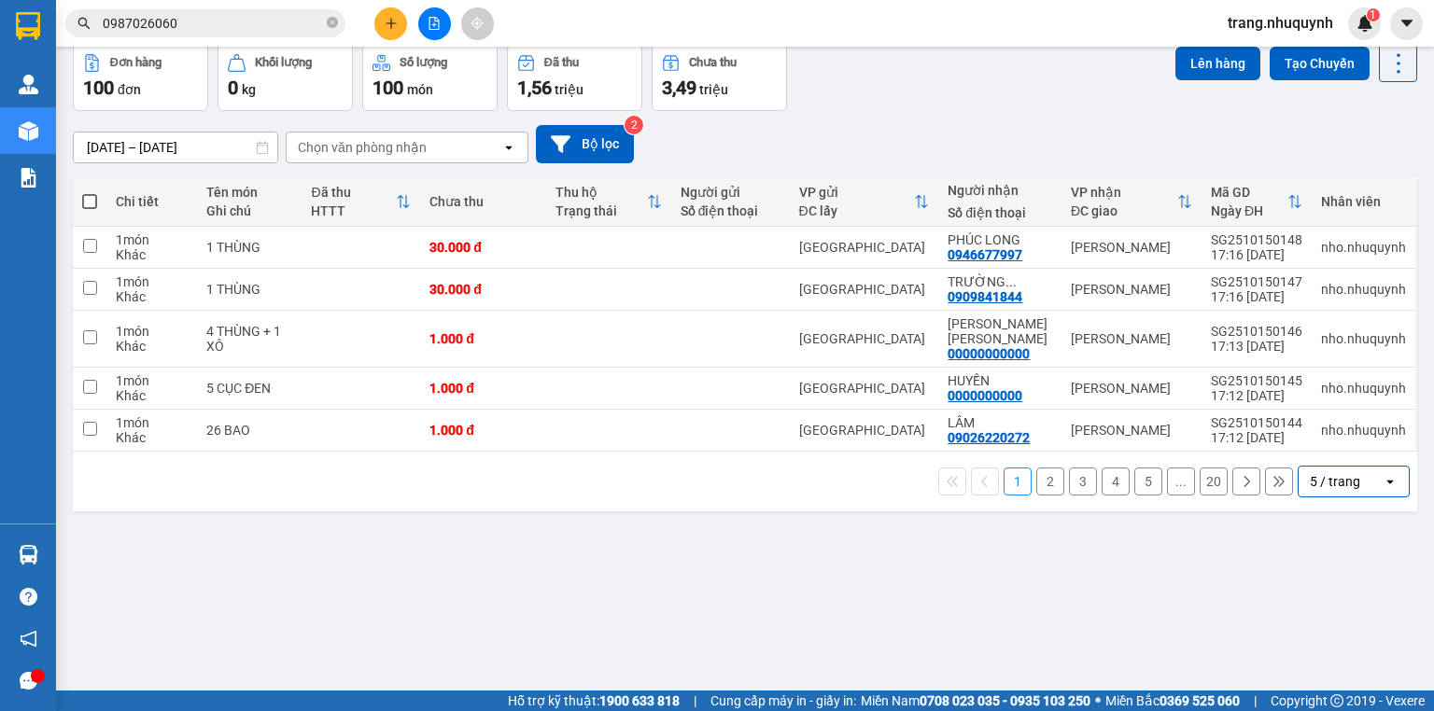
click at [188, 11] on span "0987026060" at bounding box center [205, 23] width 280 height 28
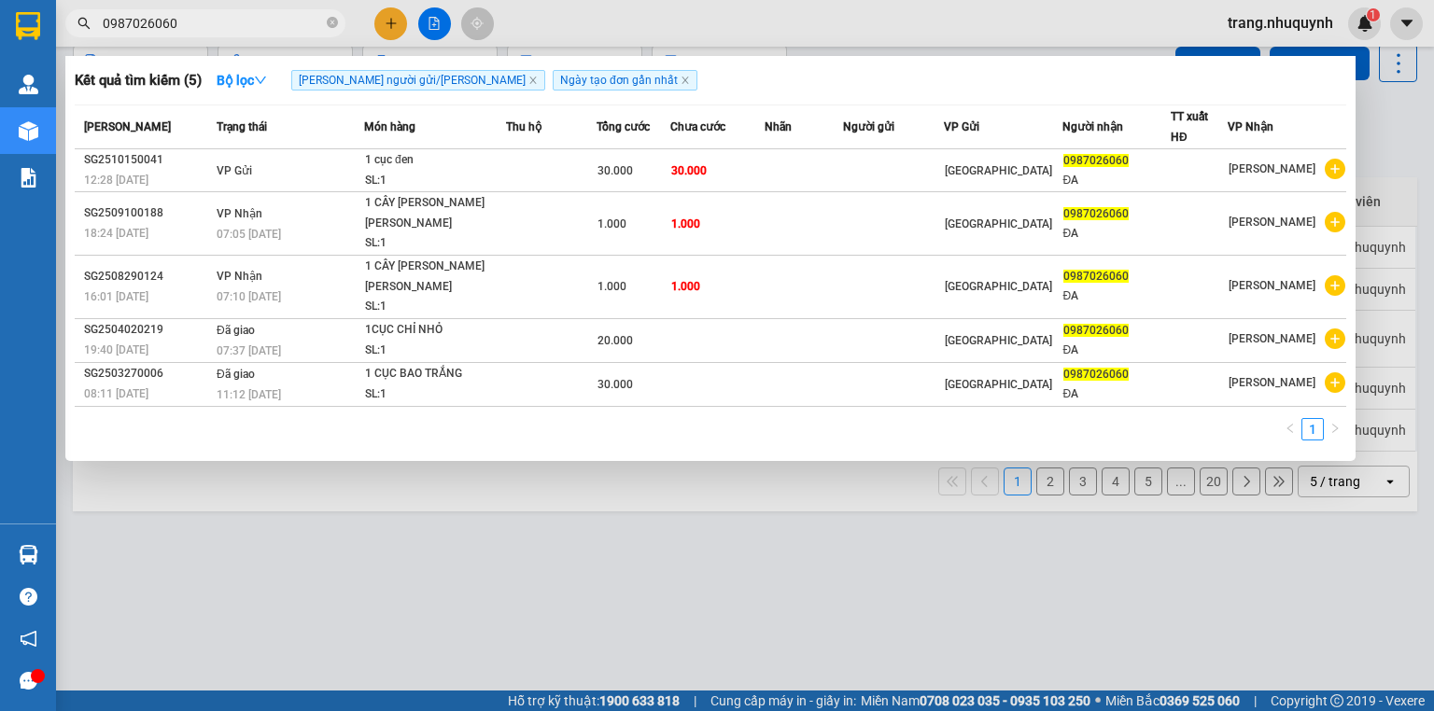
click at [193, 25] on input "0987026060" at bounding box center [213, 23] width 220 height 21
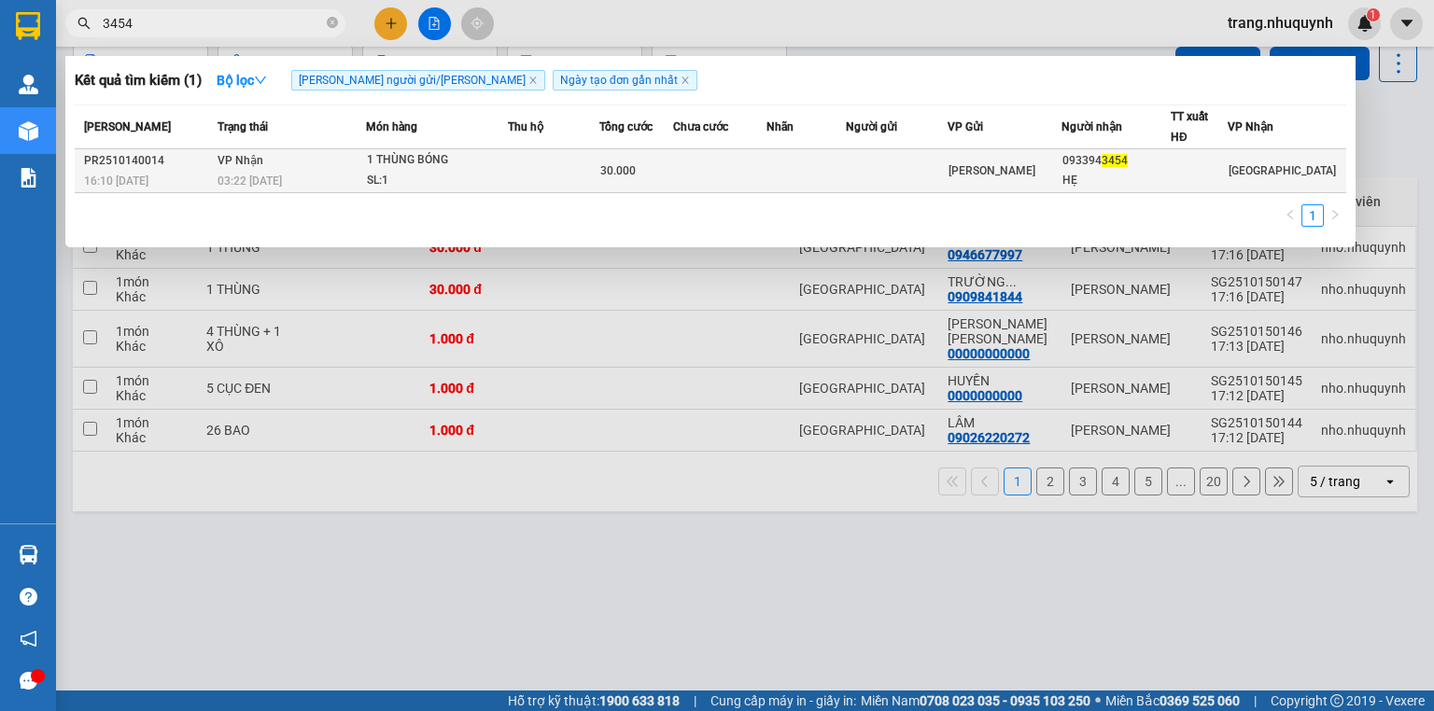
type input "3454"
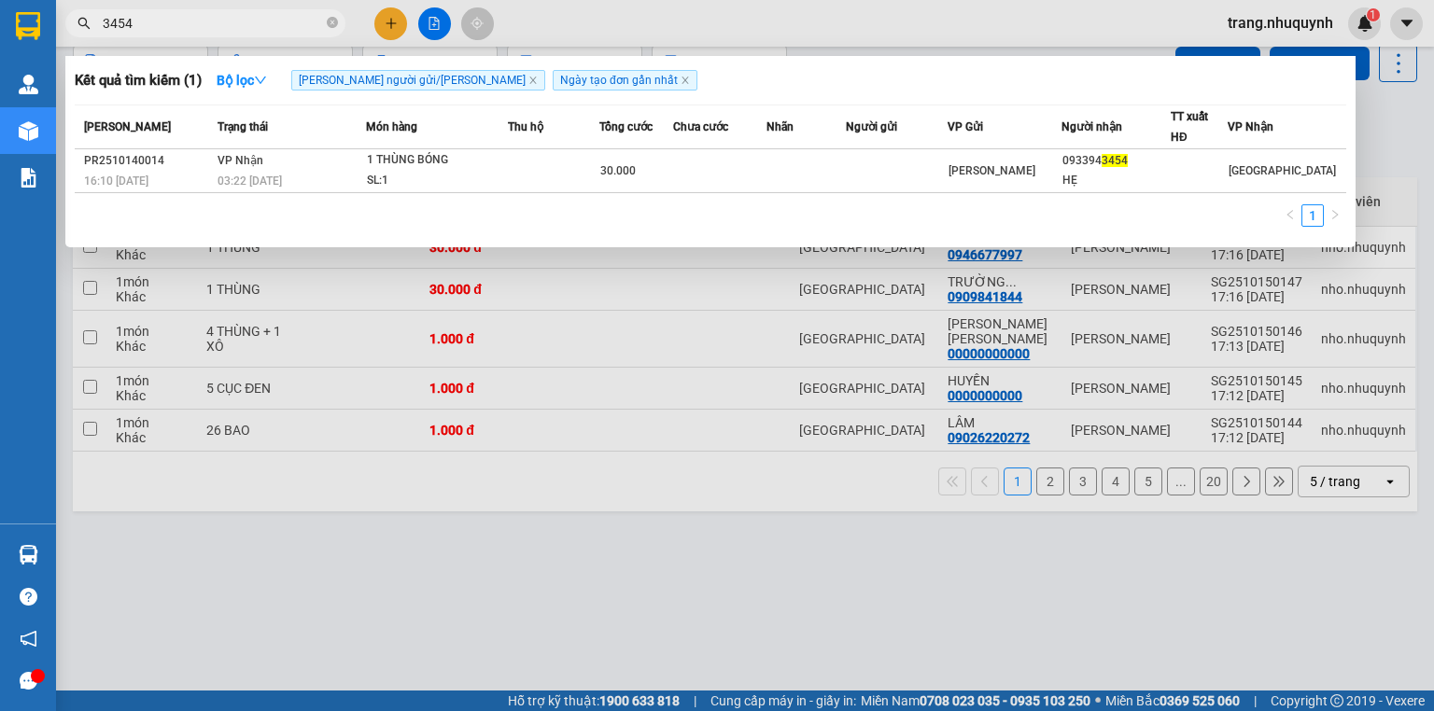
click at [795, 164] on td at bounding box center [805, 171] width 78 height 44
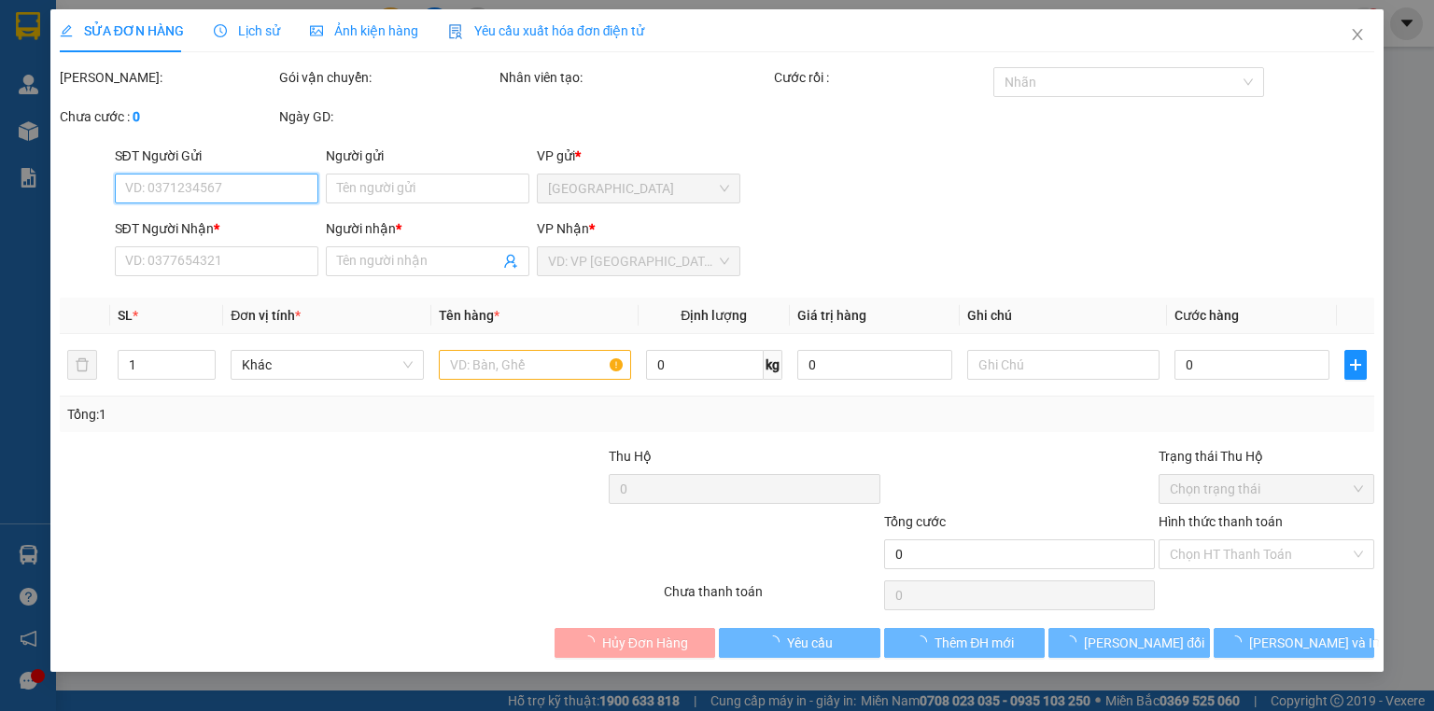
type input "0933943454"
type input "HẸ"
type input "30.000"
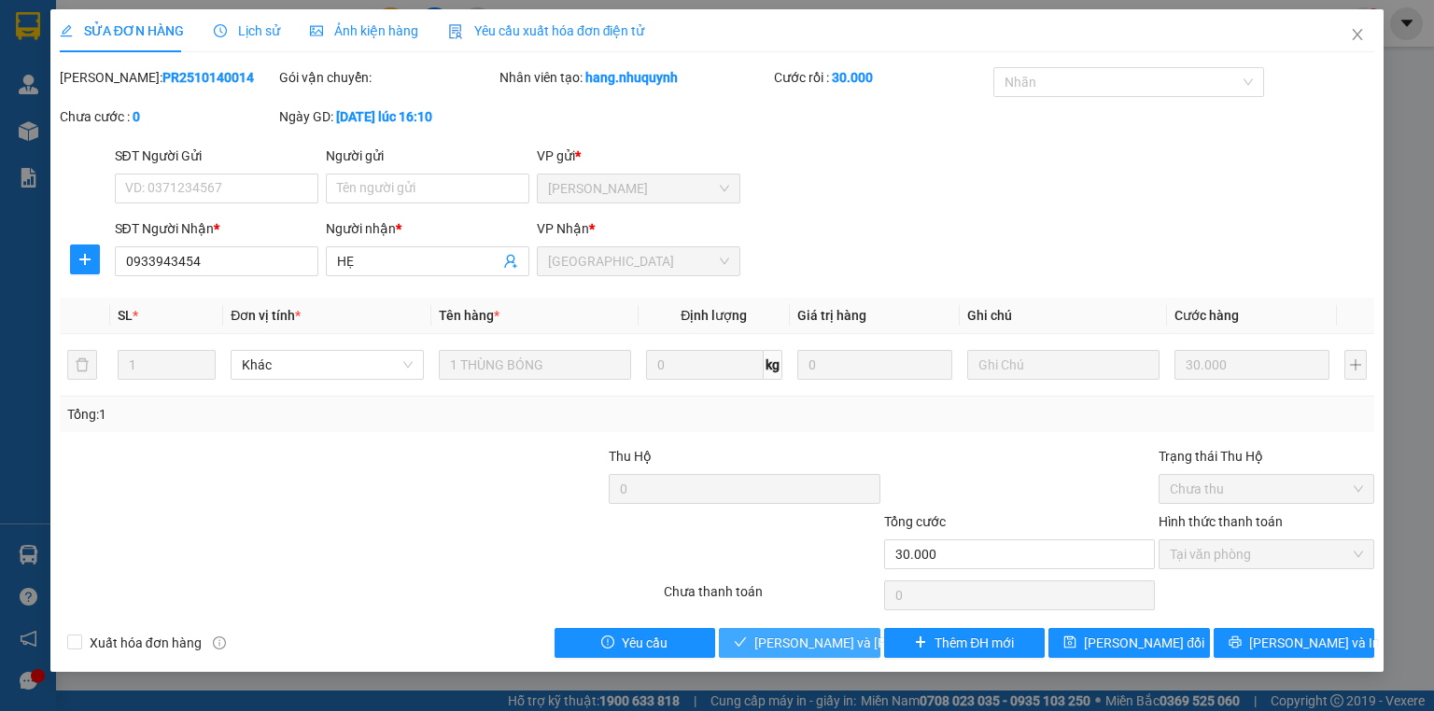
click at [832, 650] on span "[PERSON_NAME] và [PERSON_NAME] hàng" at bounding box center [880, 643] width 252 height 21
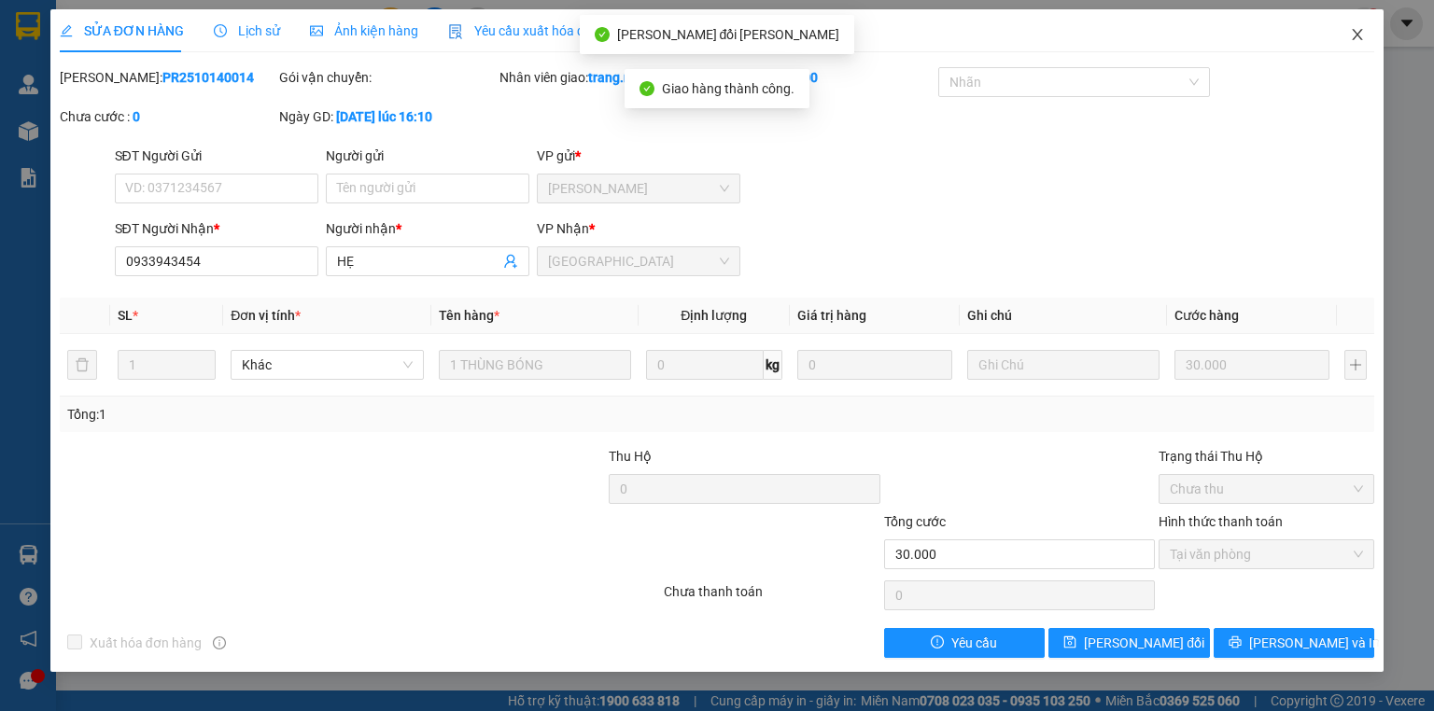
click at [1364, 37] on icon "close" at bounding box center [1357, 34] width 15 height 15
